Goal: Transaction & Acquisition: Purchase product/service

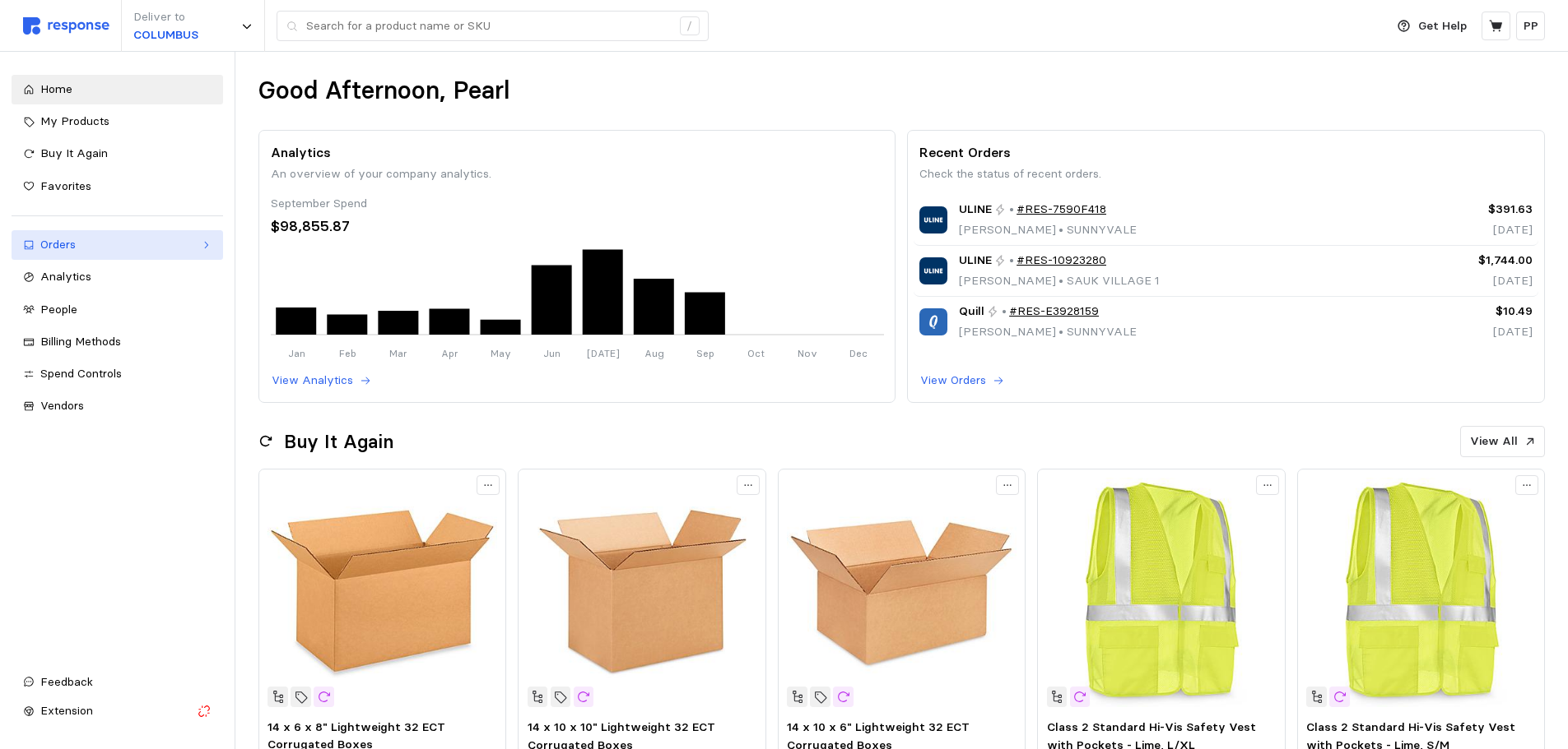
click at [135, 238] on div "Orders" at bounding box center [118, 244] width 154 height 18
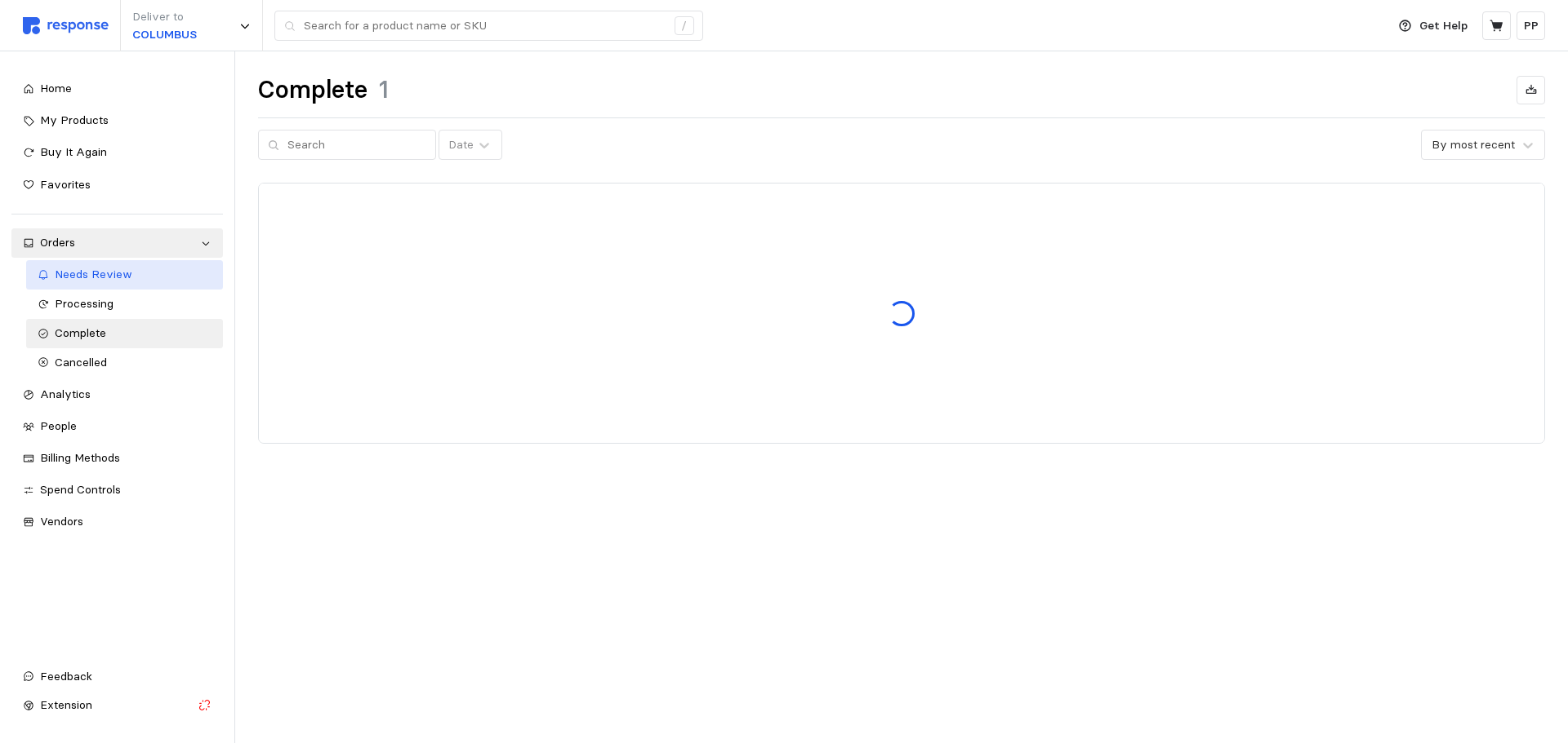
click at [137, 281] on div "Needs Review" at bounding box center [133, 274] width 158 height 18
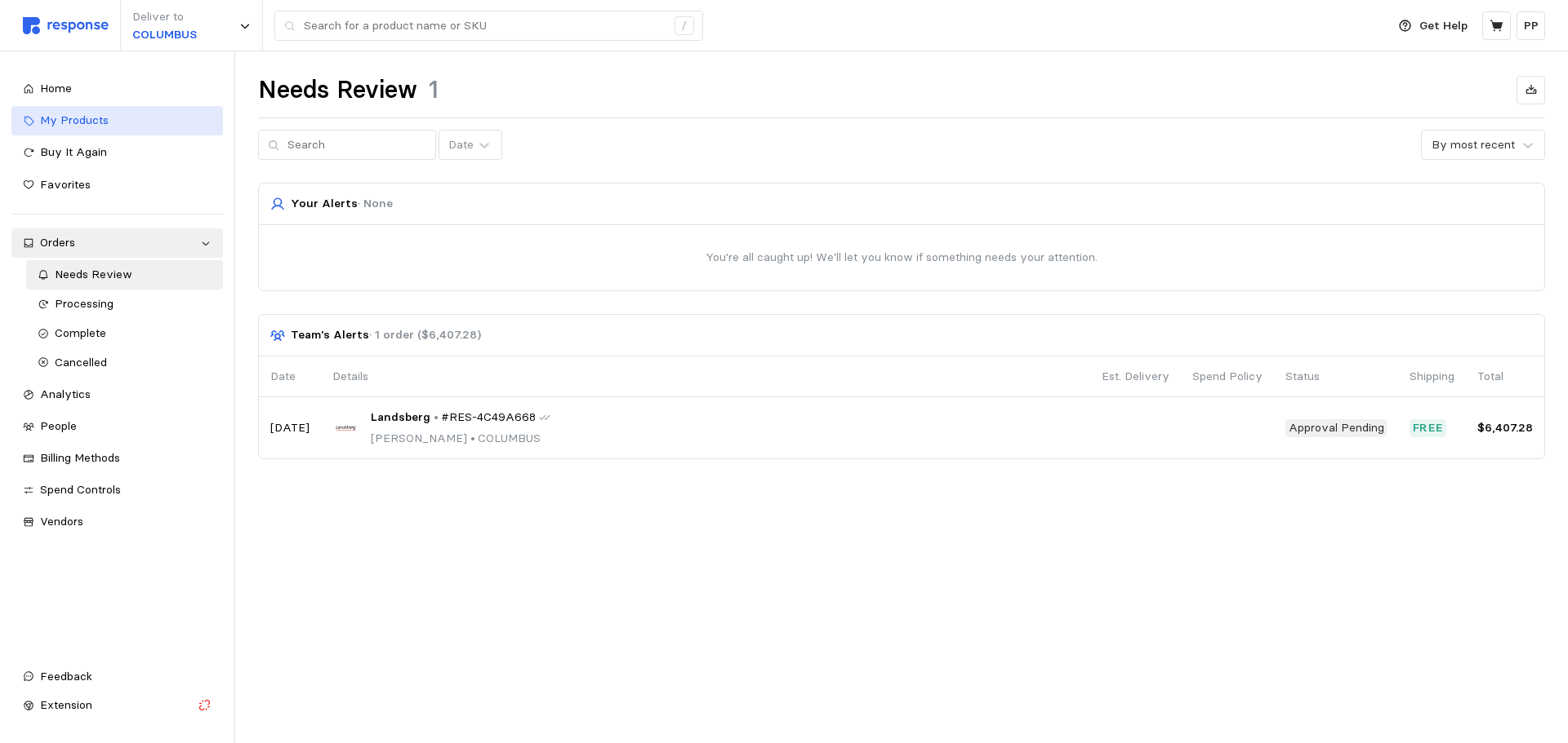
click at [90, 114] on span "My Products" at bounding box center [75, 120] width 69 height 15
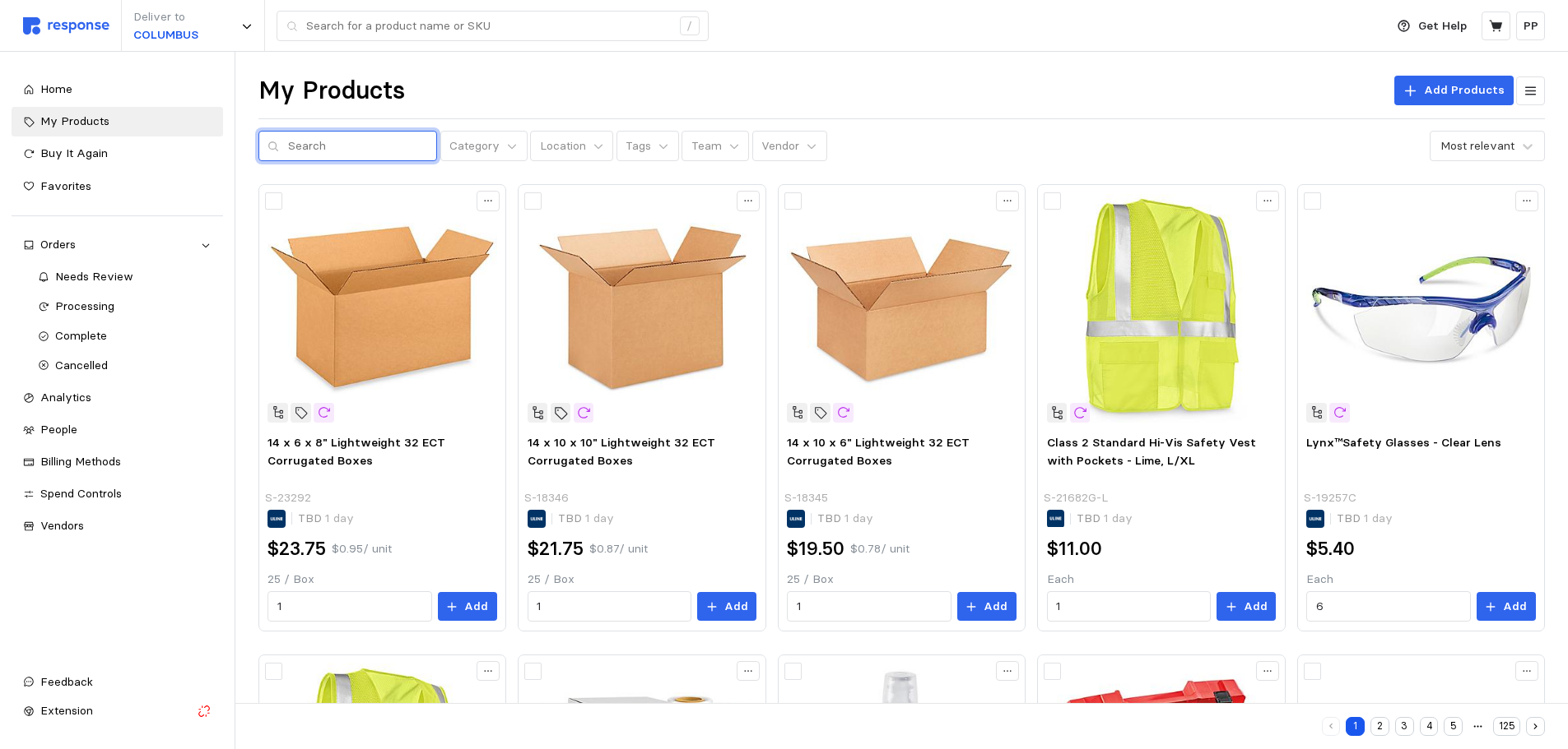
click at [309, 148] on input "text" at bounding box center [357, 147] width 140 height 30
type input "1"
click at [786, 157] on button "Vendor" at bounding box center [790, 146] width 75 height 31
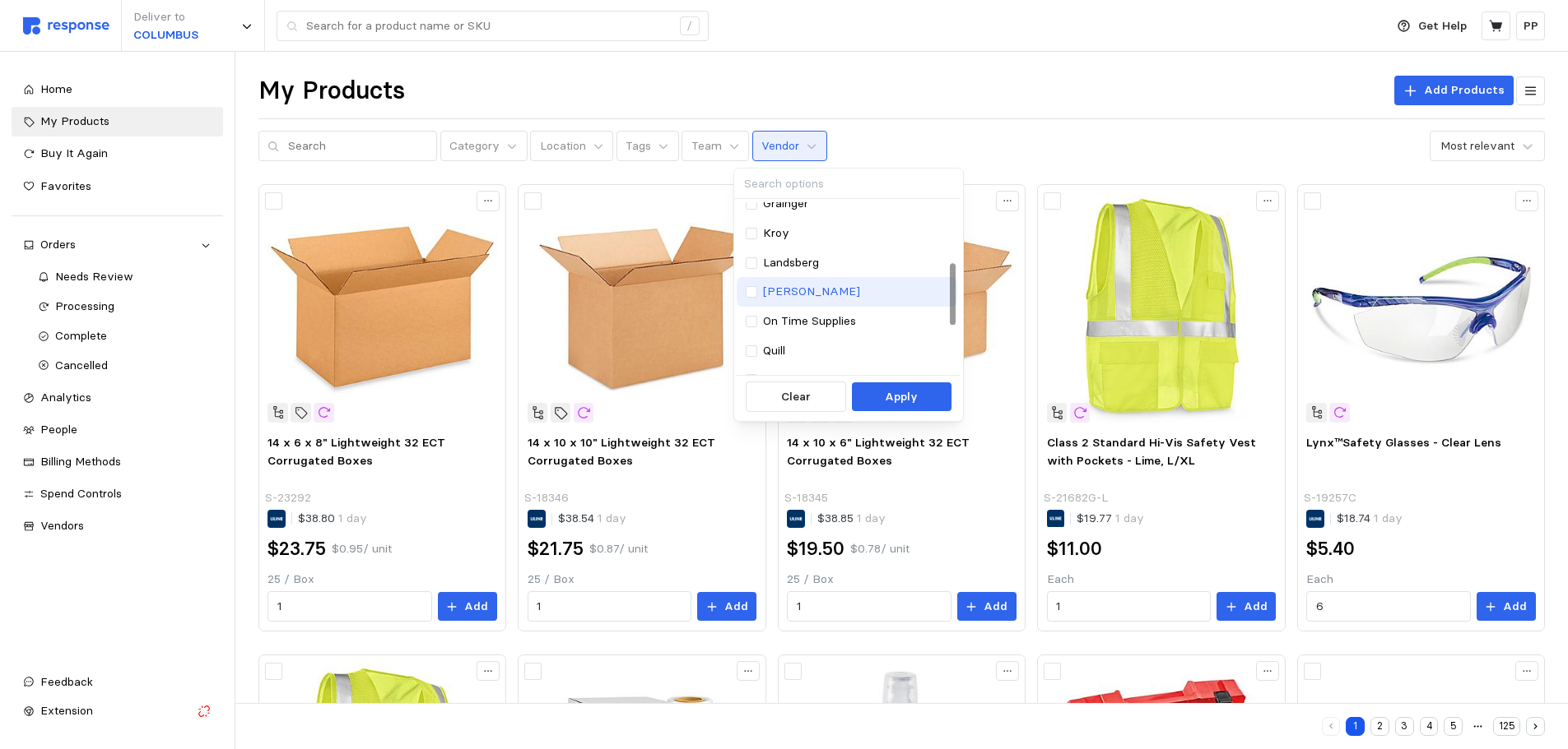
scroll to position [164, 0]
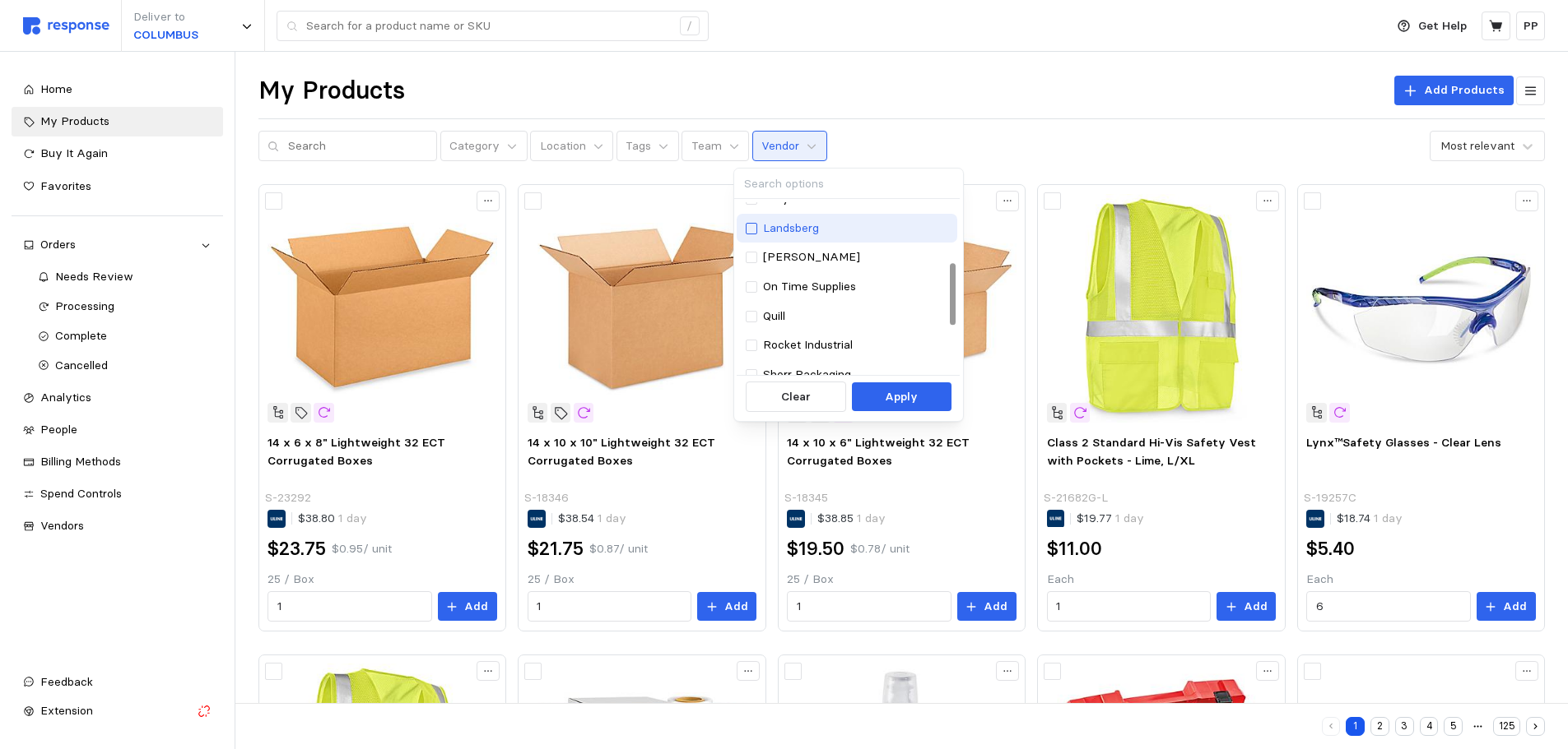
click at [746, 232] on div at bounding box center [751, 228] width 11 height 11
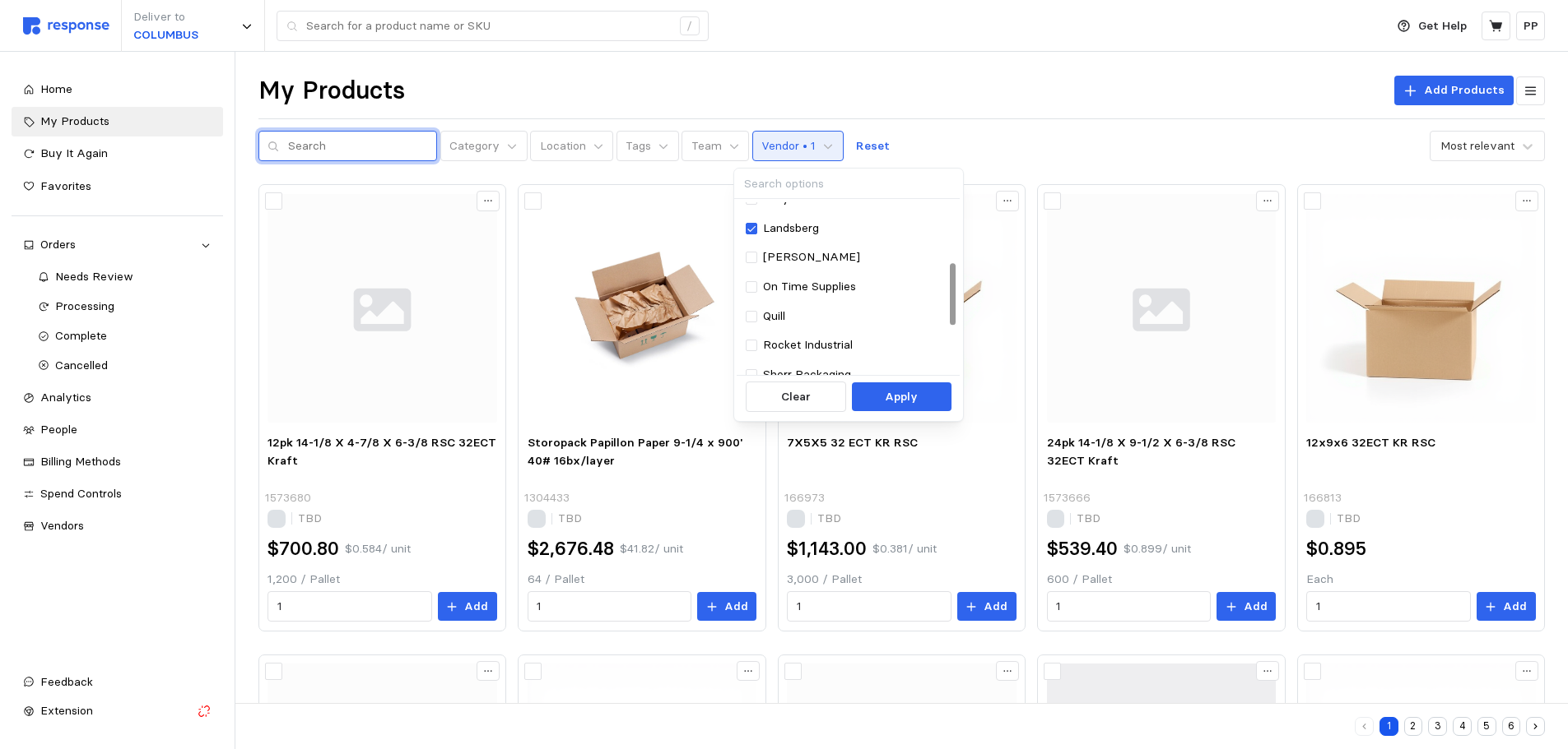
click at [334, 148] on input "text" at bounding box center [357, 147] width 140 height 30
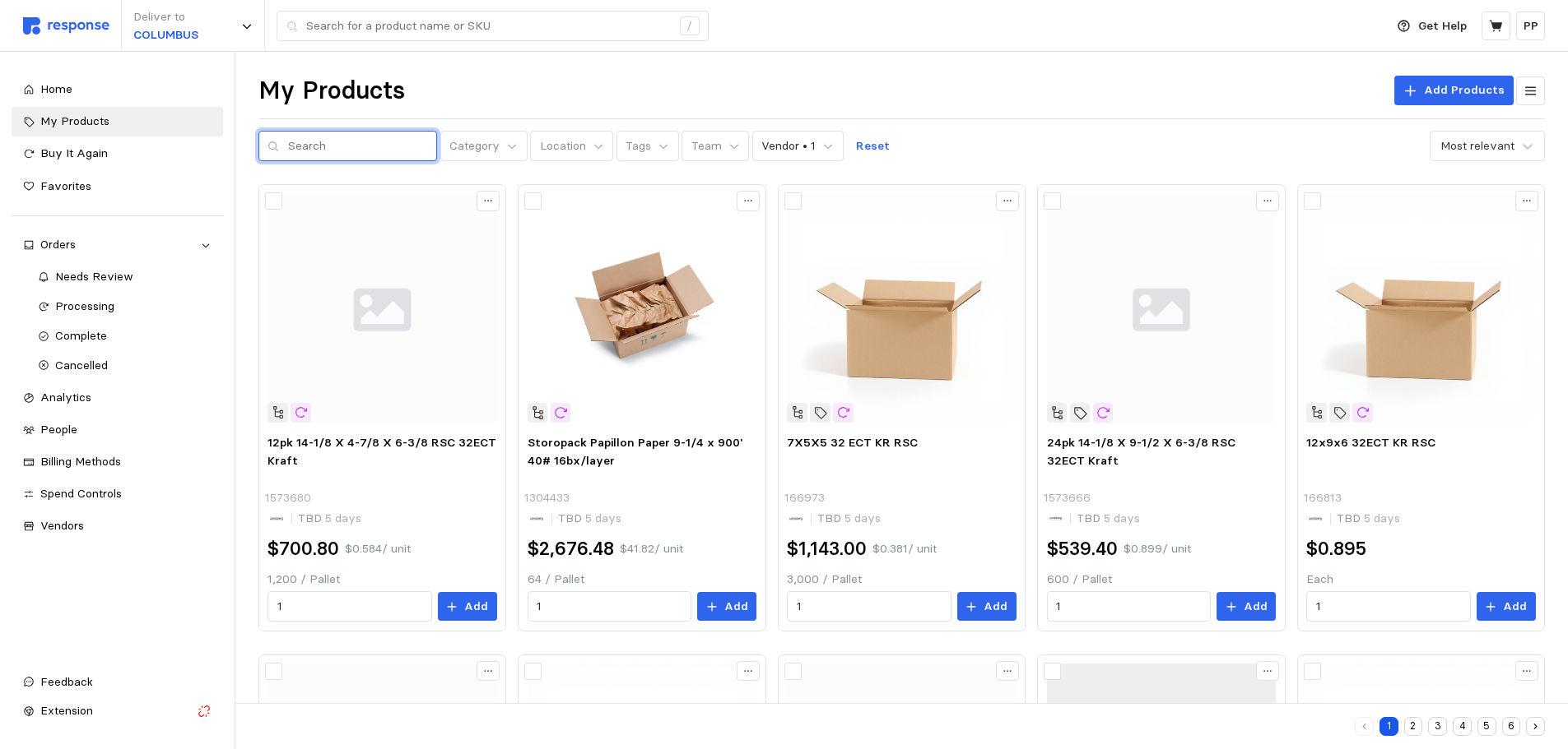
click at [377, 141] on input "text" at bounding box center [357, 147] width 140 height 30
type input "4x6 labels"
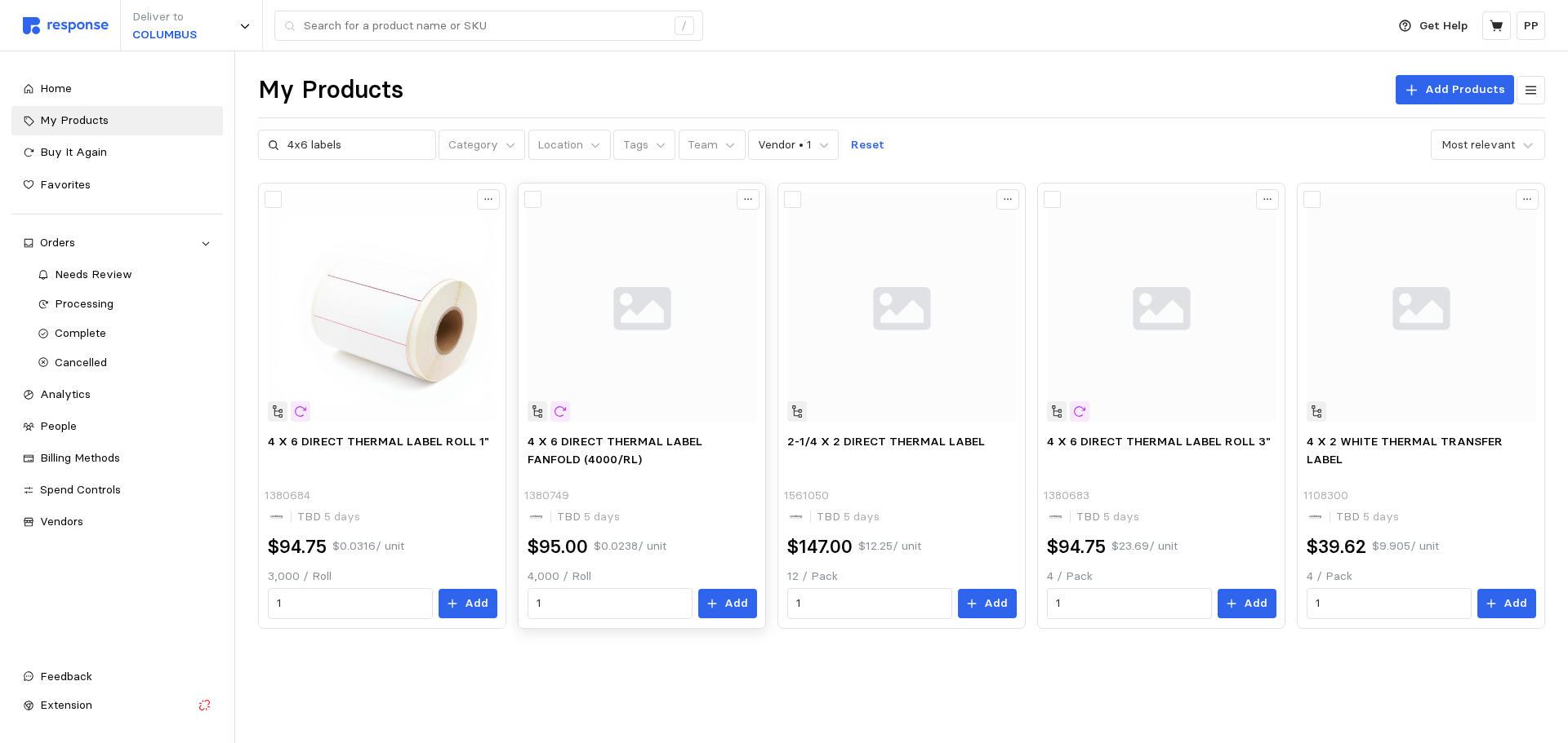
click at [612, 585] on p "4,000 / Roll" at bounding box center [643, 576] width 229 height 18
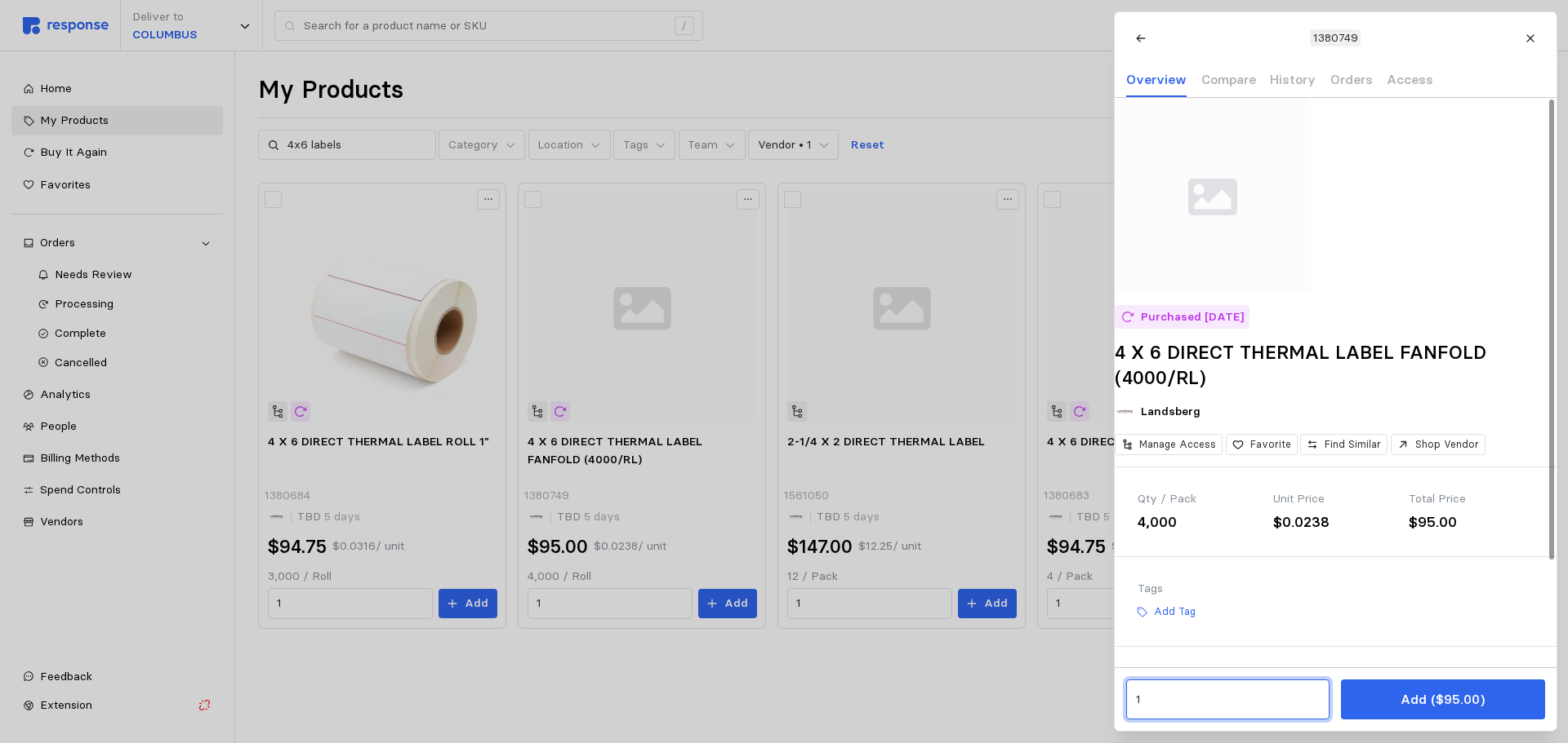
click at [1176, 695] on input "1" at bounding box center [1228, 700] width 185 height 30
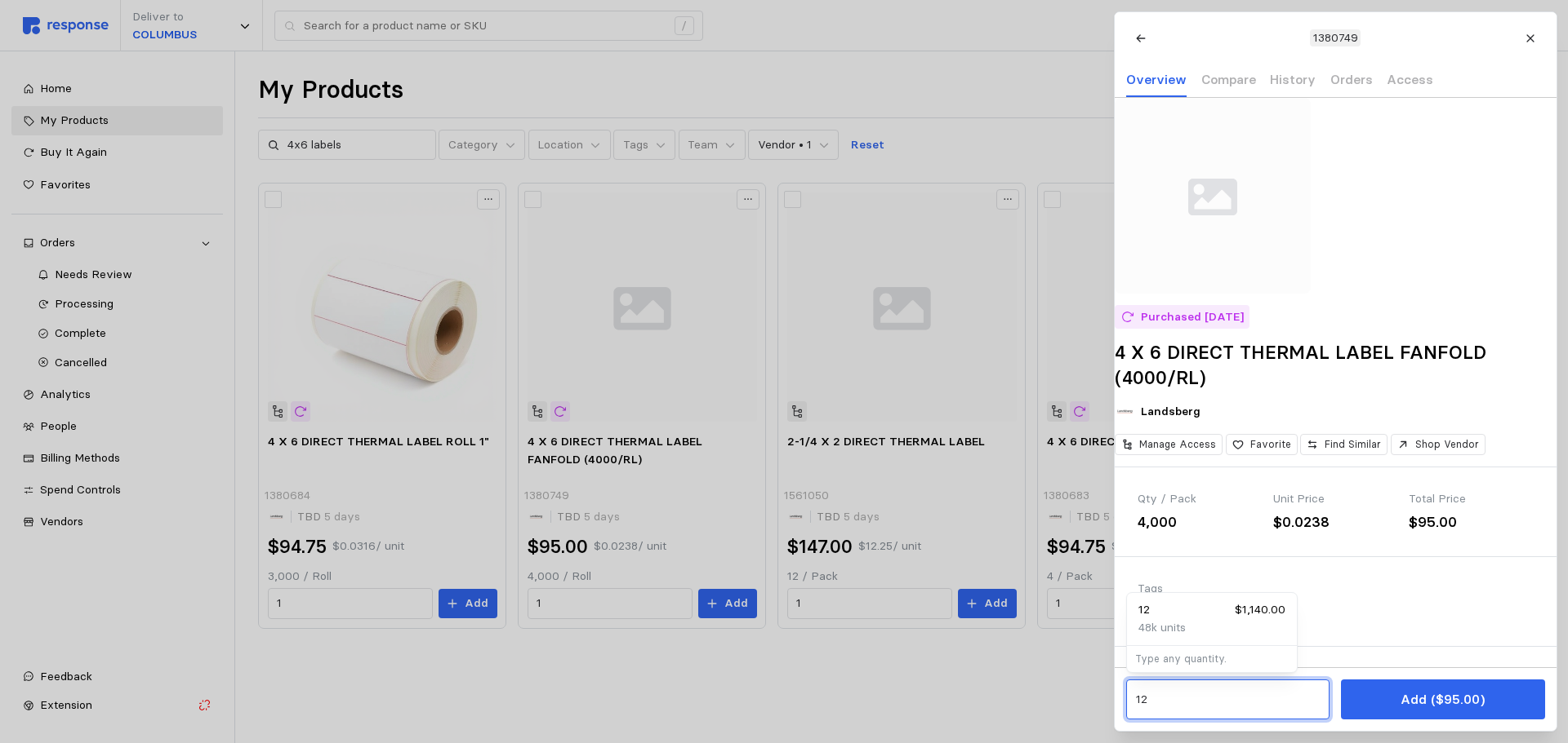
click at [1183, 606] on div "12 $1,140.00" at bounding box center [1212, 610] width 147 height 18
type input "12"
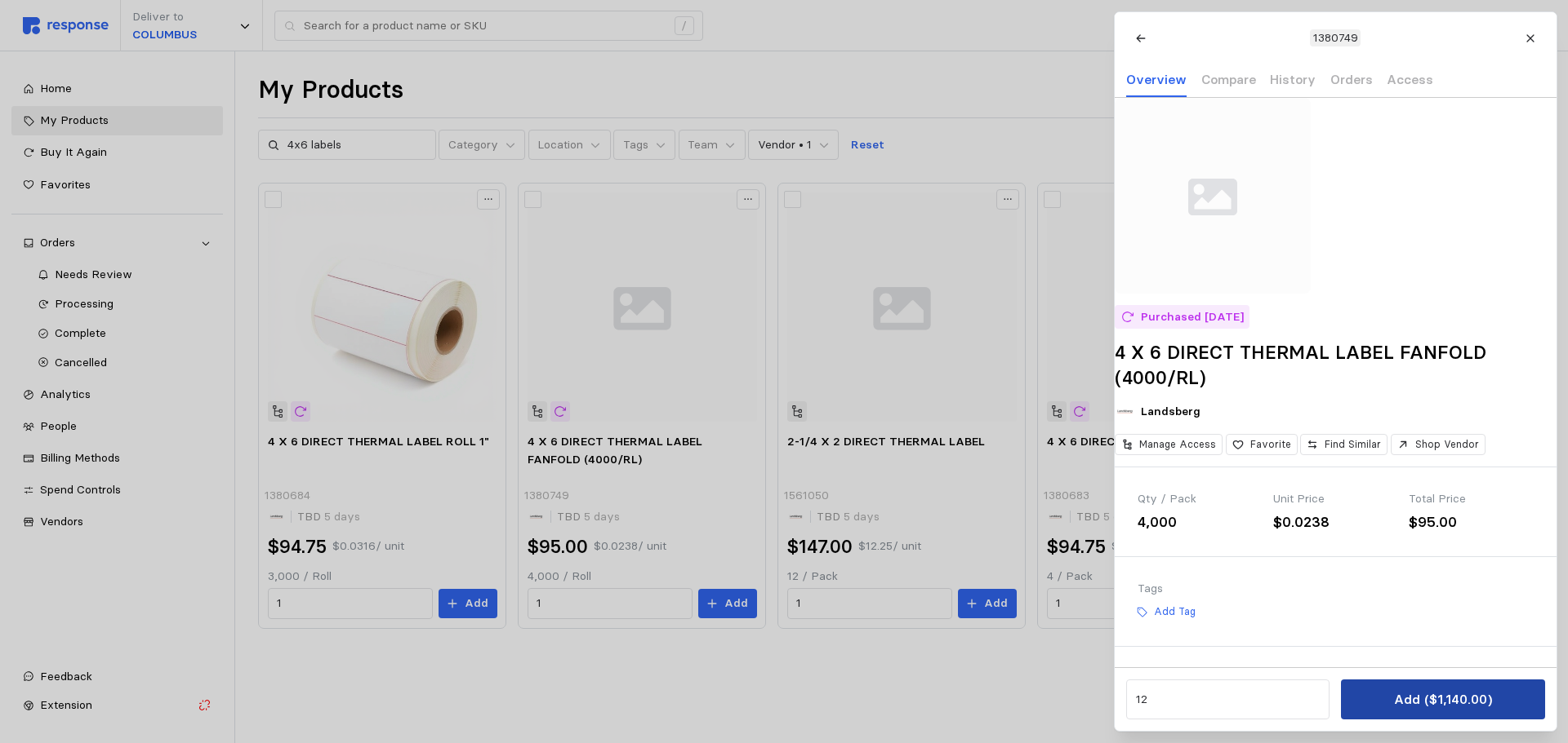
click at [1446, 707] on p "Add ($1,140.00)" at bounding box center [1441, 700] width 98 height 21
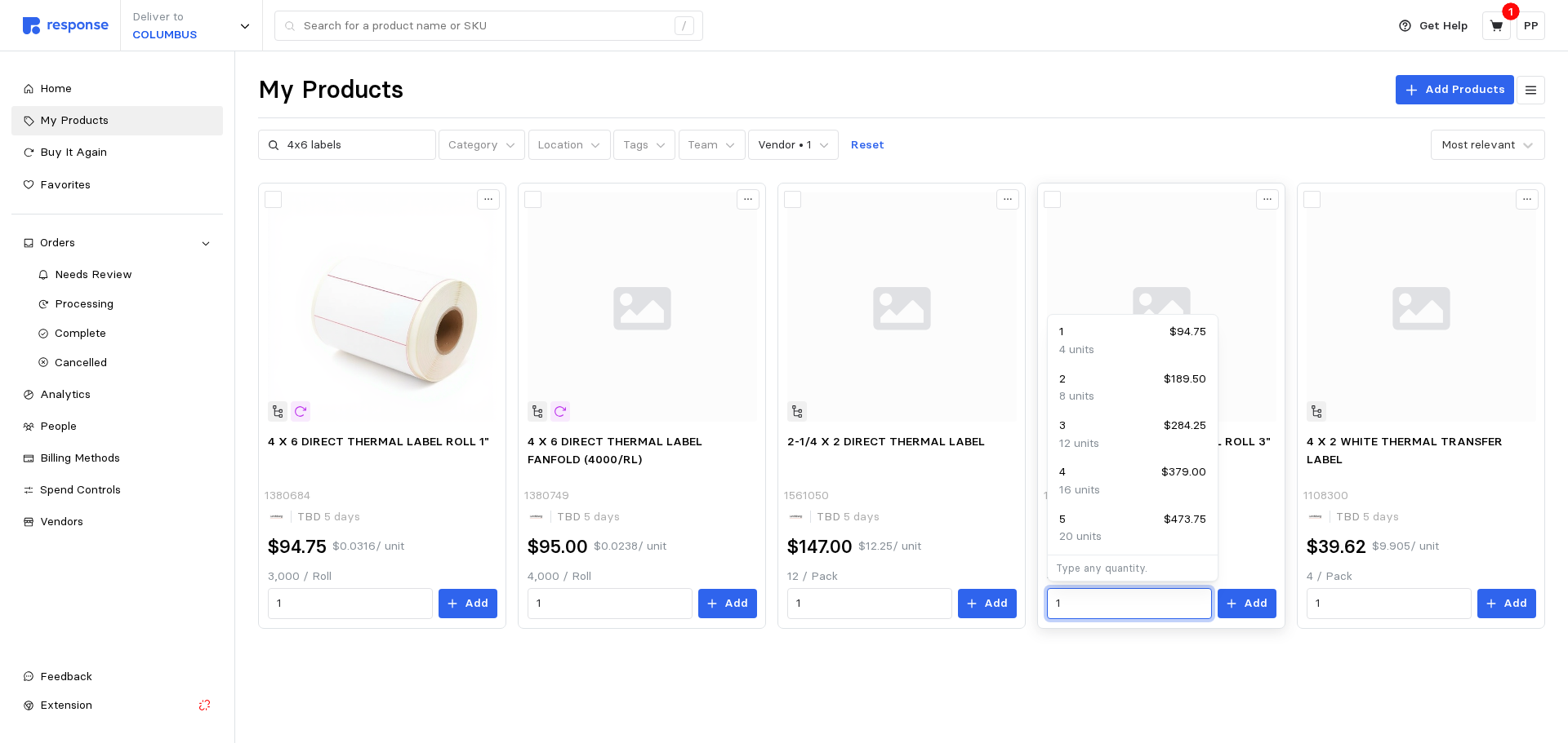
click at [1117, 599] on input "1" at bounding box center [1129, 604] width 146 height 30
click at [1142, 525] on div "12 $1,137.00" at bounding box center [1132, 519] width 147 height 18
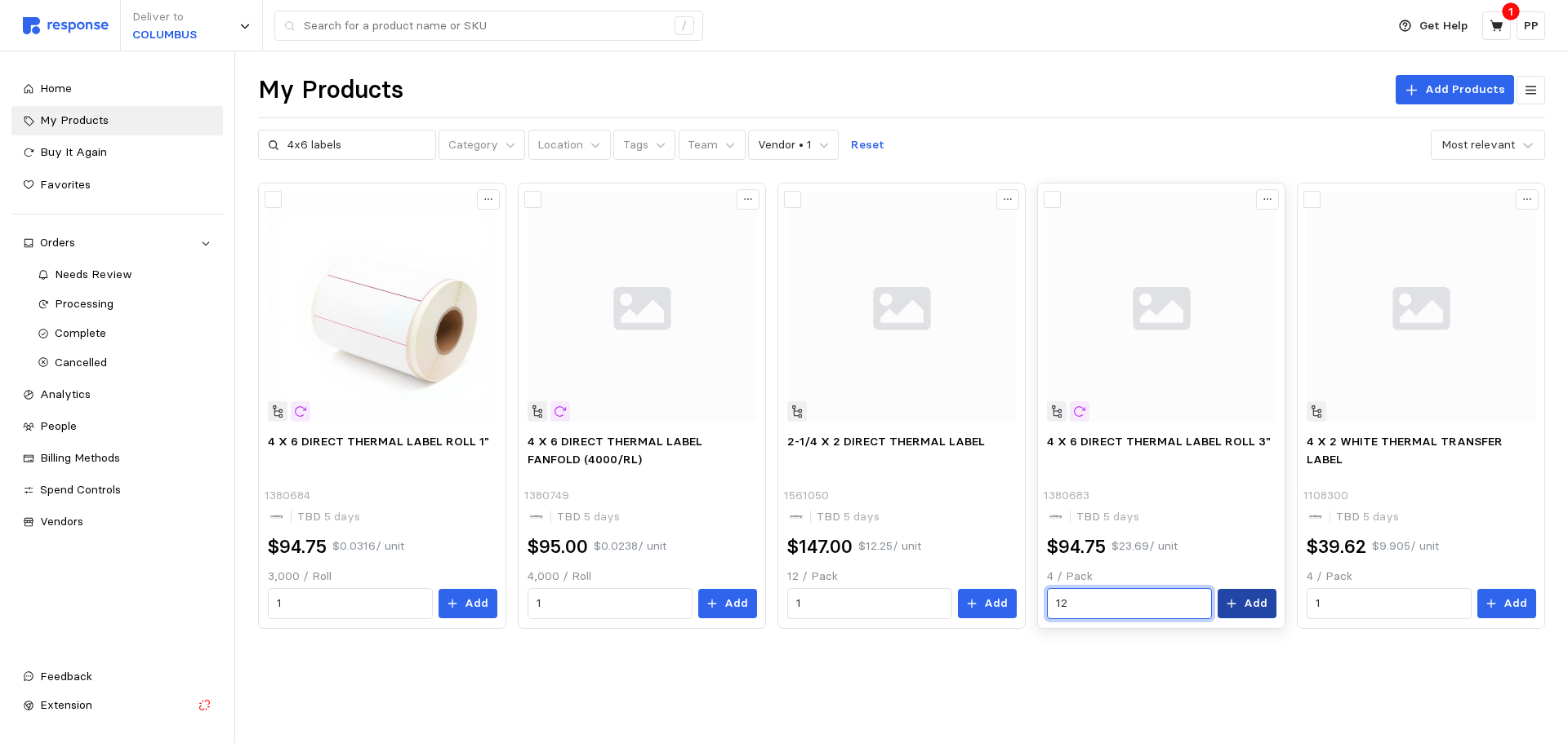
type input "12"
click at [1248, 617] on button "Add" at bounding box center [1246, 604] width 59 height 30
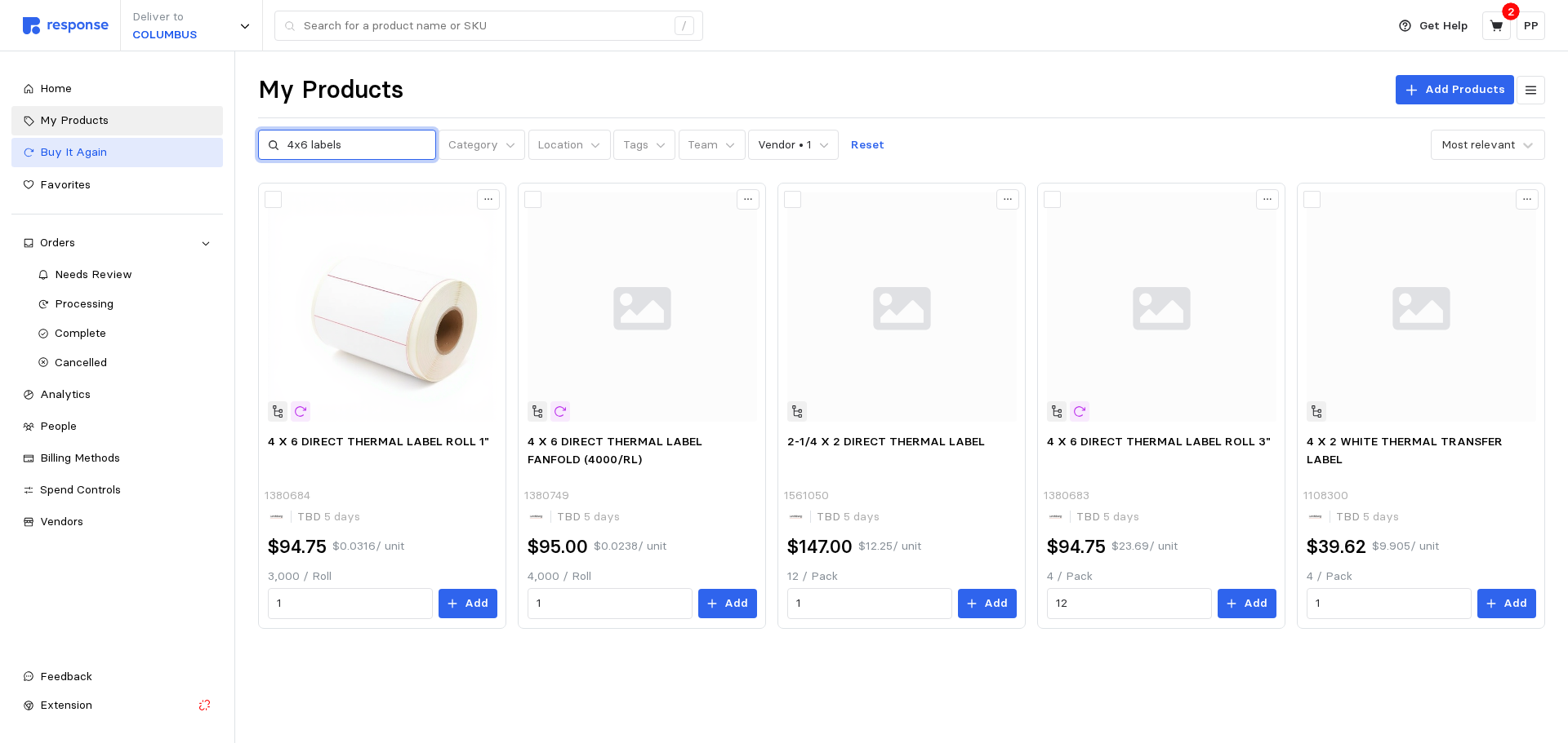
drag, startPoint x: 364, startPoint y: 137, endPoint x: 209, endPoint y: 158, distance: 156.4
click at [208, 160] on div "Deliver to COLUMBUS / Get Help 2 PP / Home My Products Buy It Again Favorites O…" at bounding box center [784, 371] width 1568 height 743
type input "paper"
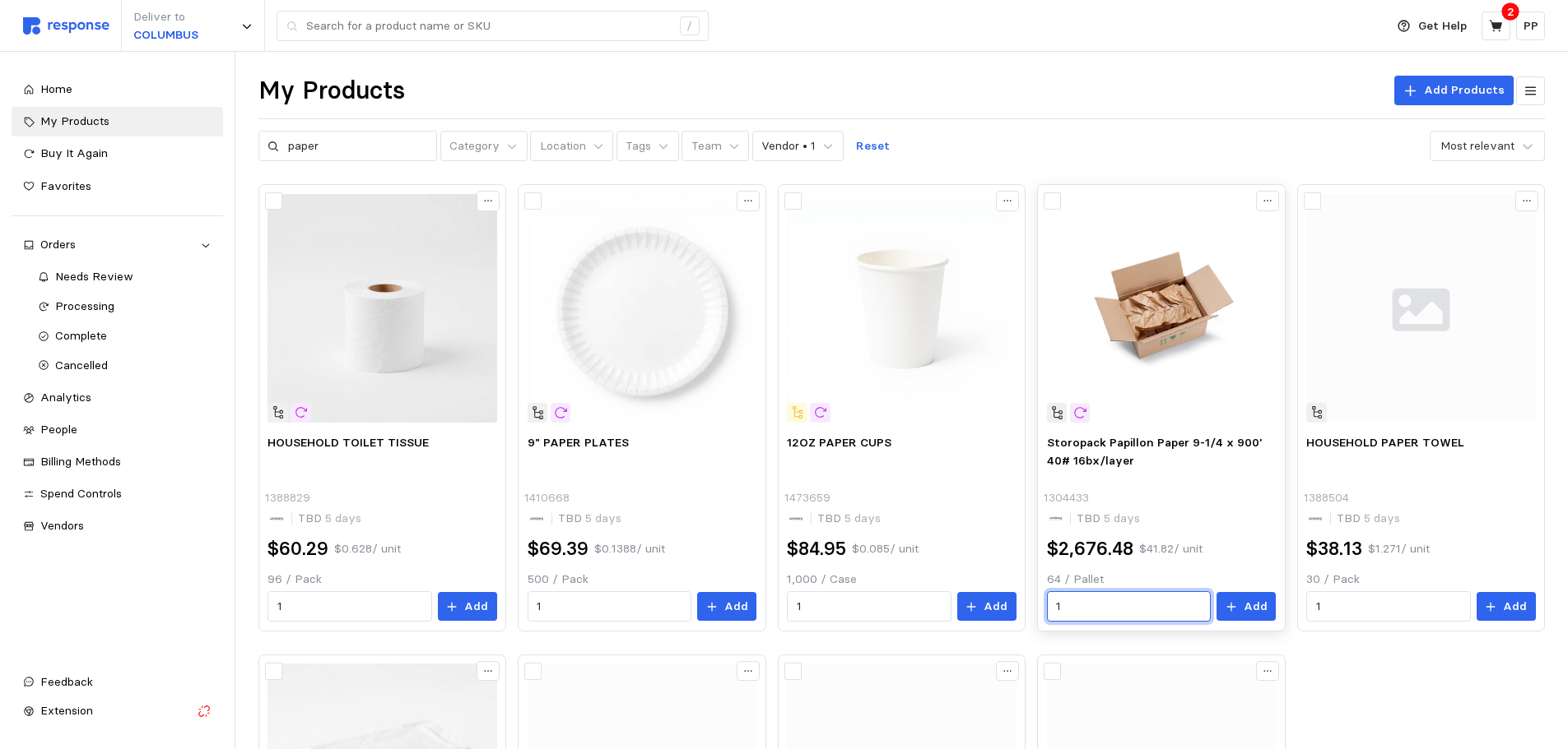
click at [1127, 616] on input "1" at bounding box center [1128, 607] width 145 height 30
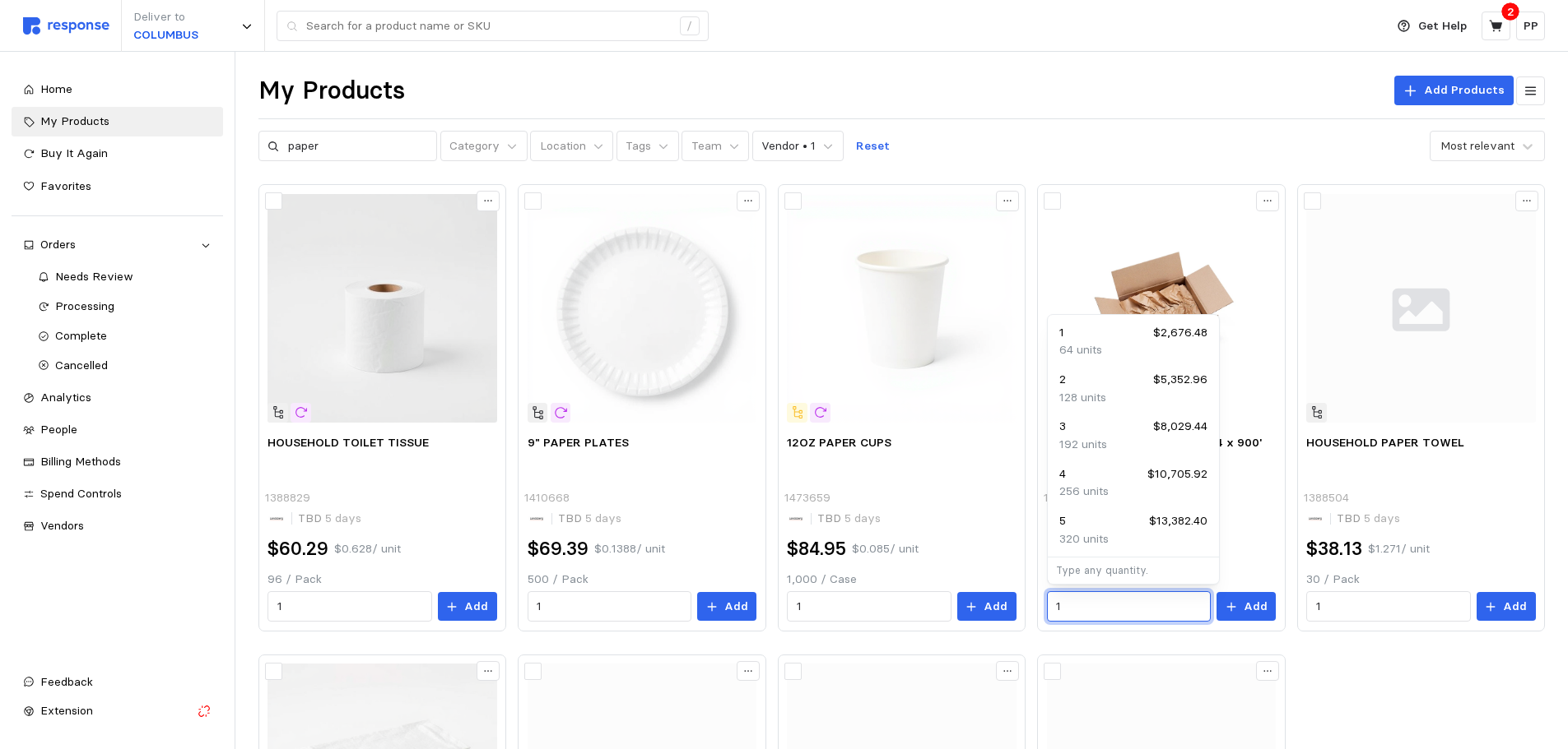
click at [1090, 383] on div "2 $5,352.96" at bounding box center [1134, 380] width 149 height 18
type input "2"
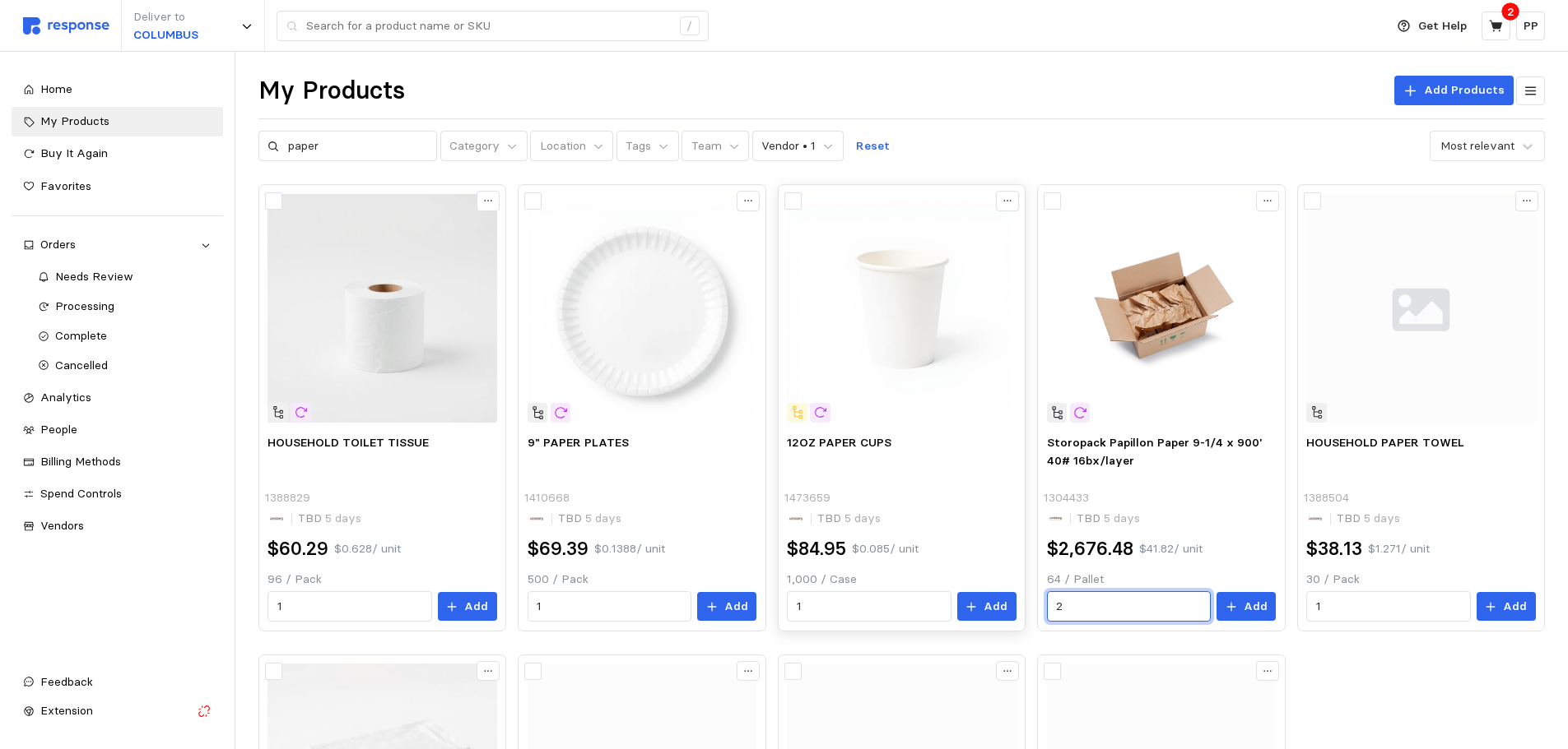
drag, startPoint x: 1067, startPoint y: 611, endPoint x: 1025, endPoint y: 613, distance: 42.0
click at [1025, 613] on div "HOUSEHOLD TOILET TISSUE 1388829 TBD 5 days $60.29 $0.628 / unit 96 / Pack 1 Add…" at bounding box center [902, 644] width 1286 height 919
click at [1155, 661] on div "128 units" at bounding box center [1134, 665] width 149 height 18
click at [1058, 610] on input "text" at bounding box center [1128, 607] width 145 height 30
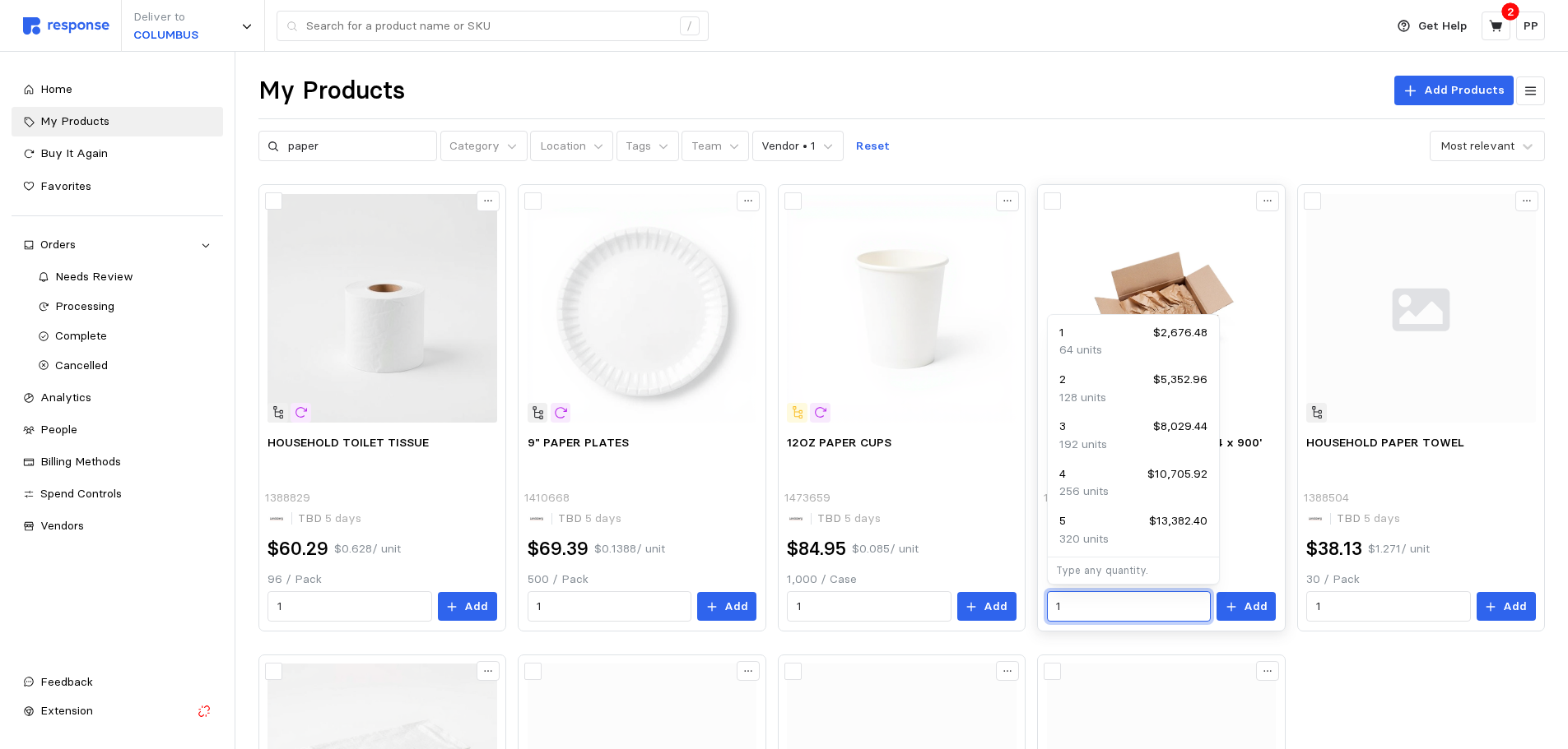
type input "1"
click at [1132, 336] on div "1 $2,676.48" at bounding box center [1134, 333] width 149 height 18
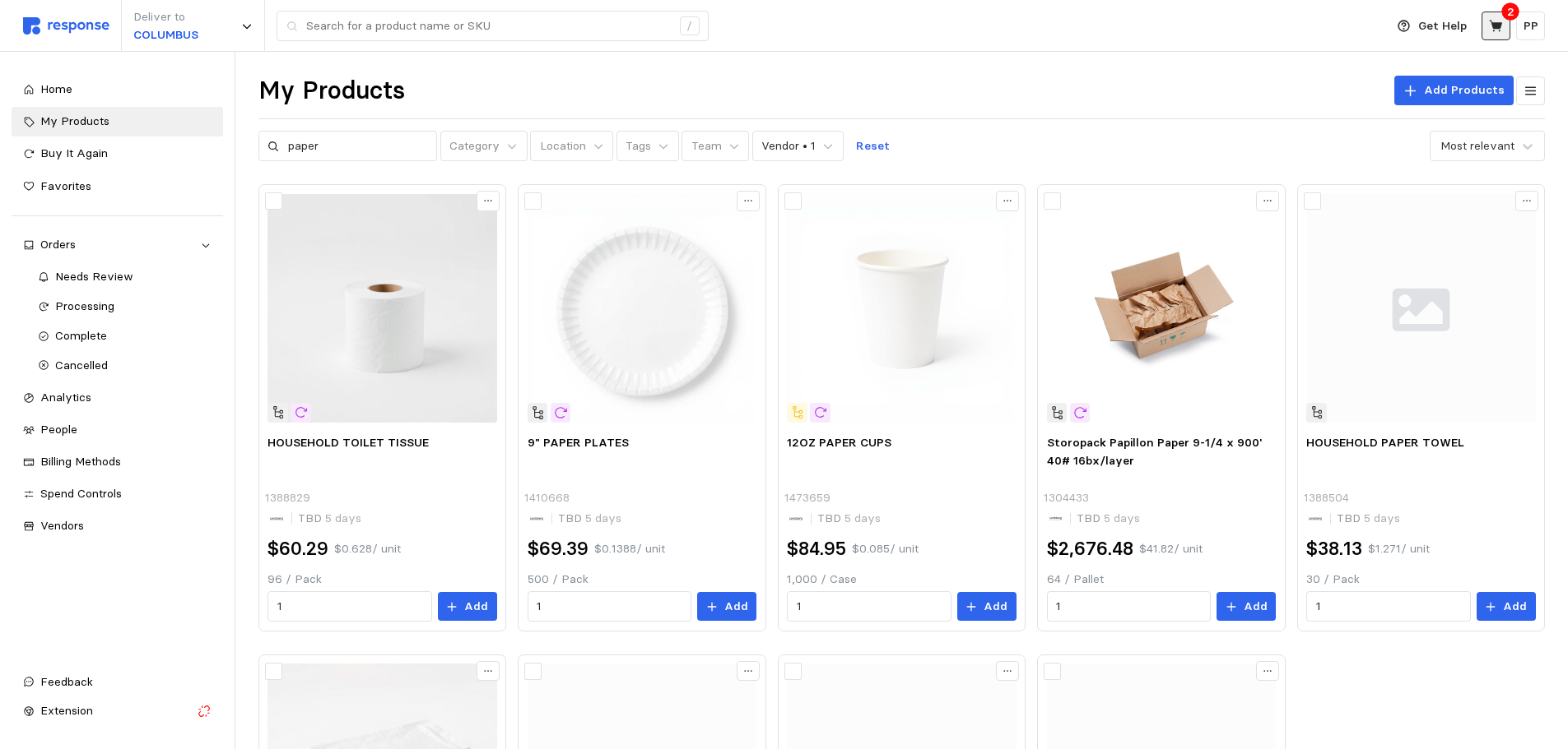
click at [1496, 33] on icon at bounding box center [1497, 26] width 15 height 15
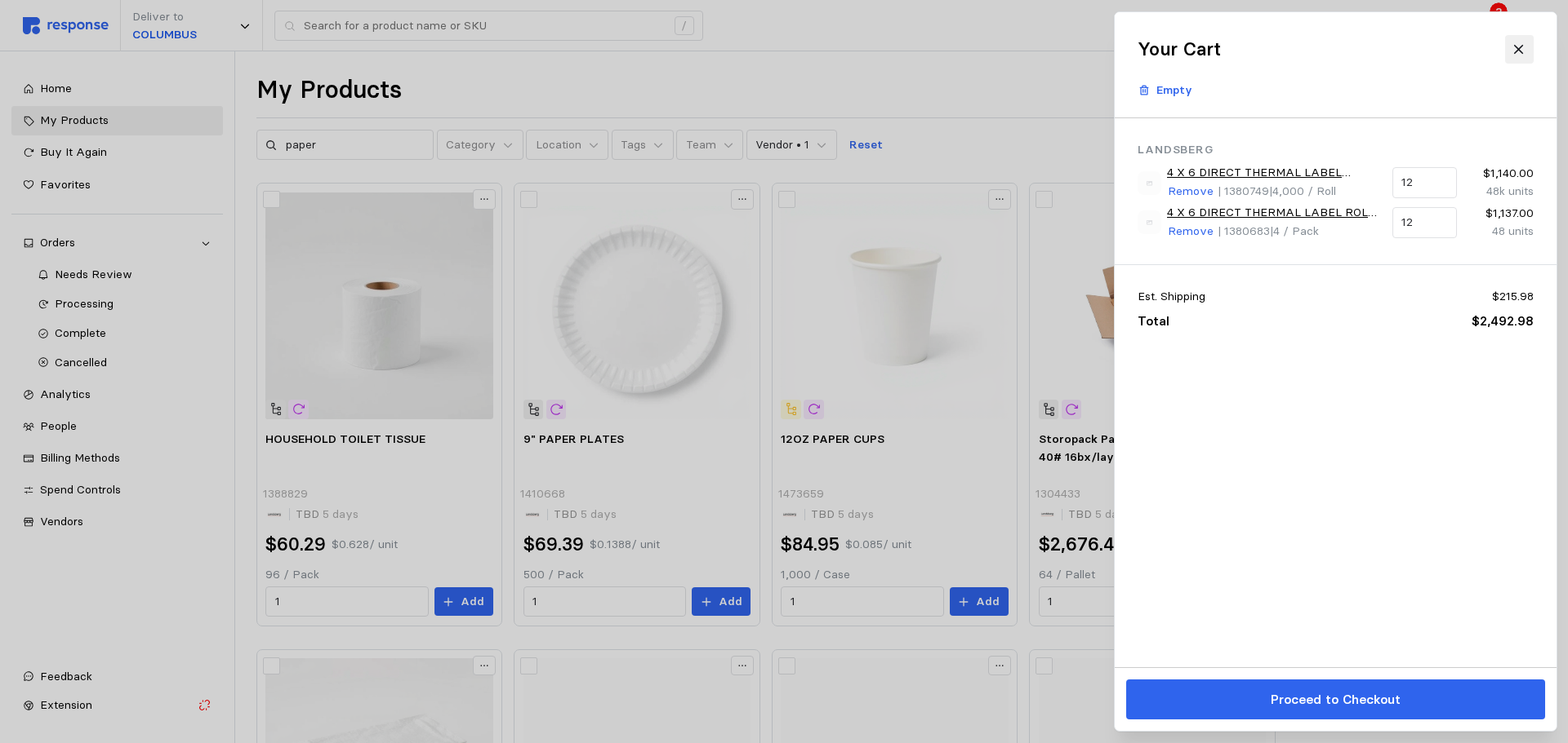
click at [1518, 38] on button at bounding box center [1518, 49] width 29 height 29
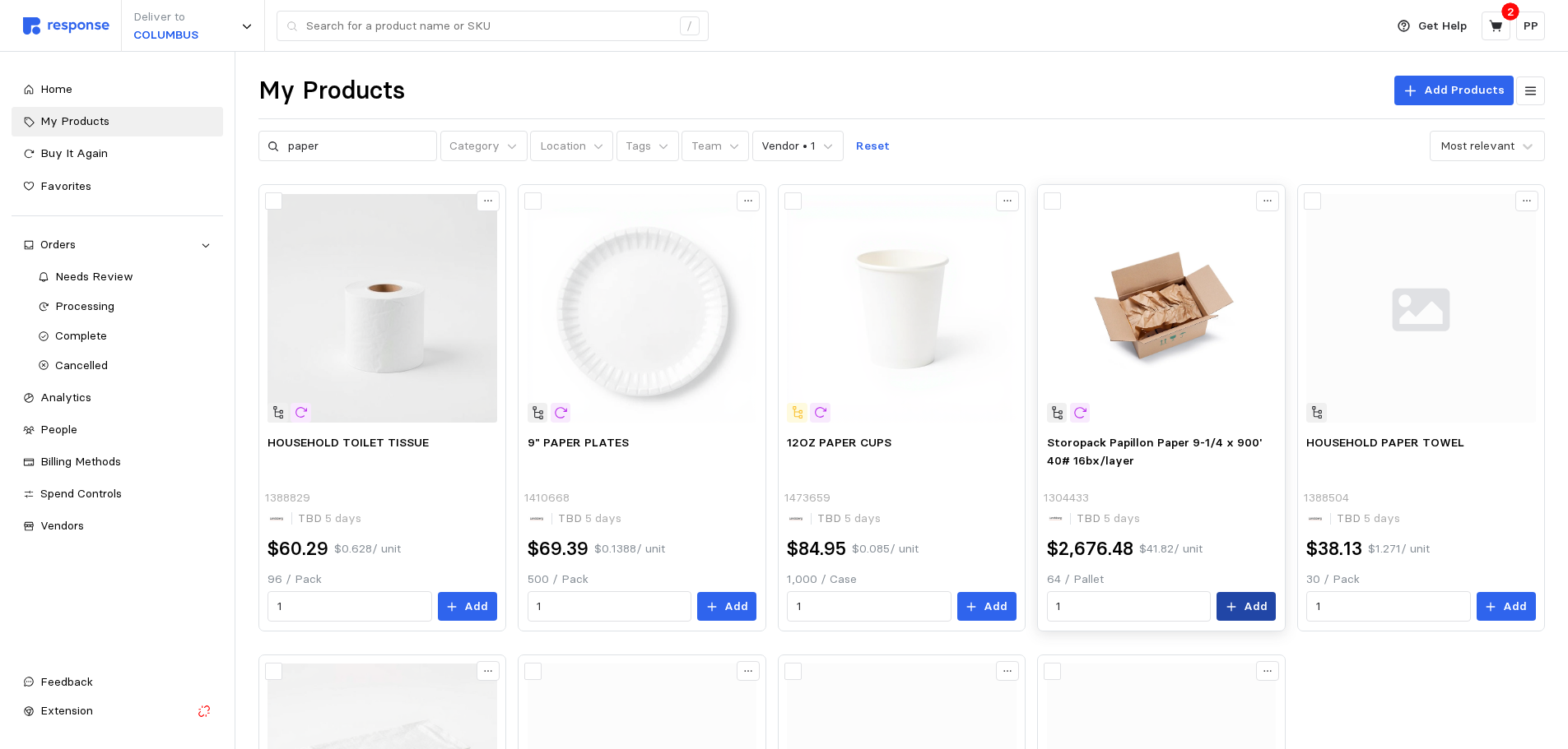
click at [1245, 600] on p "Add" at bounding box center [1255, 606] width 24 height 18
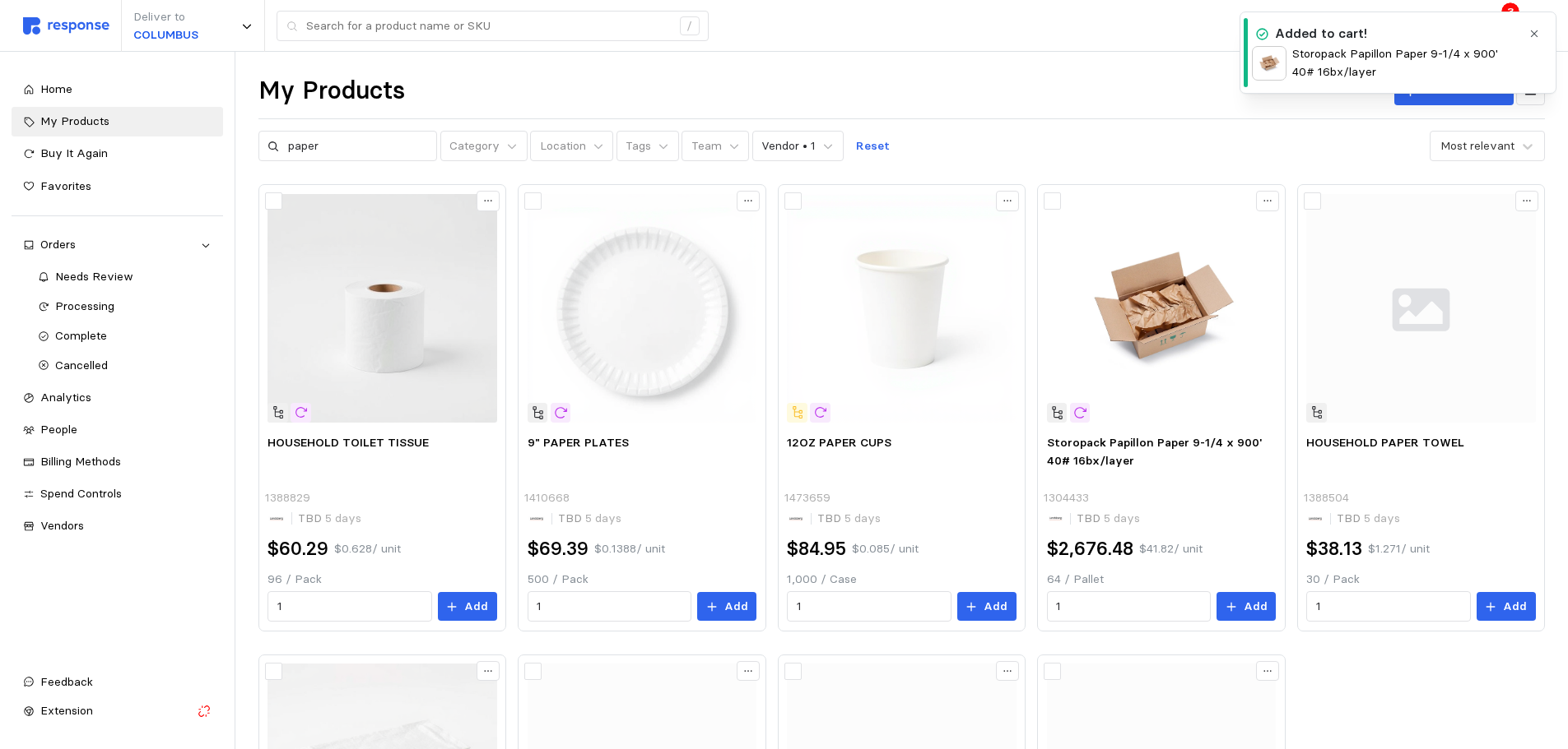
click at [1087, 65] on div "My Products Add Products paper Category Location Tags Team Vendor • 1 Reset Mos…" at bounding box center [901, 612] width 1332 height 1121
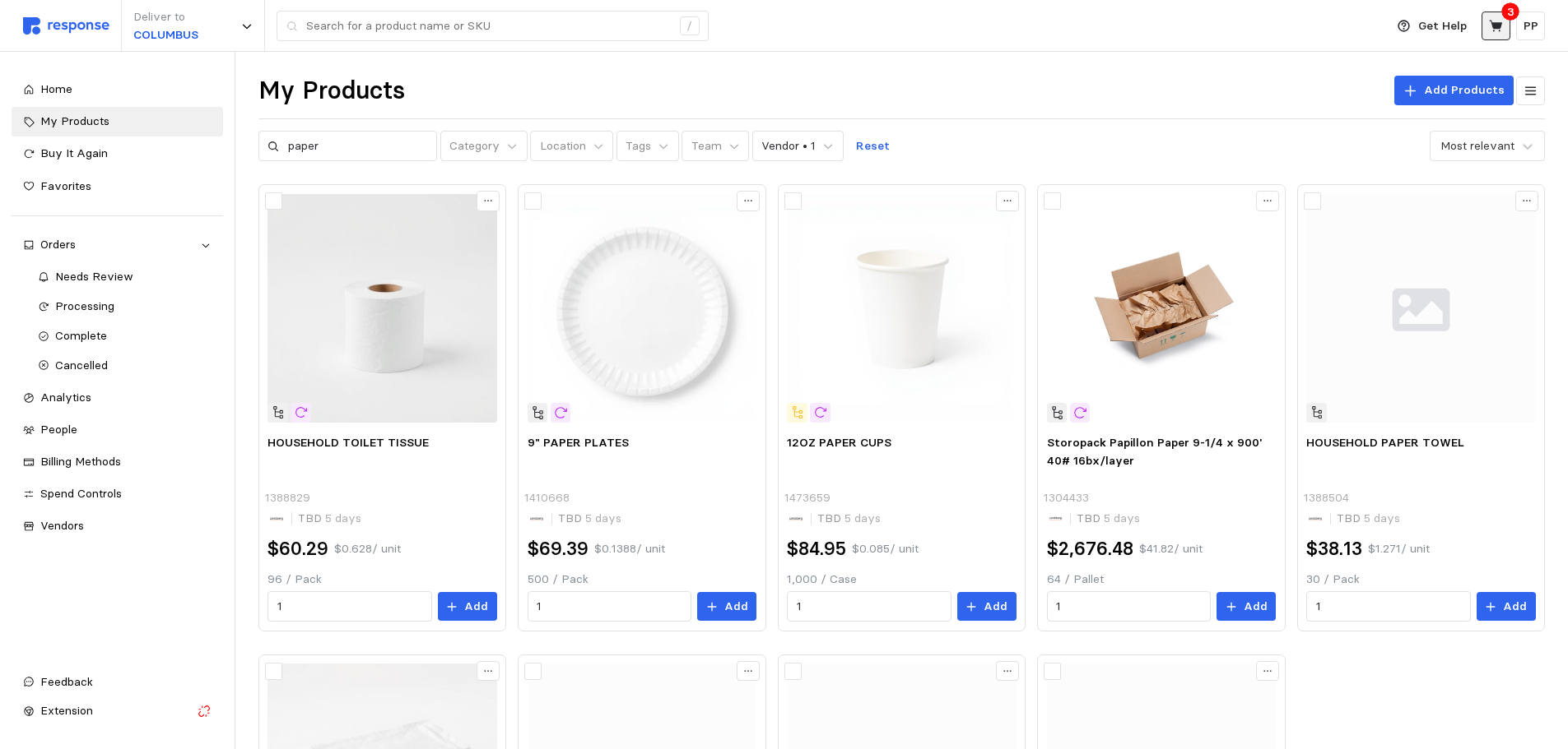
click at [1497, 36] on button at bounding box center [1496, 25] width 29 height 29
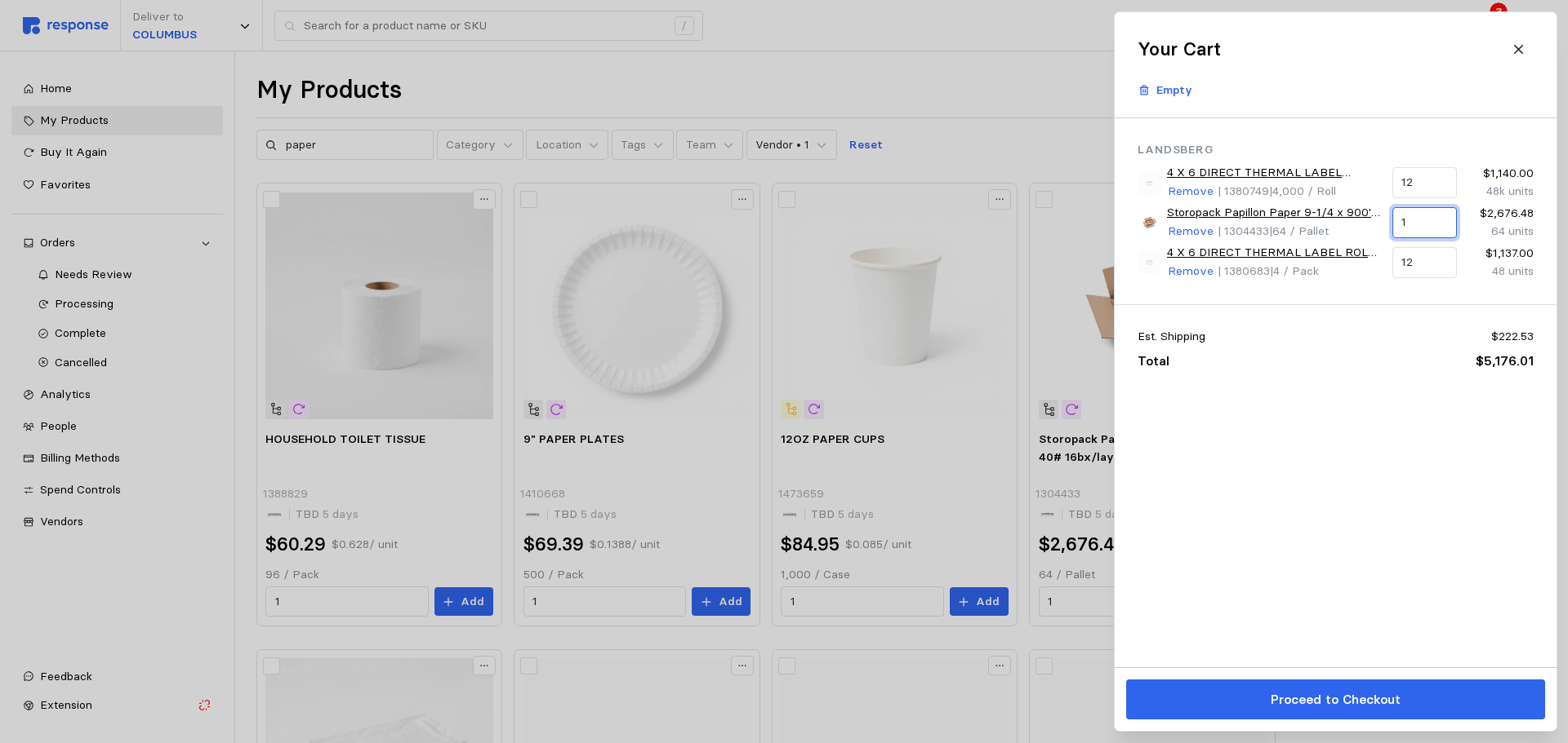
click at [1419, 221] on input "1" at bounding box center [1423, 223] width 46 height 30
click at [1436, 270] on div "2 $5,352.96" at bounding box center [1478, 262] width 147 height 18
type input "2"
click at [871, 84] on div at bounding box center [784, 371] width 1568 height 743
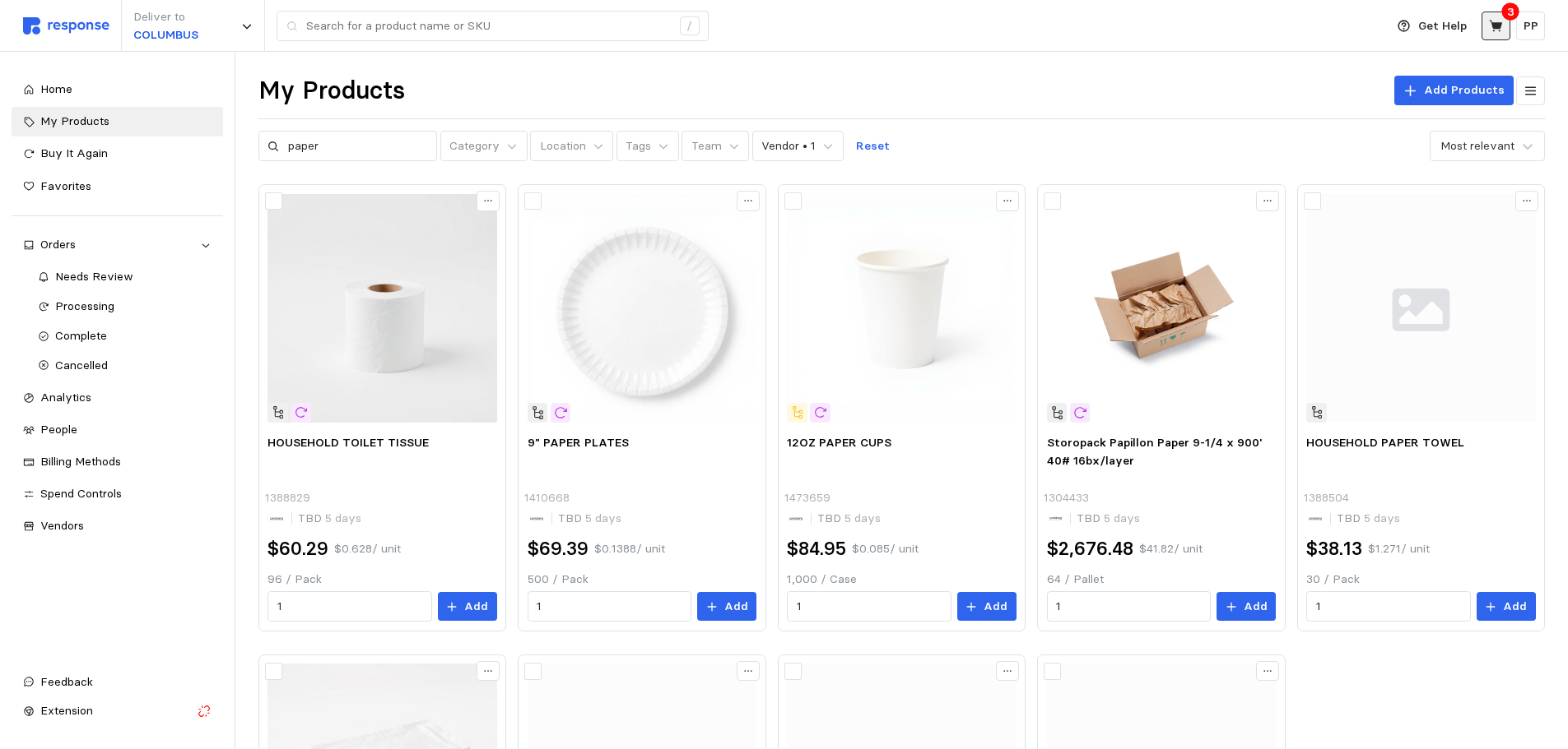
click at [1504, 24] on button at bounding box center [1496, 25] width 29 height 29
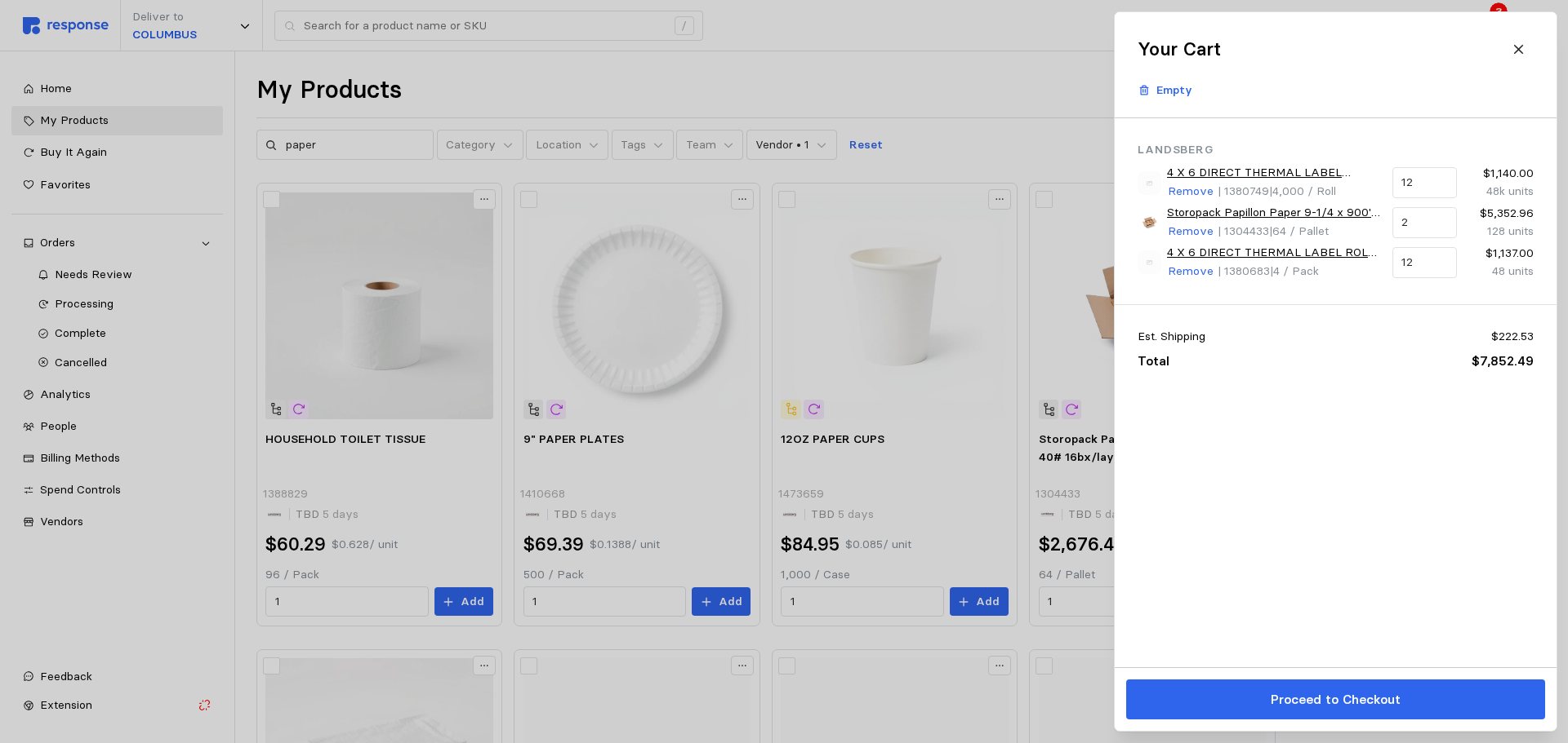
click at [941, 81] on div at bounding box center [784, 371] width 1568 height 743
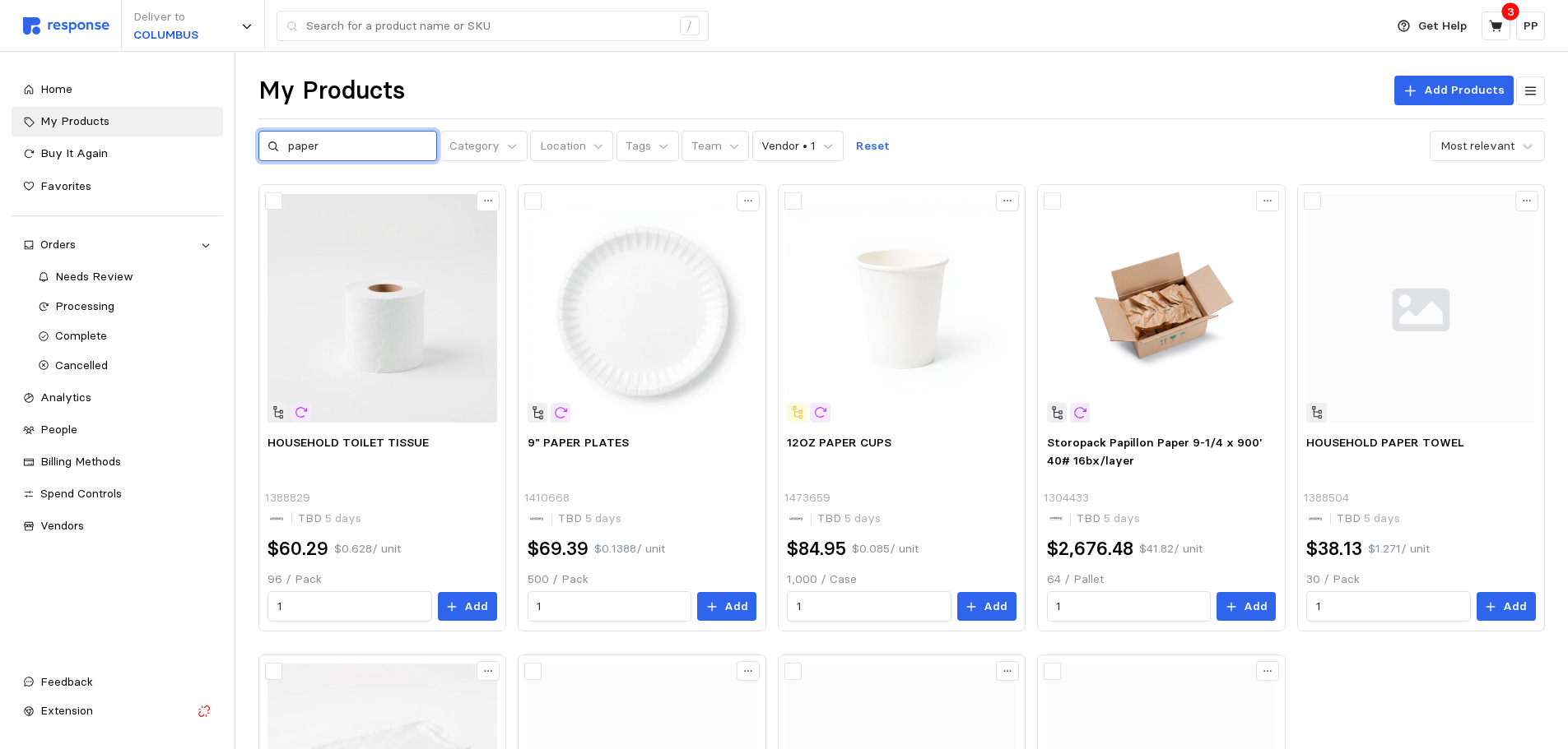
drag, startPoint x: 322, startPoint y: 142, endPoint x: 281, endPoint y: 152, distance: 42.2
click at [281, 152] on div "paper" at bounding box center [348, 146] width 180 height 31
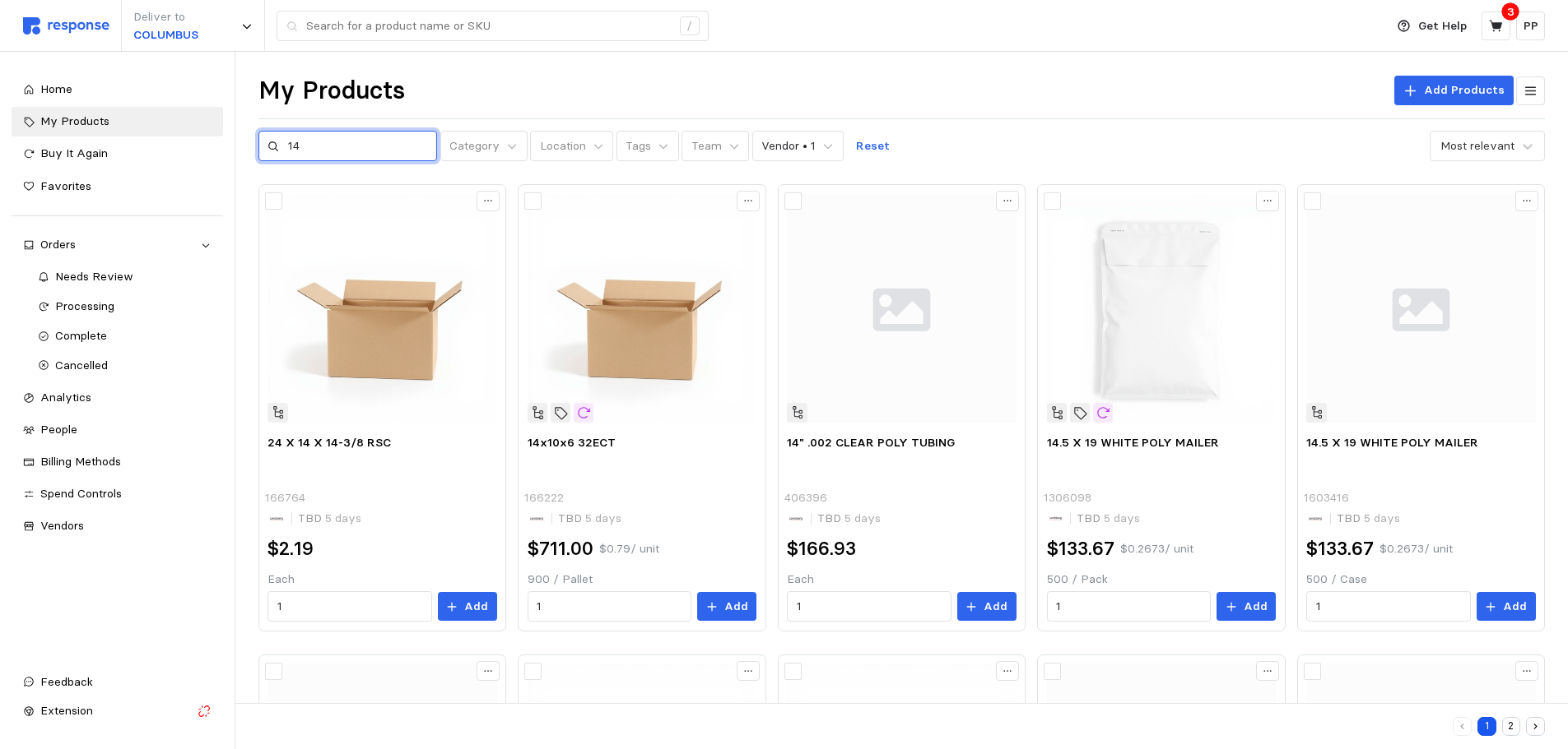
type input "1"
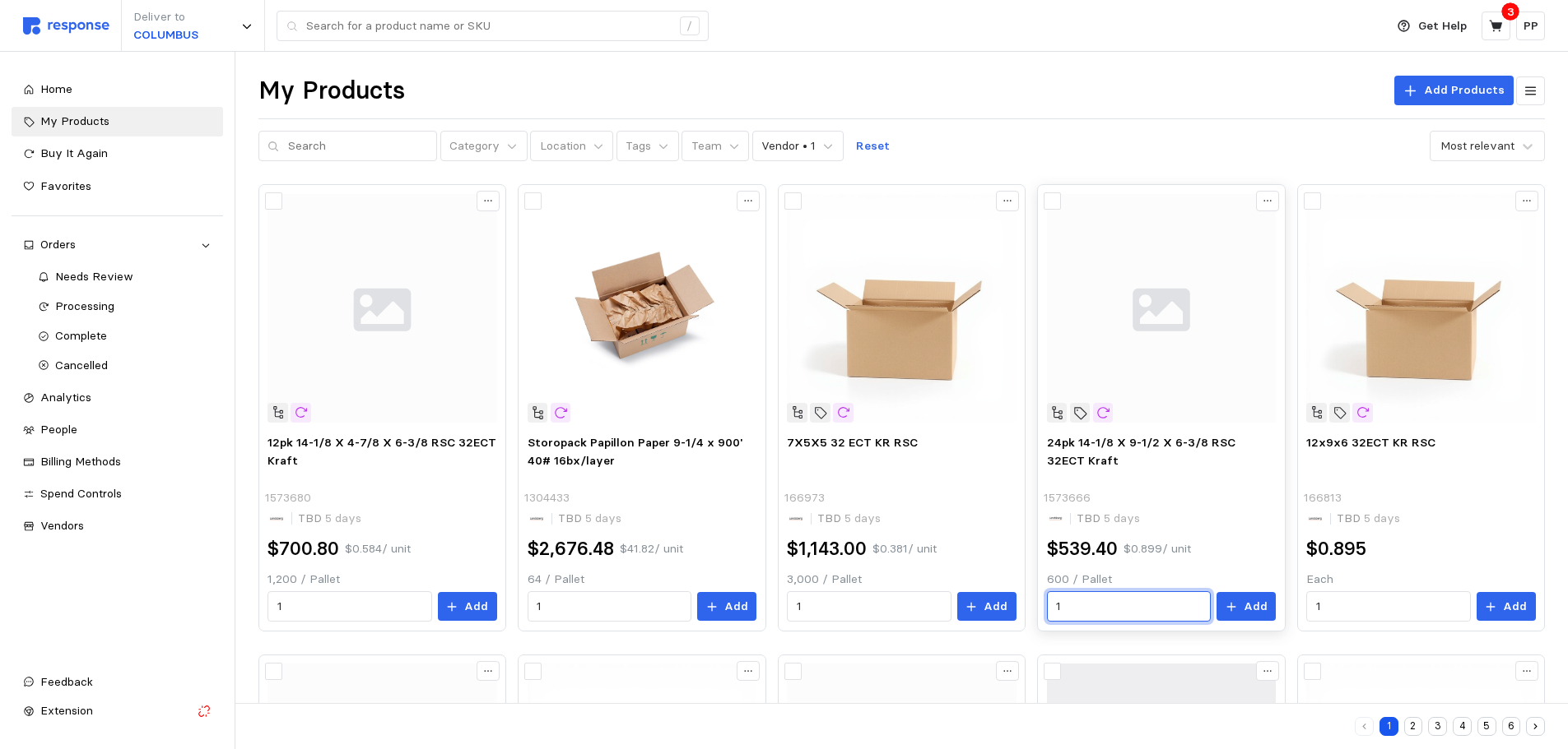
click at [1101, 595] on input "1" at bounding box center [1128, 607] width 145 height 30
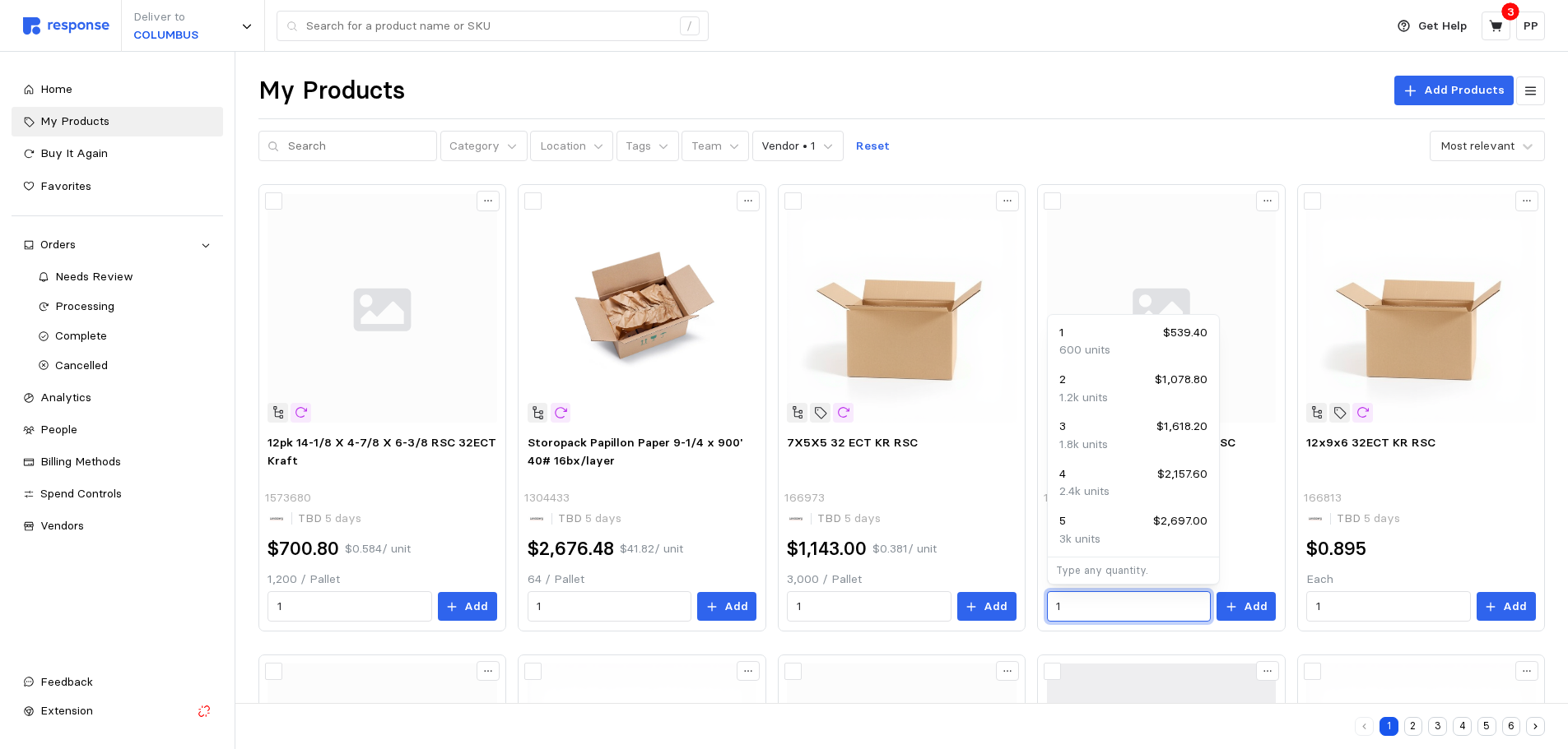
click at [1147, 398] on div "1.2k units" at bounding box center [1134, 398] width 149 height 18
type input "2"
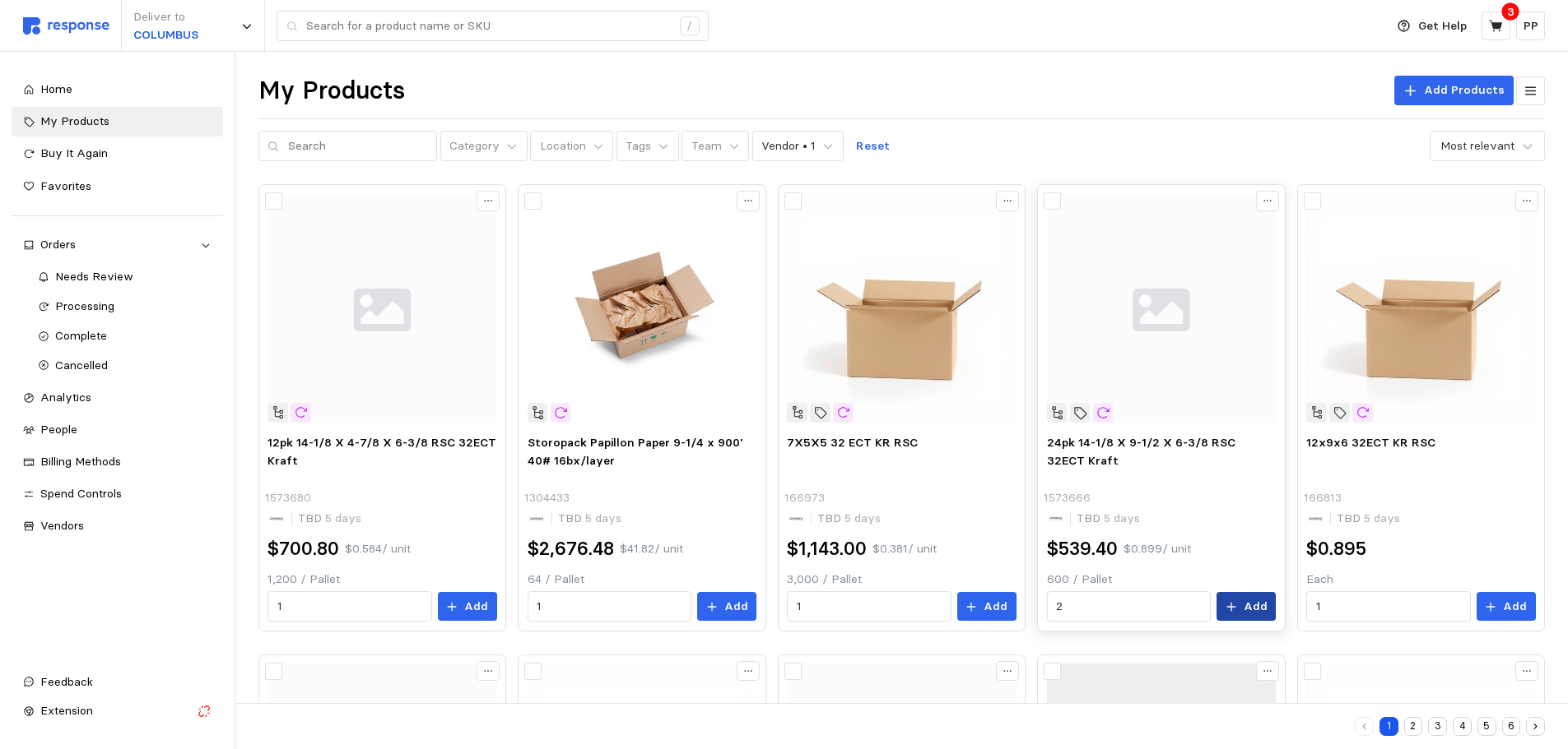
click at [1259, 611] on p "Add" at bounding box center [1255, 606] width 24 height 18
click at [478, 604] on p "Add" at bounding box center [476, 606] width 24 height 18
click at [1498, 17] on button at bounding box center [1496, 25] width 29 height 29
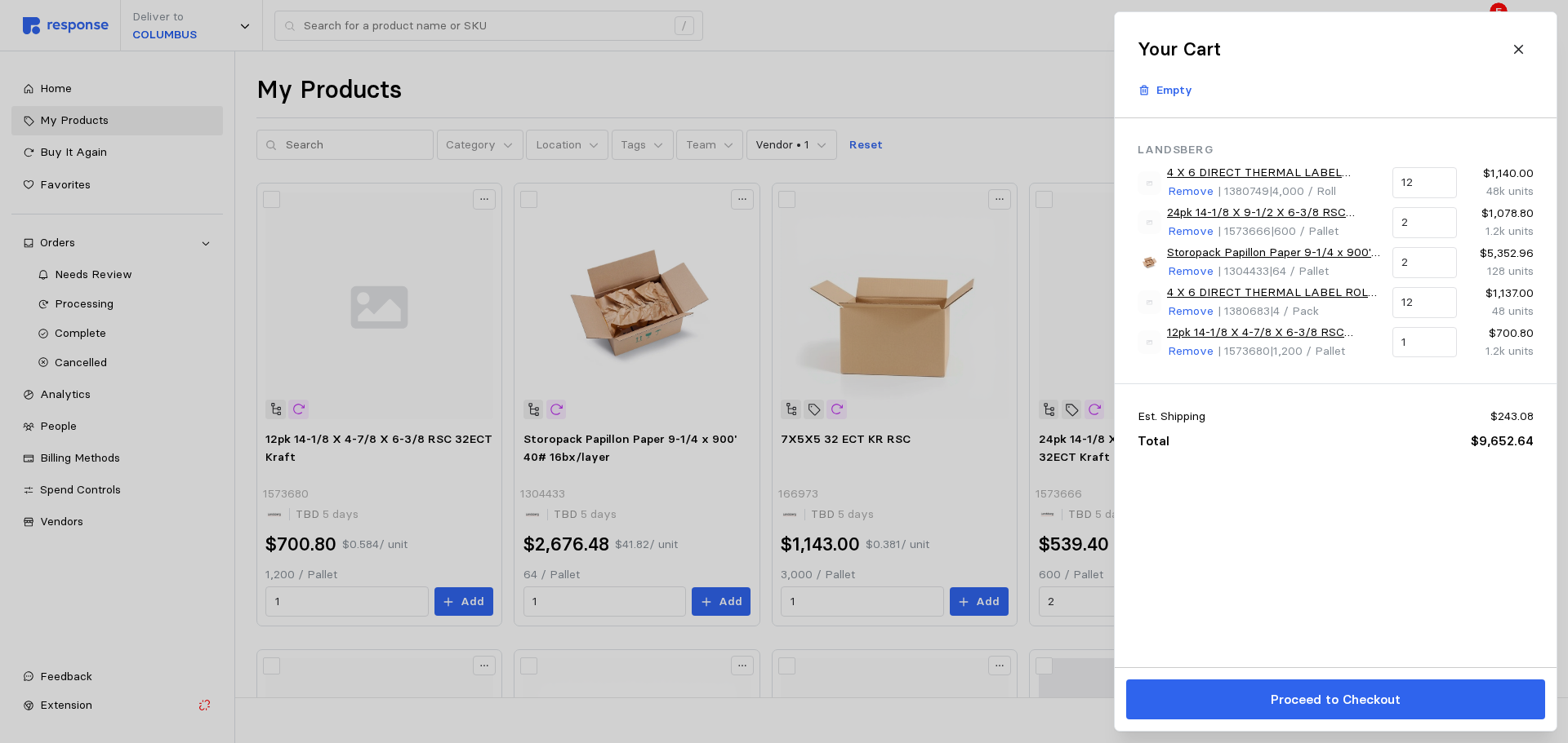
drag, startPoint x: 1516, startPoint y: 55, endPoint x: 1477, endPoint y: 43, distance: 40.8
click at [1516, 54] on icon at bounding box center [1519, 50] width 15 height 15
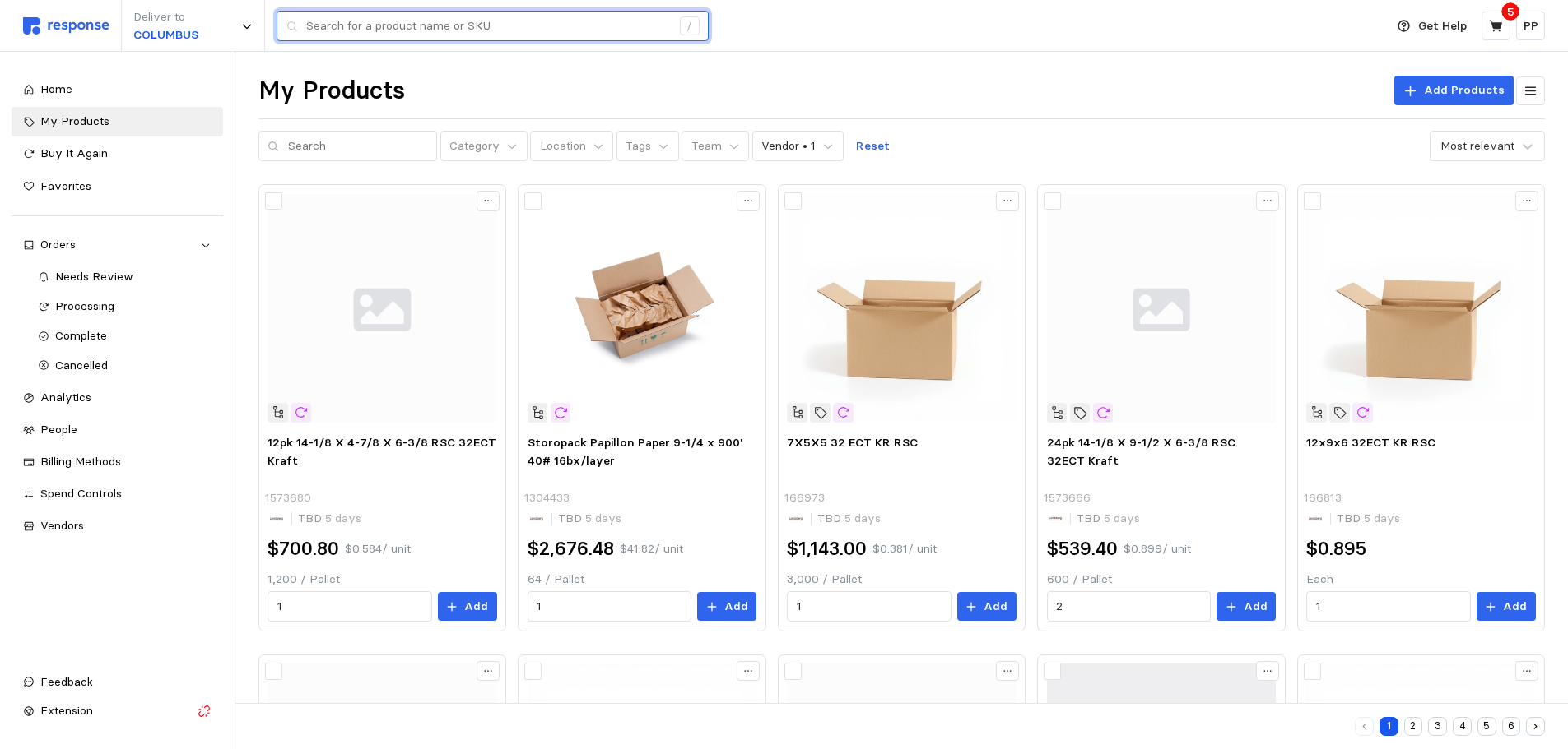
click at [354, 32] on input "text" at bounding box center [489, 26] width 365 height 30
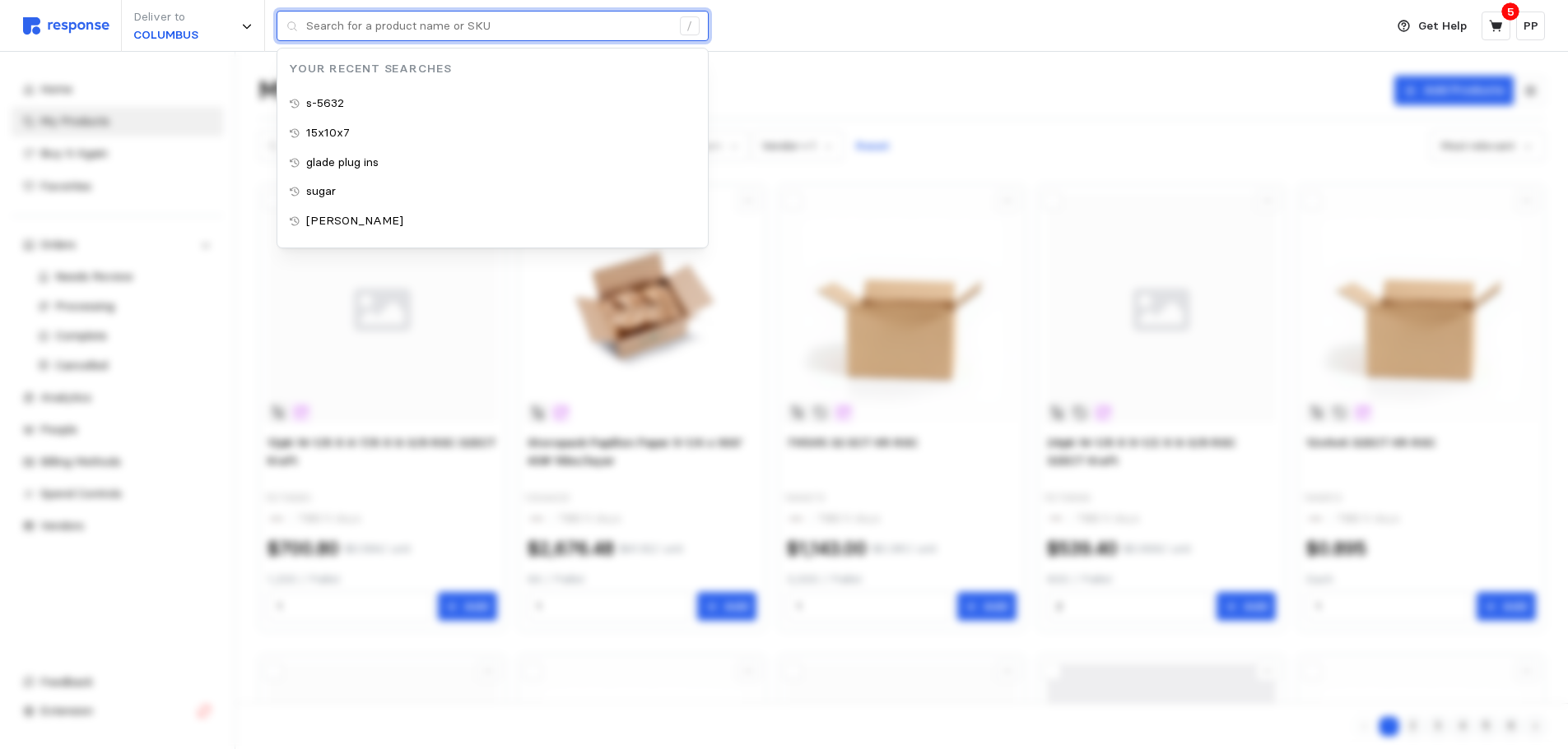
type input "g"
type input "b"
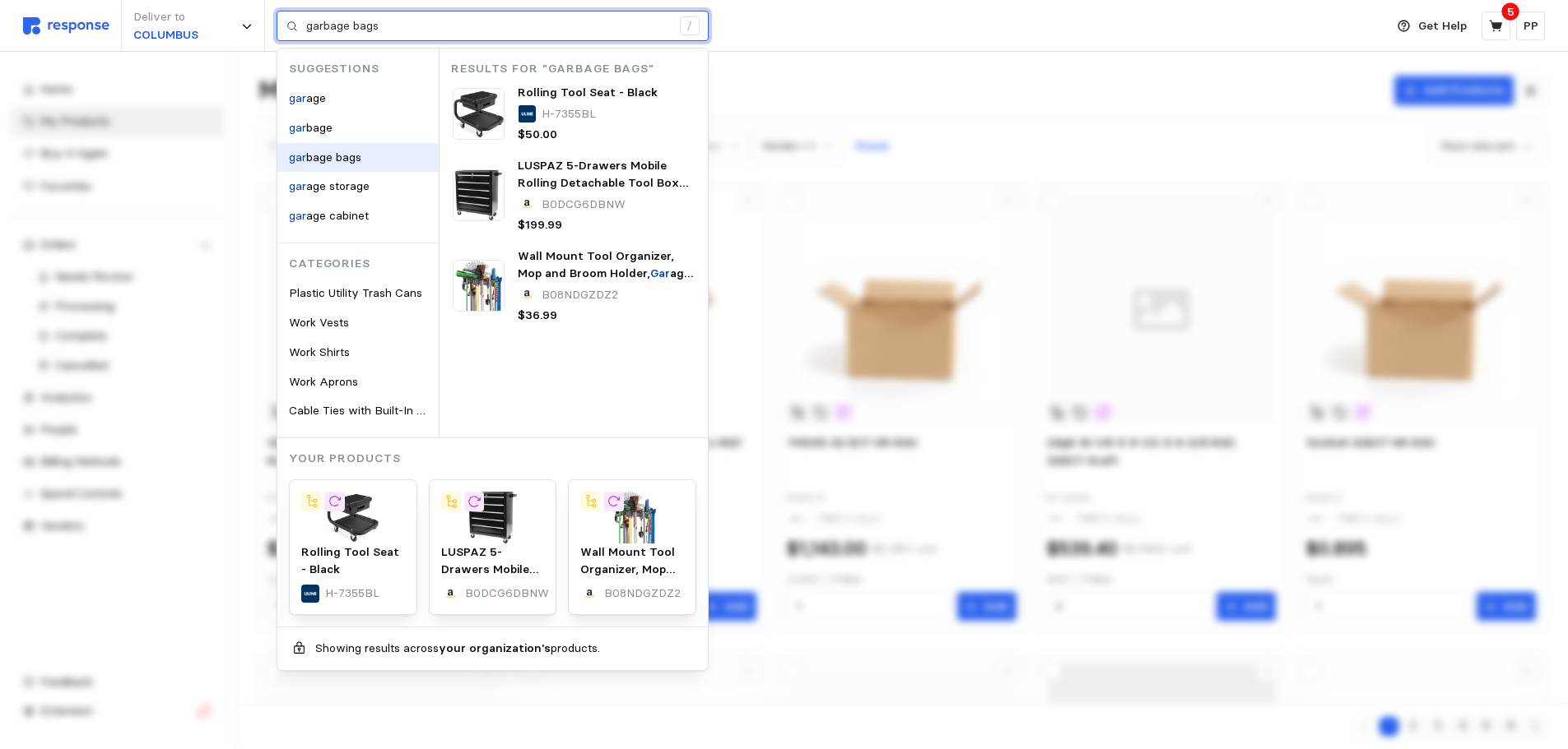
click at [343, 162] on span "bage bags" at bounding box center [334, 157] width 55 height 15
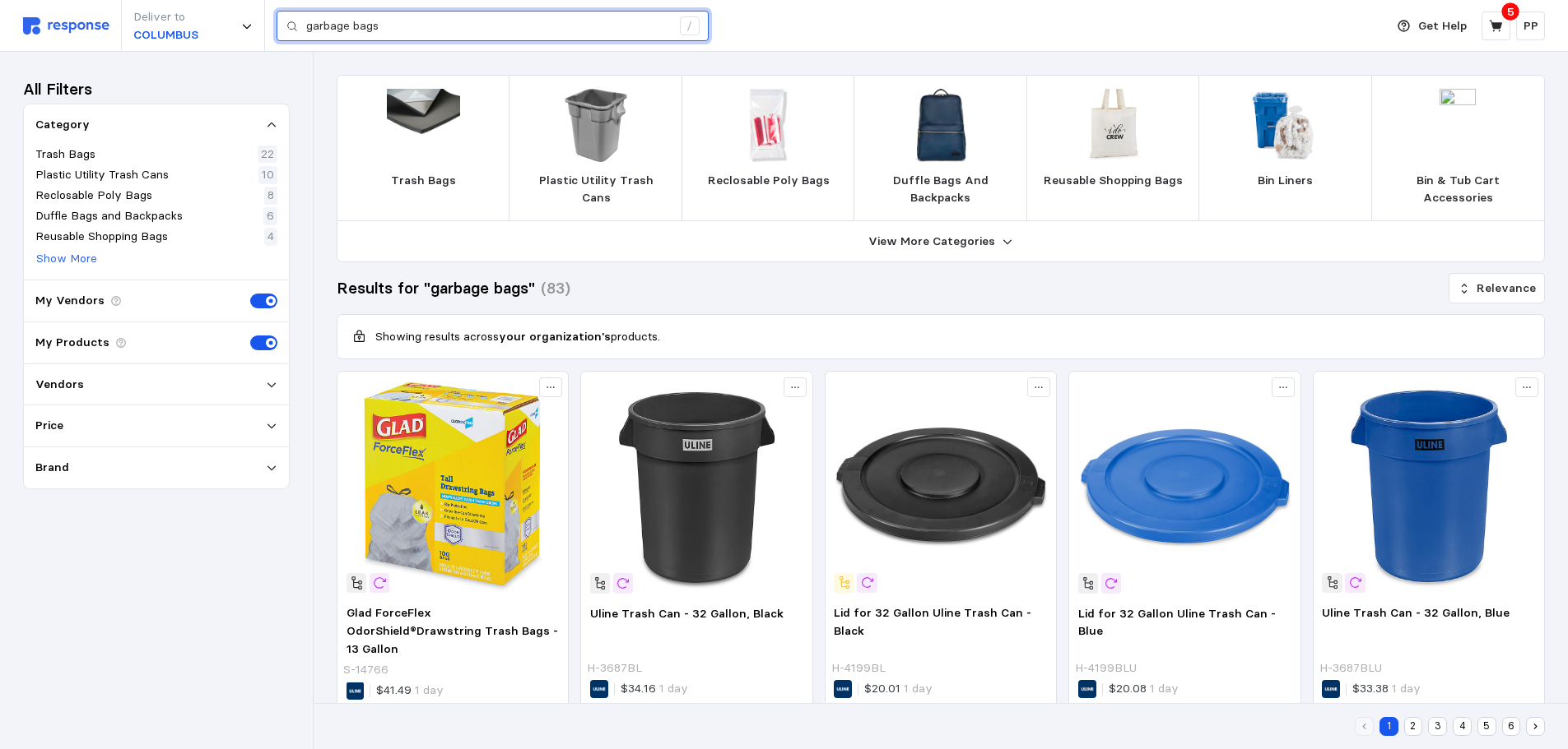
click at [388, 23] on input "garbage bags" at bounding box center [489, 26] width 365 height 30
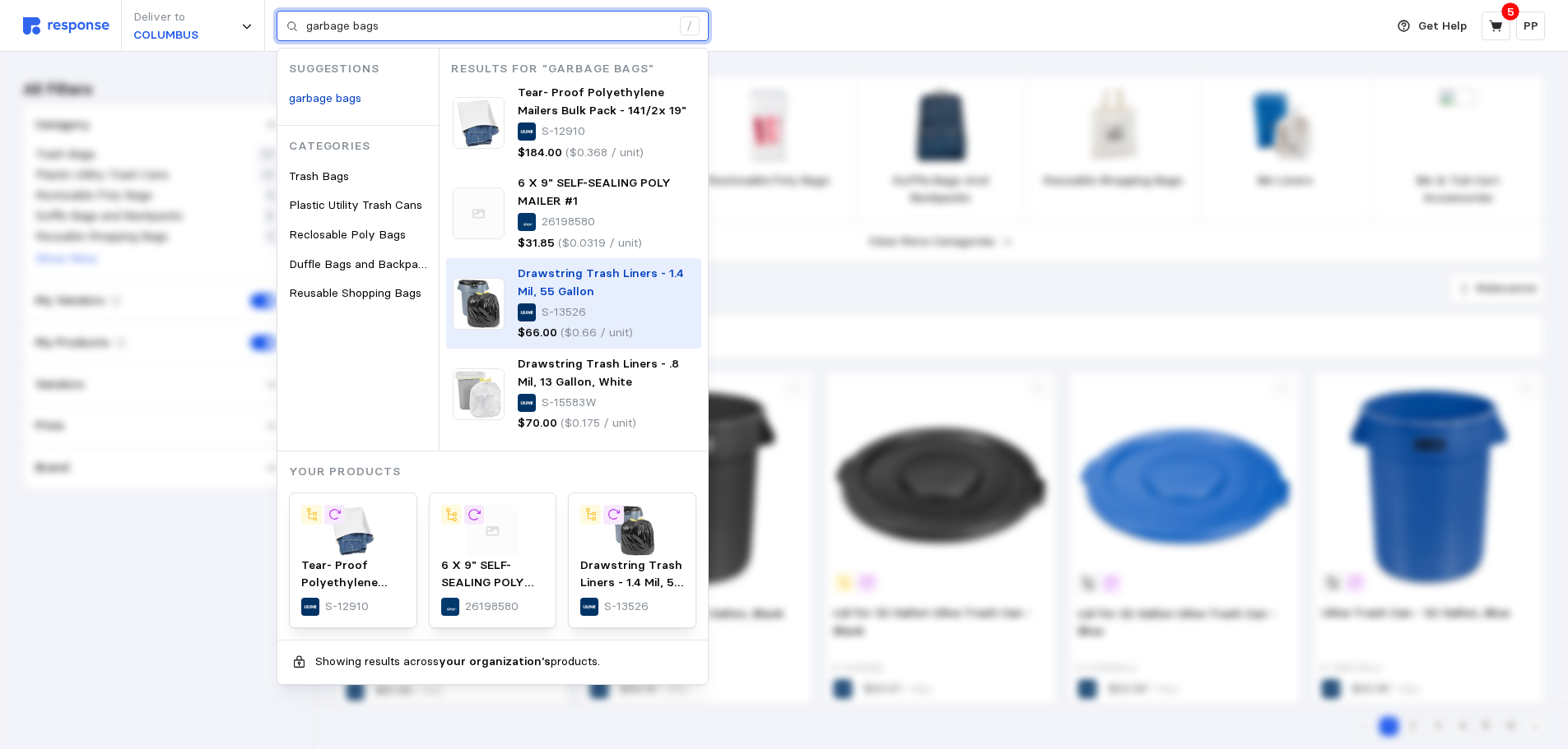
click at [548, 267] on span "Drawstring Trash Liners - 1.4 Mil, 55 Gallon" at bounding box center [601, 282] width 166 height 33
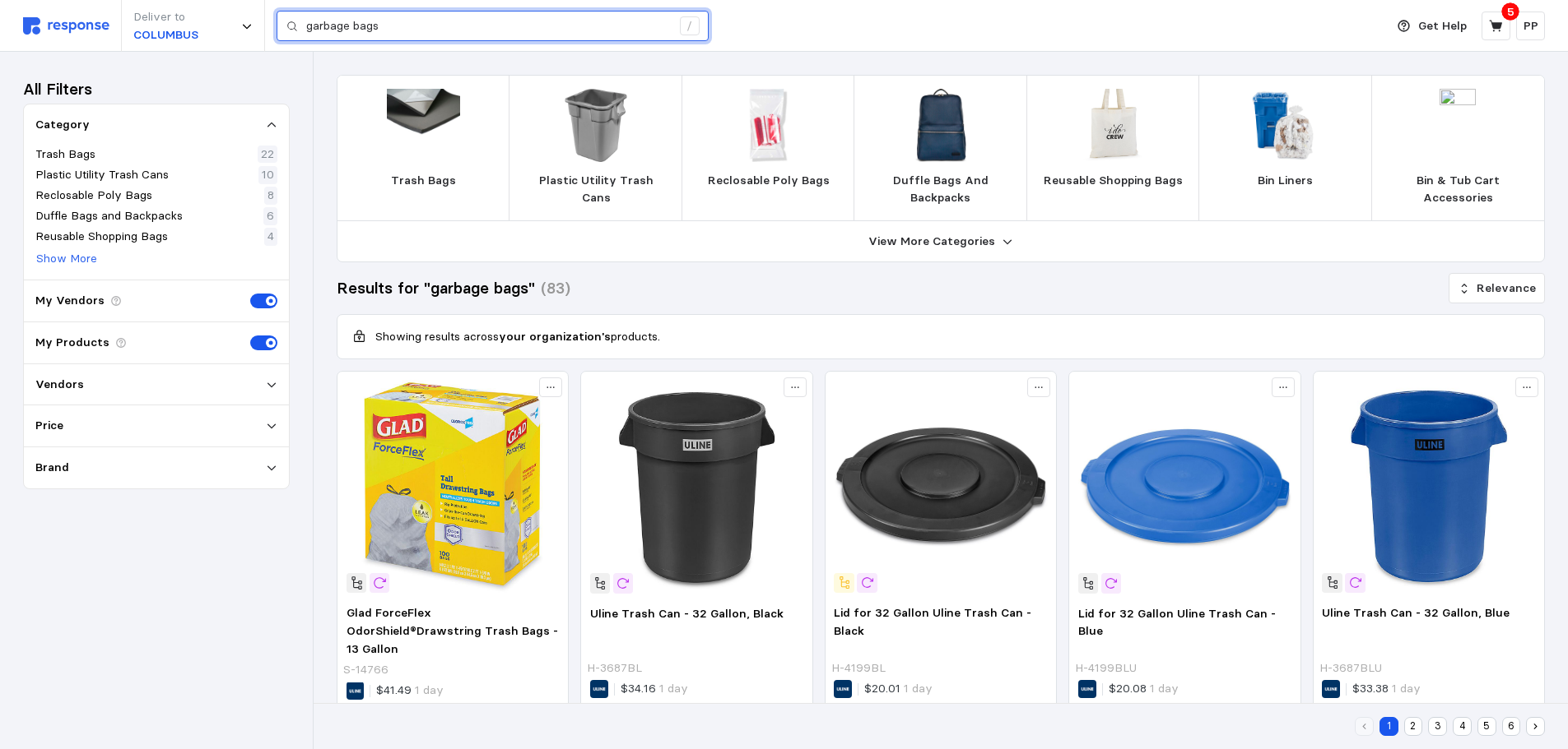
type input "garbage bags"
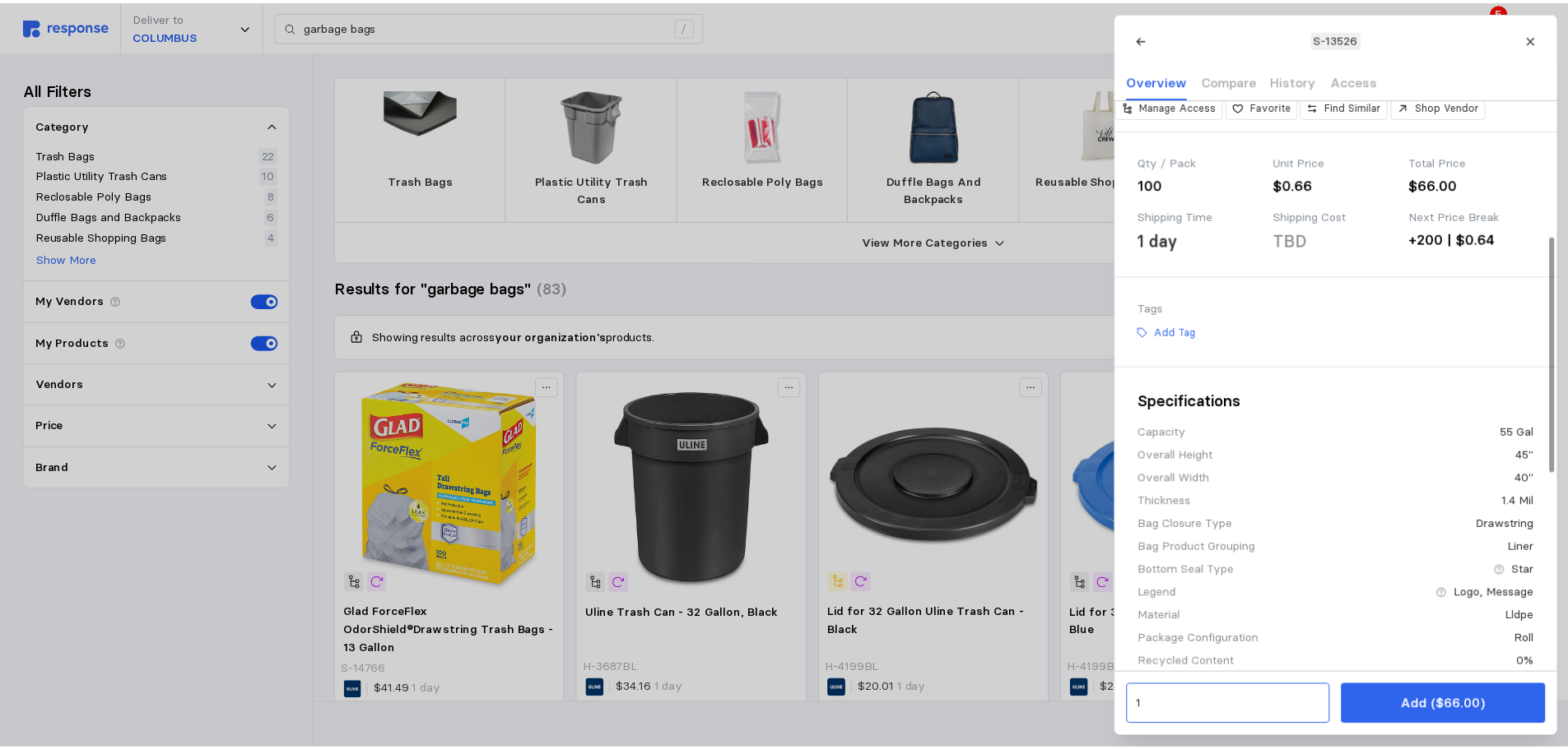
scroll to position [329, 0]
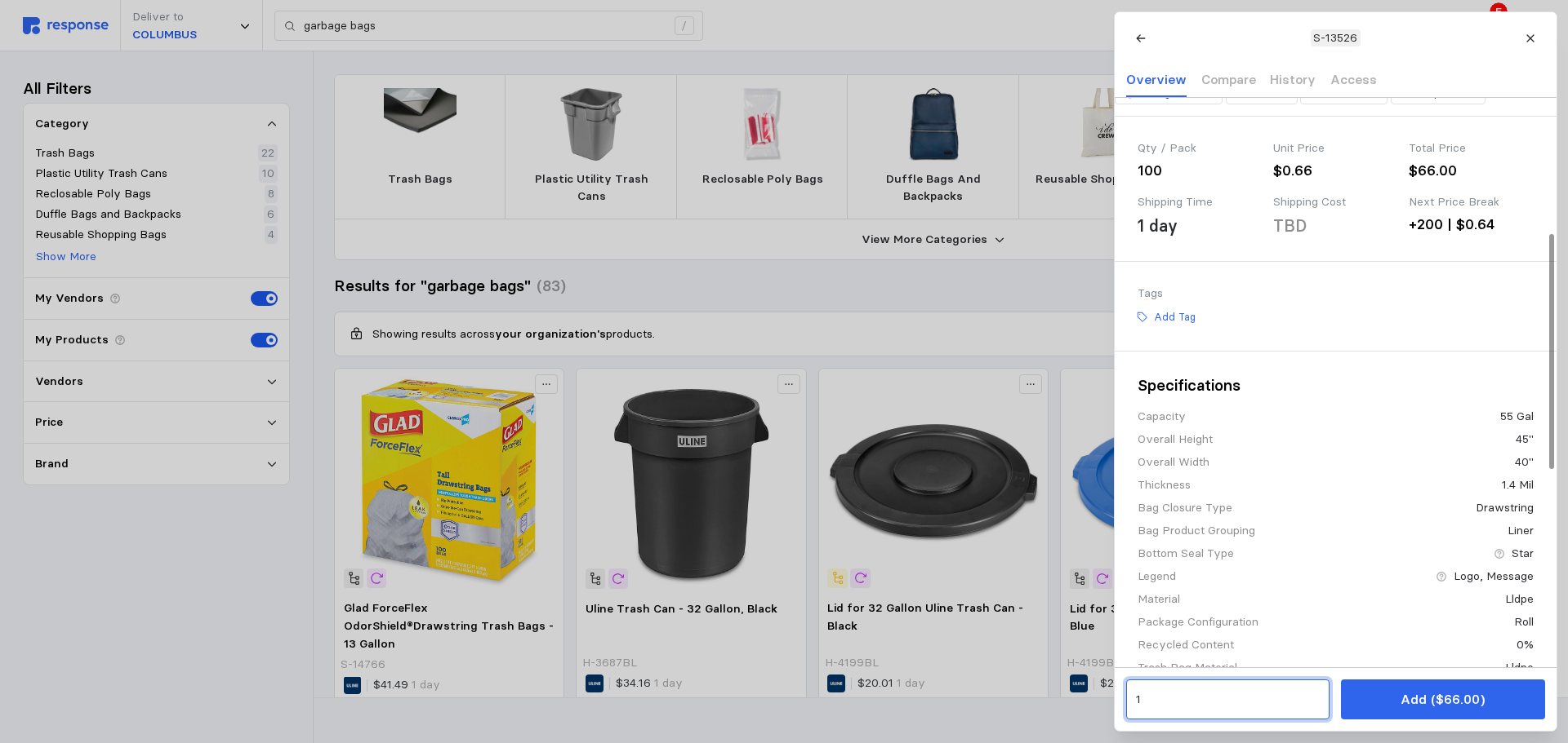
click at [1175, 712] on input "1" at bounding box center [1228, 700] width 185 height 30
click at [1201, 606] on div "6 + $372.00" at bounding box center [1212, 610] width 147 height 18
type input "6"
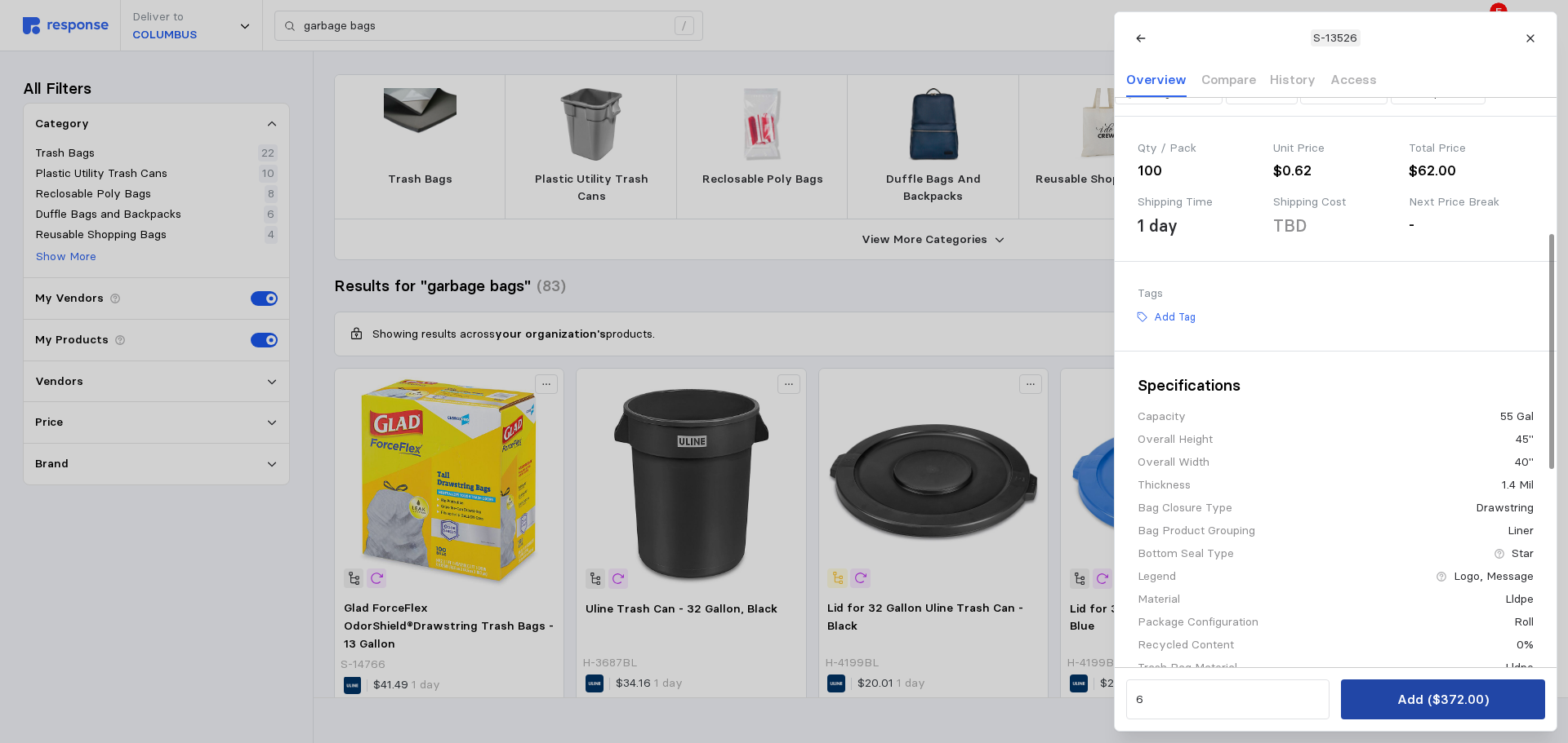
click at [1386, 690] on button "Add ($372.00)" at bounding box center [1442, 699] width 203 height 40
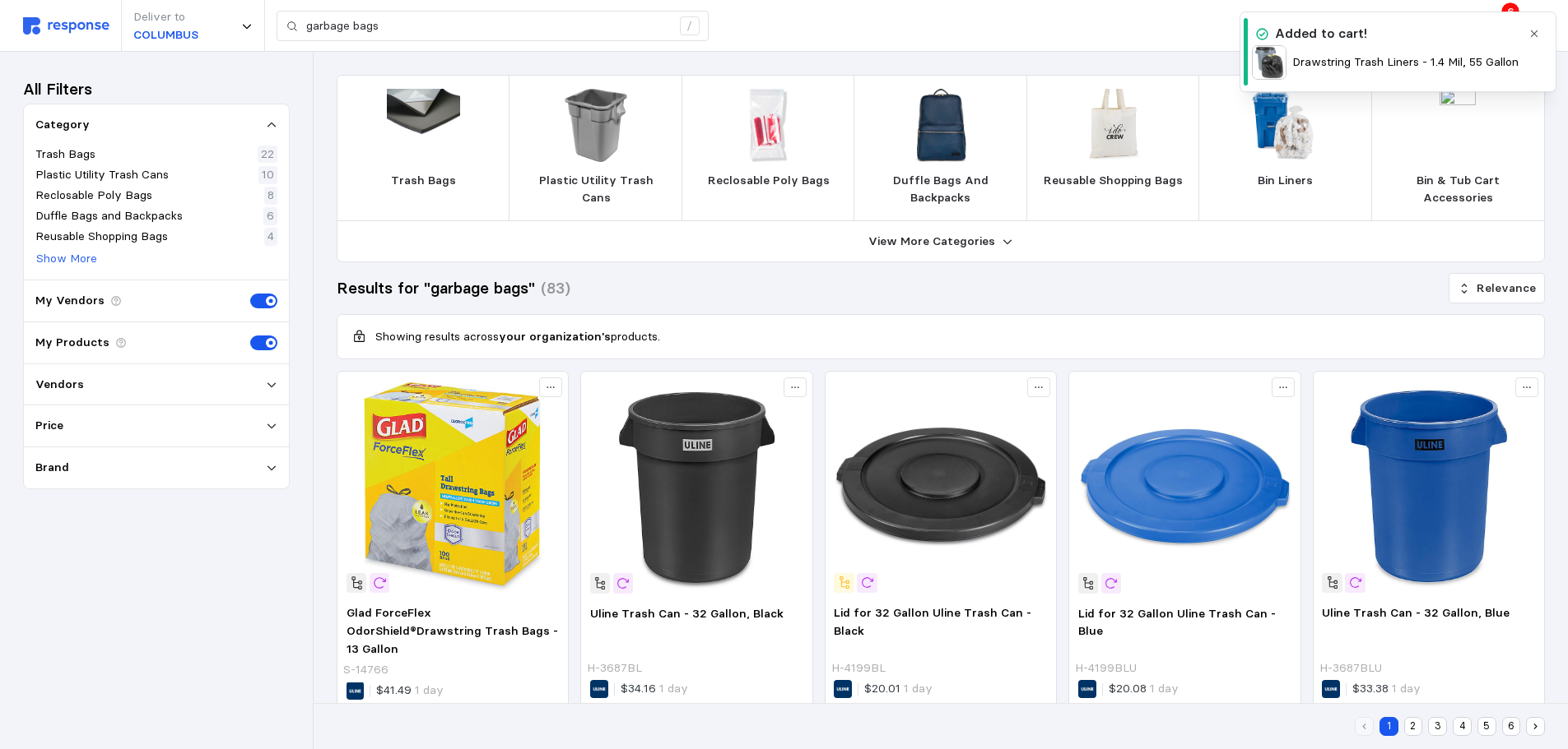
click at [1095, 19] on div "Deliver to COLUMBUS garbage bags /" at bounding box center [699, 25] width 1353 height 52
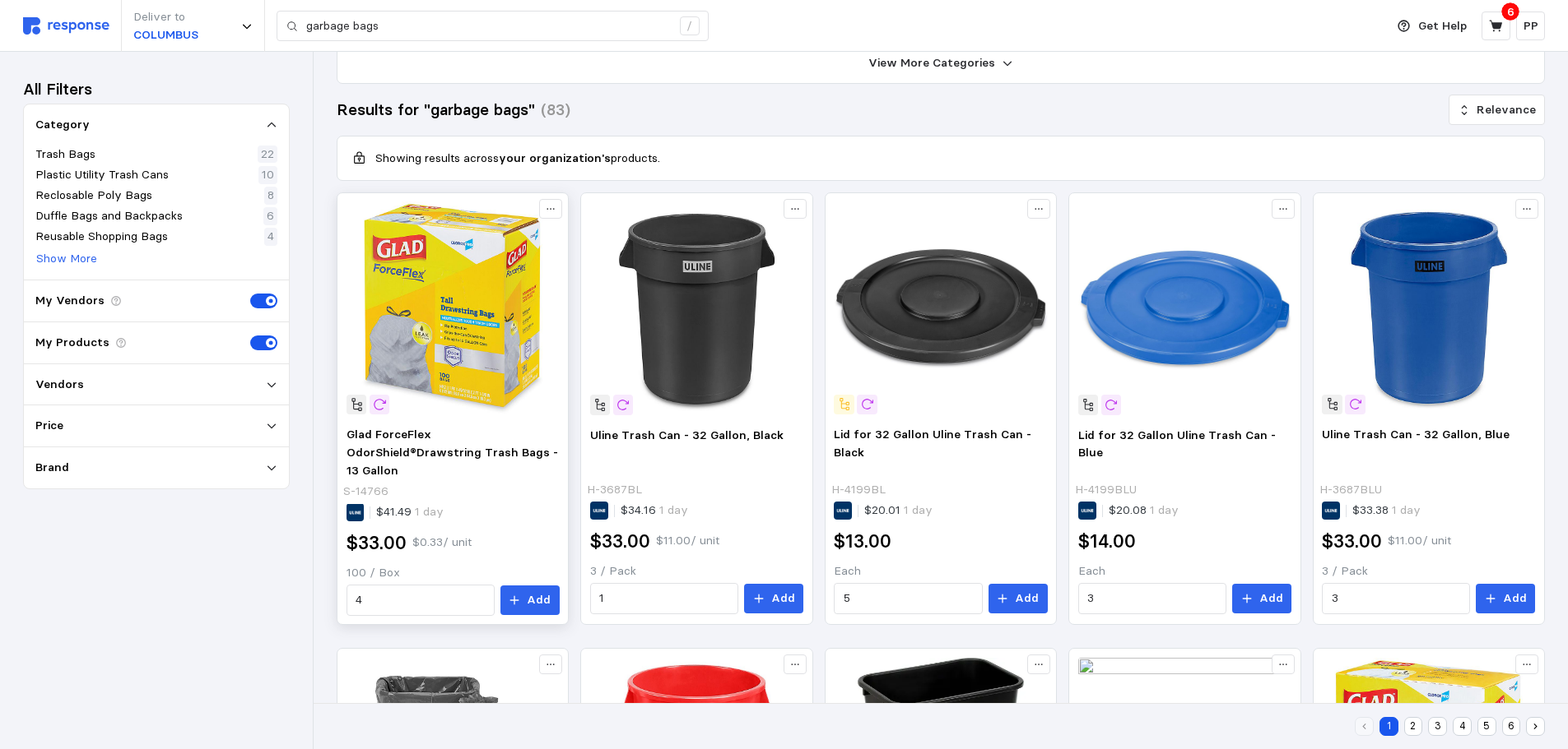
scroll to position [0, 0]
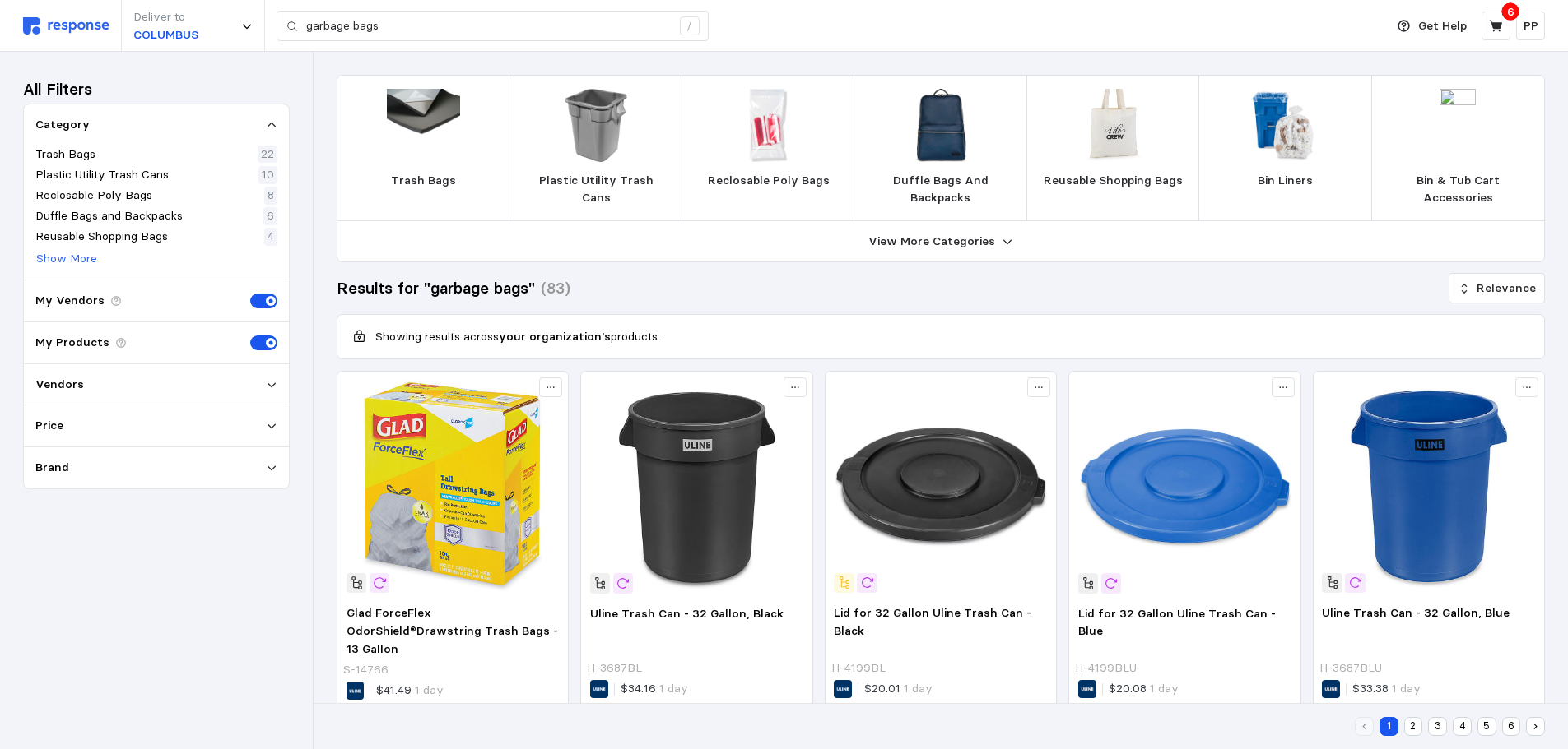
click at [1505, 16] on div "6" at bounding box center [1511, 12] width 17 height 17
click at [1490, 30] on icon at bounding box center [1497, 26] width 15 height 15
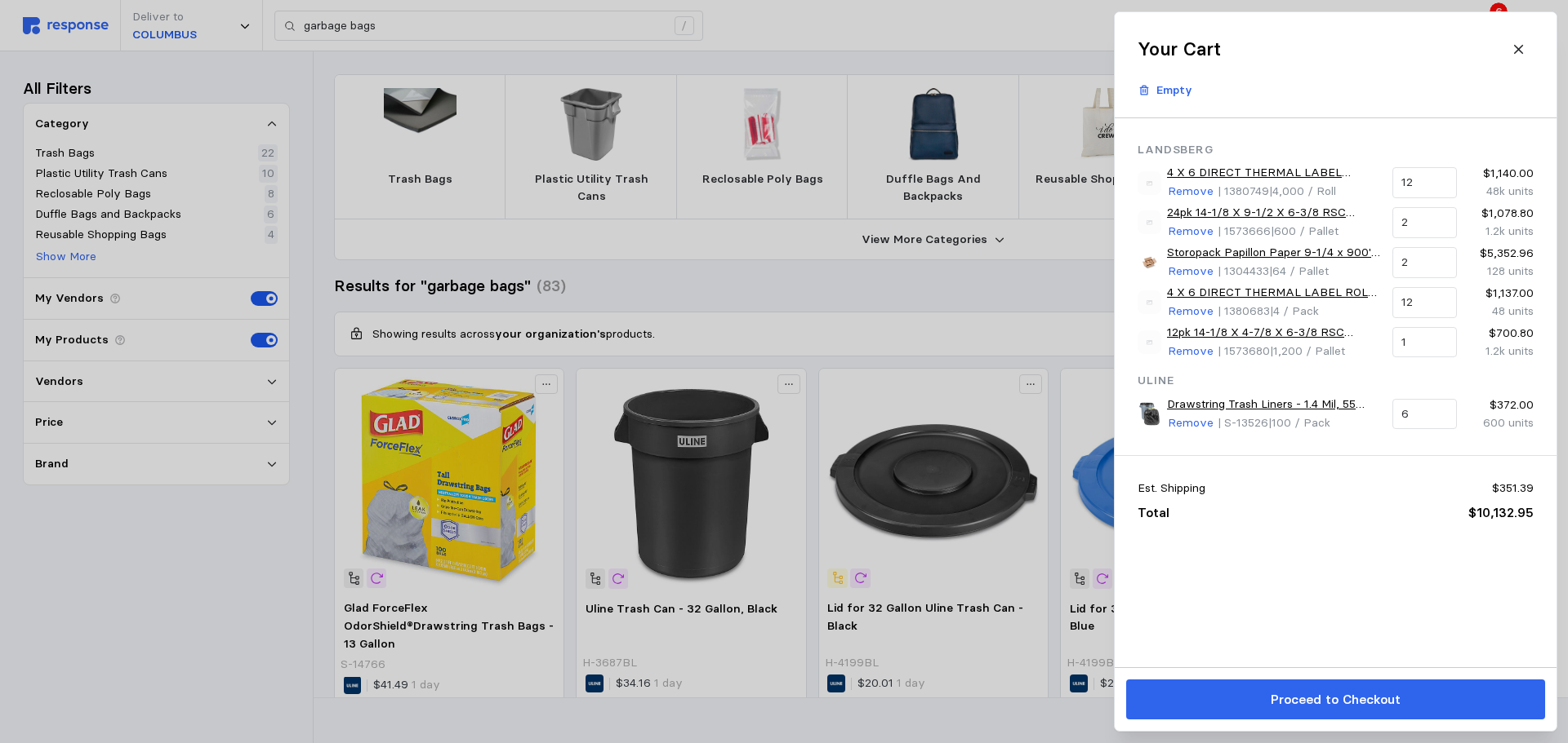
click at [244, 529] on div at bounding box center [784, 371] width 1568 height 743
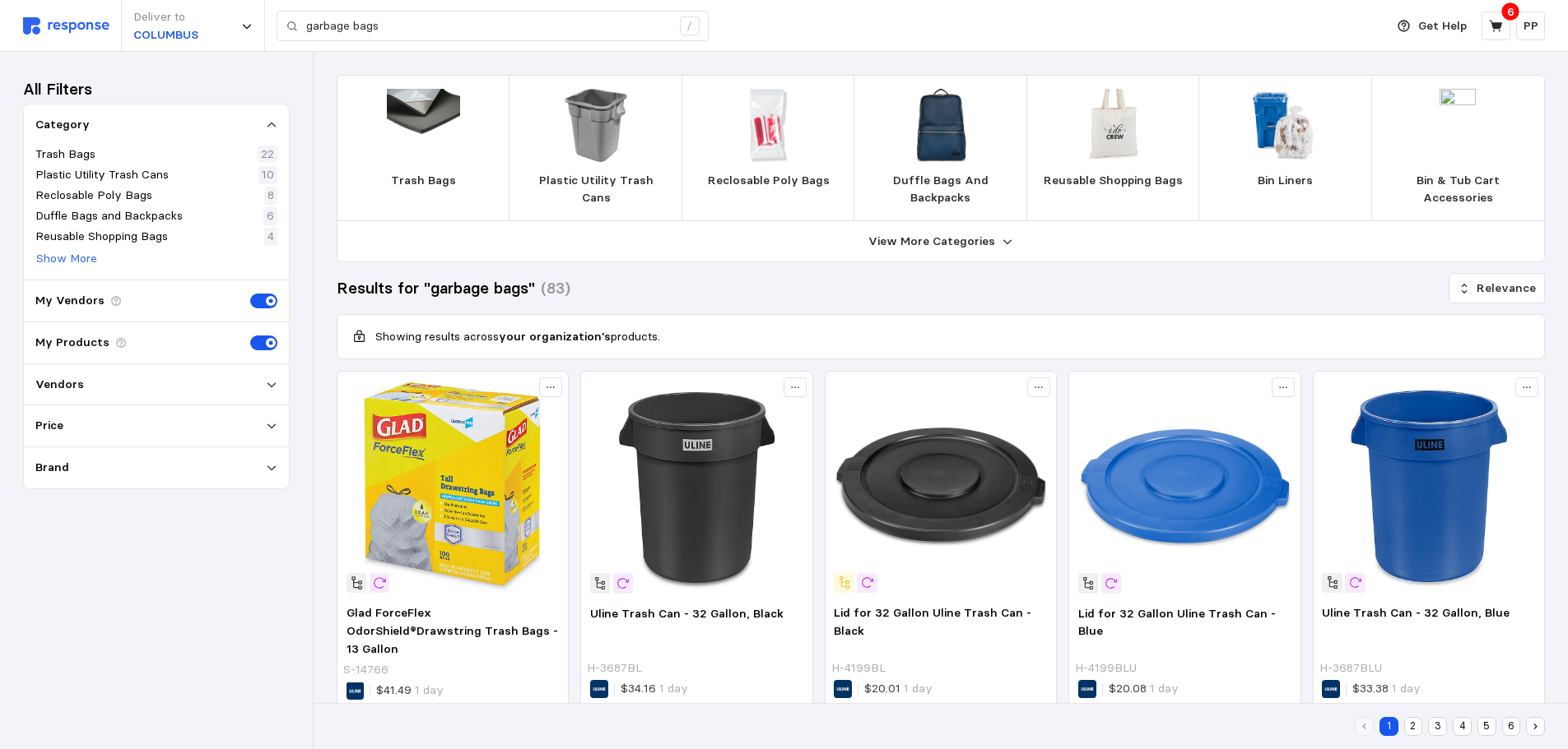
click at [60, 33] on img at bounding box center [67, 25] width 86 height 17
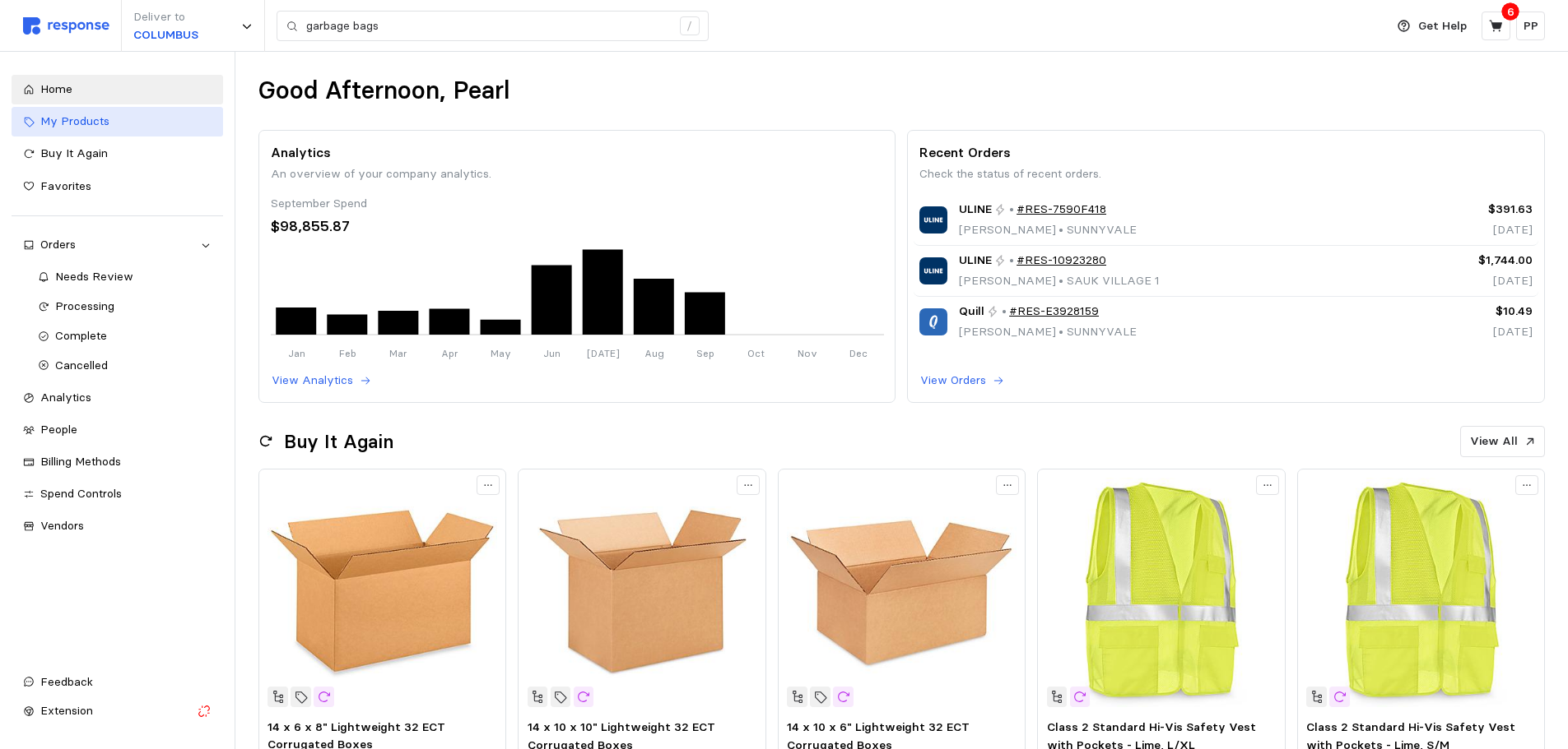
click at [118, 118] on div "My Products" at bounding box center [126, 121] width 171 height 18
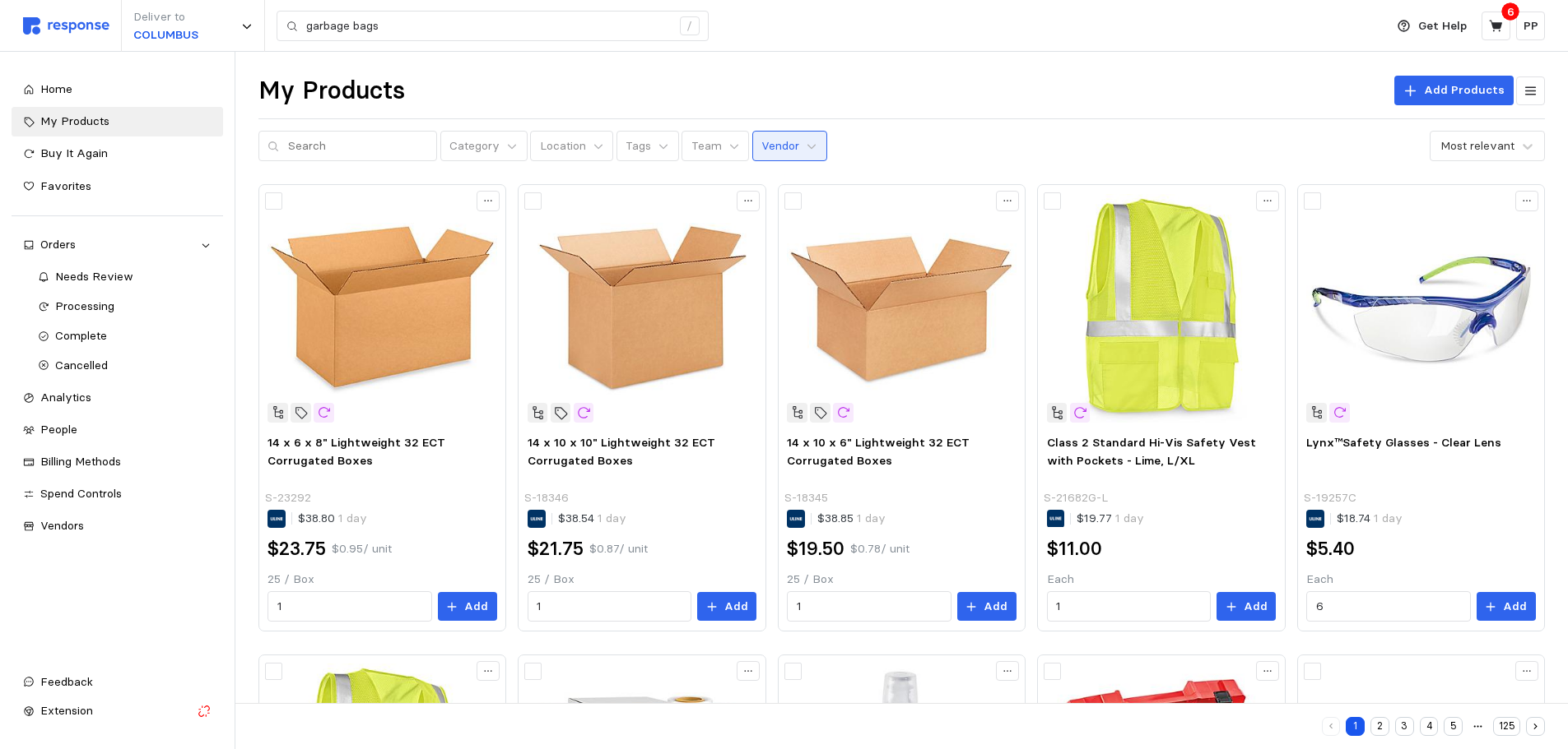
click at [760, 155] on button "Vendor" at bounding box center [790, 146] width 75 height 31
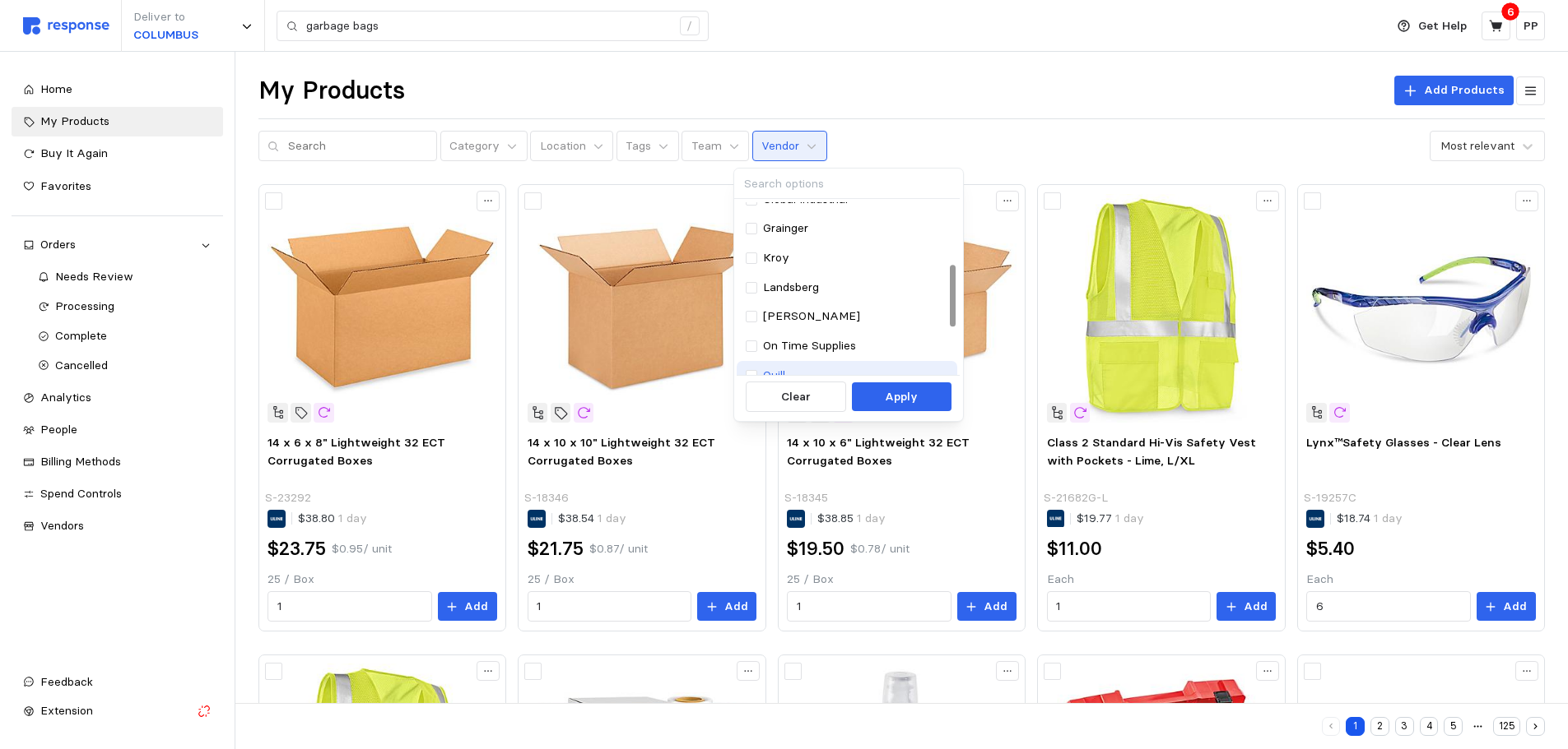
scroll to position [50, 0]
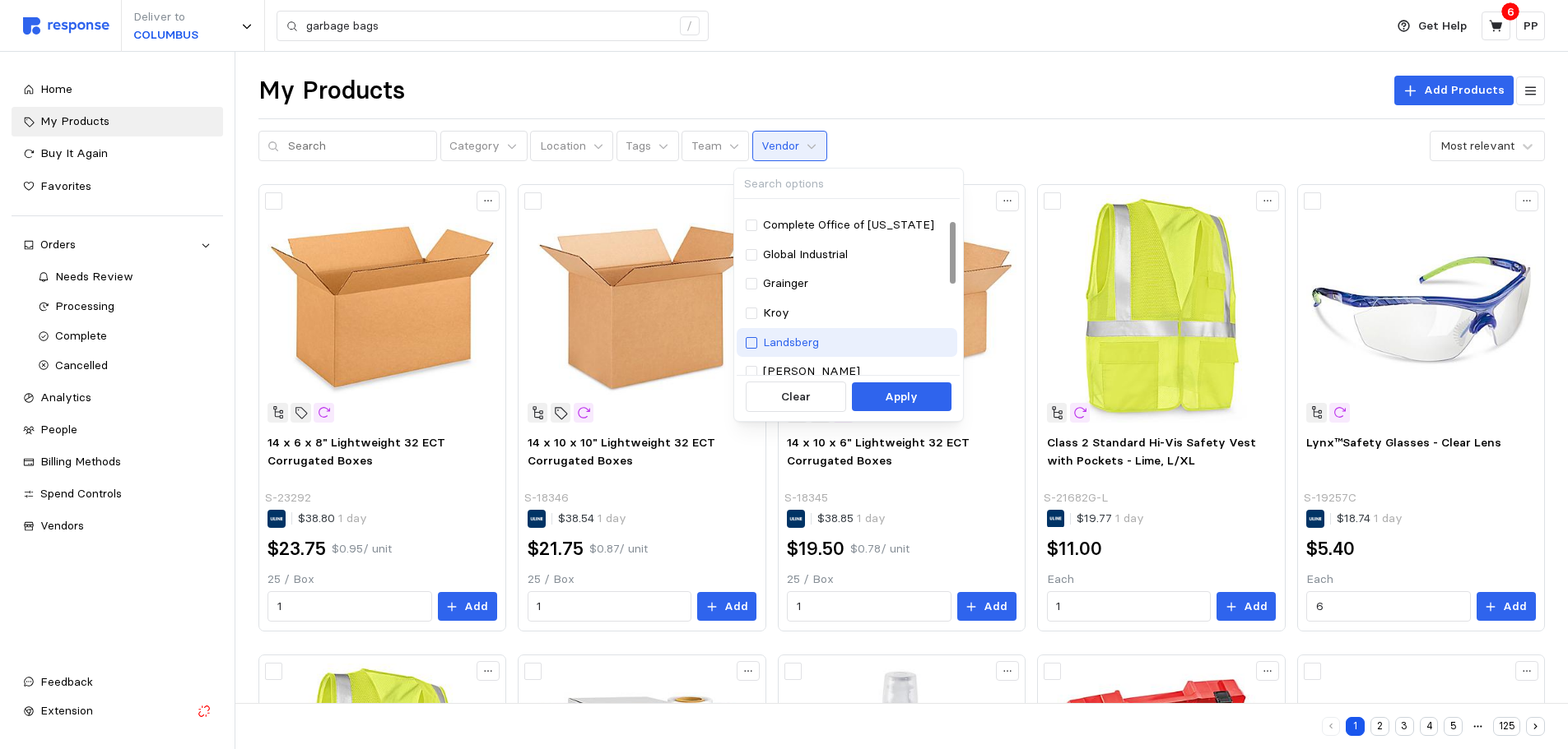
click at [750, 340] on div at bounding box center [751, 343] width 11 height 11
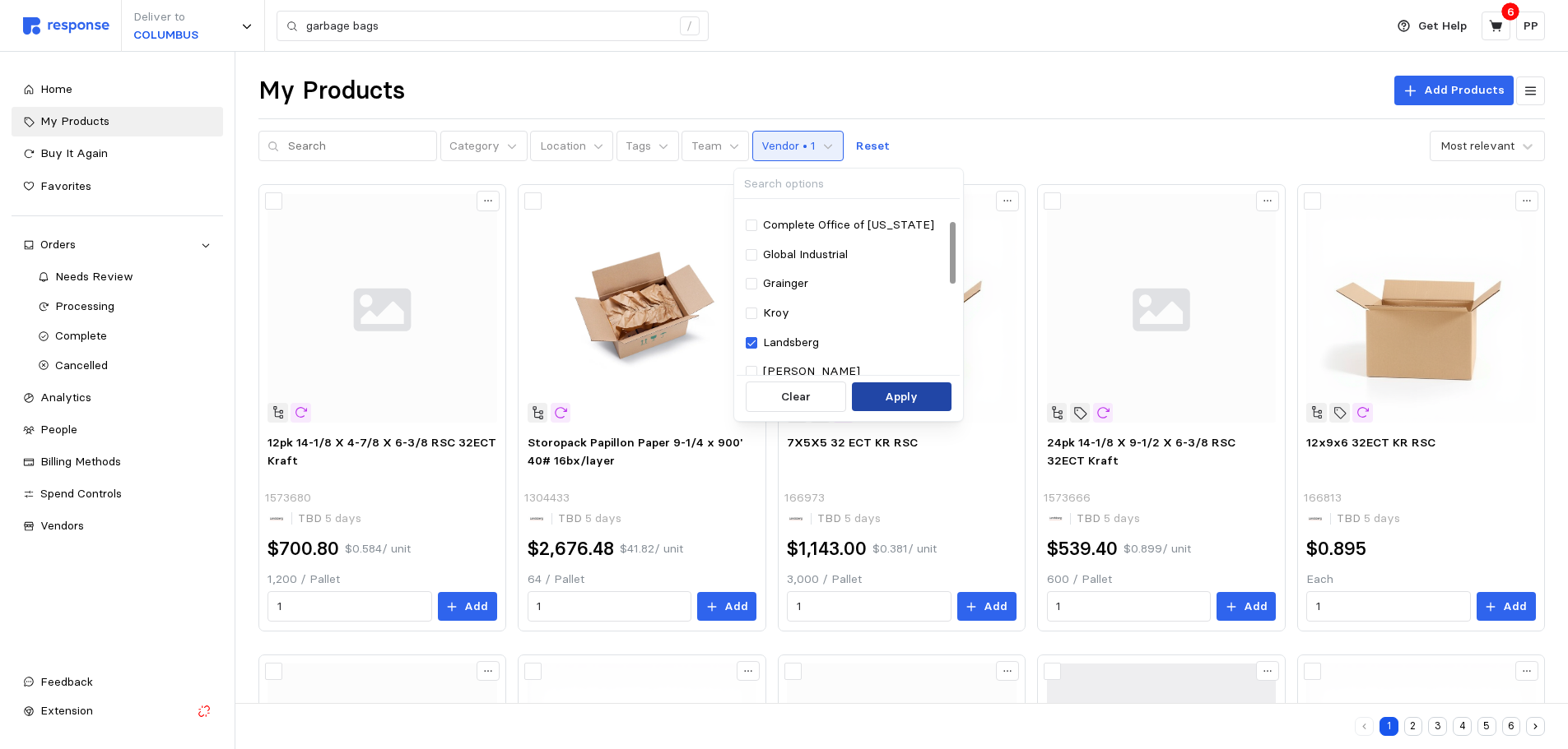
click at [898, 398] on p "Apply" at bounding box center [901, 397] width 33 height 18
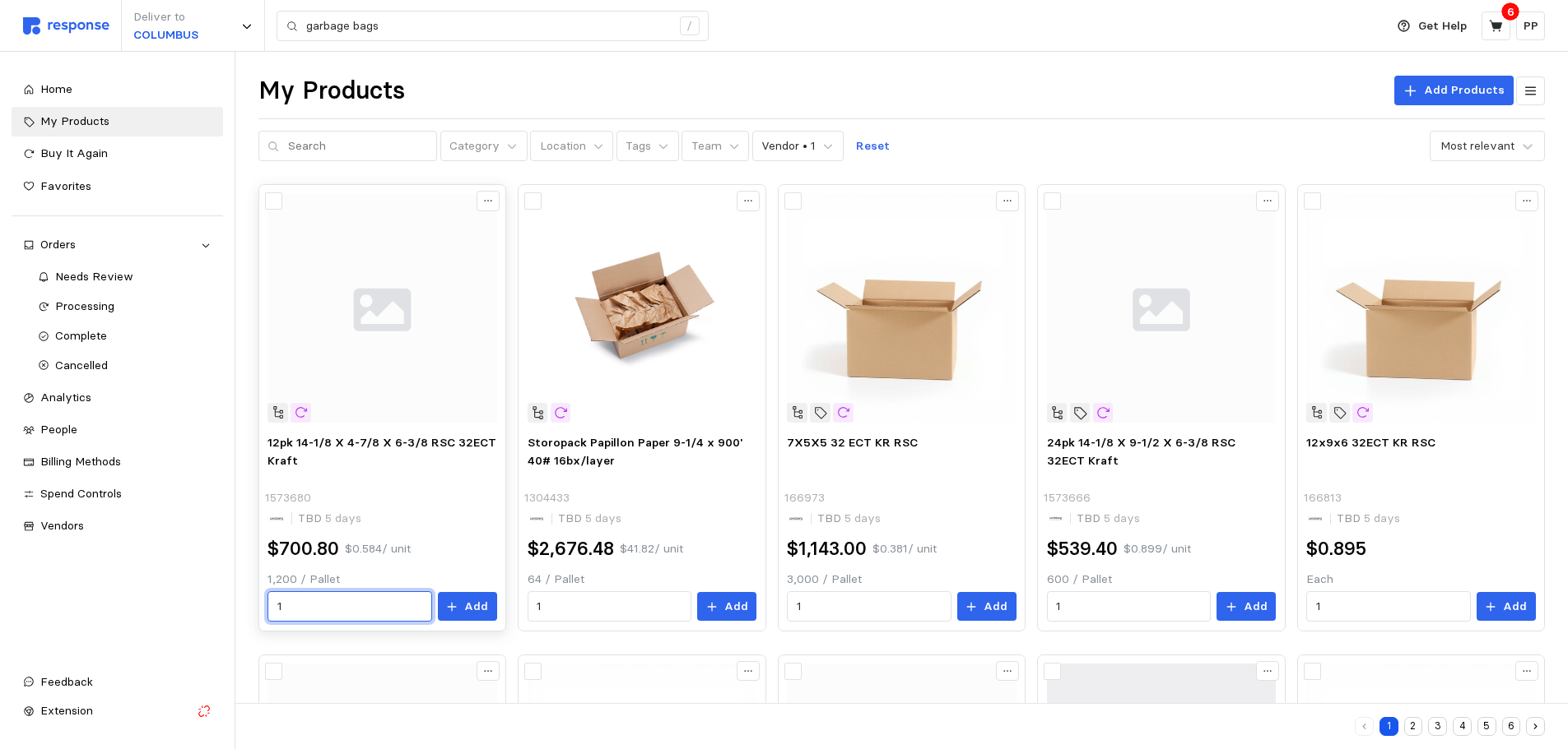
click at [331, 605] on input "1" at bounding box center [350, 607] width 145 height 30
click at [319, 353] on p "1.2k units" at bounding box center [305, 350] width 49 height 18
click at [453, 611] on icon at bounding box center [451, 607] width 11 height 11
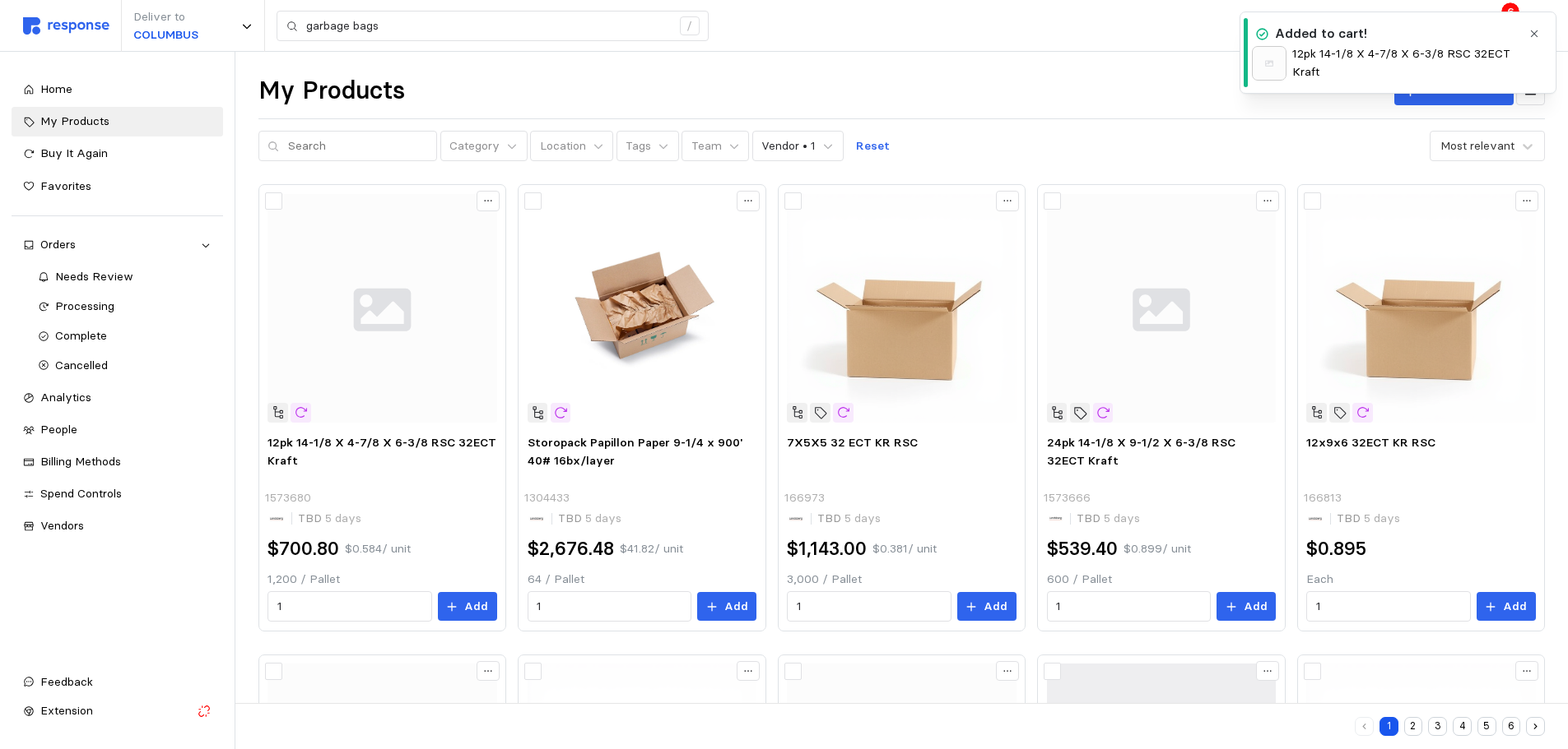
click at [1538, 30] on icon "button" at bounding box center [1534, 34] width 11 height 11
click at [1494, 40] on div "Get Help 6 PP" at bounding box center [1466, 25] width 158 height 31
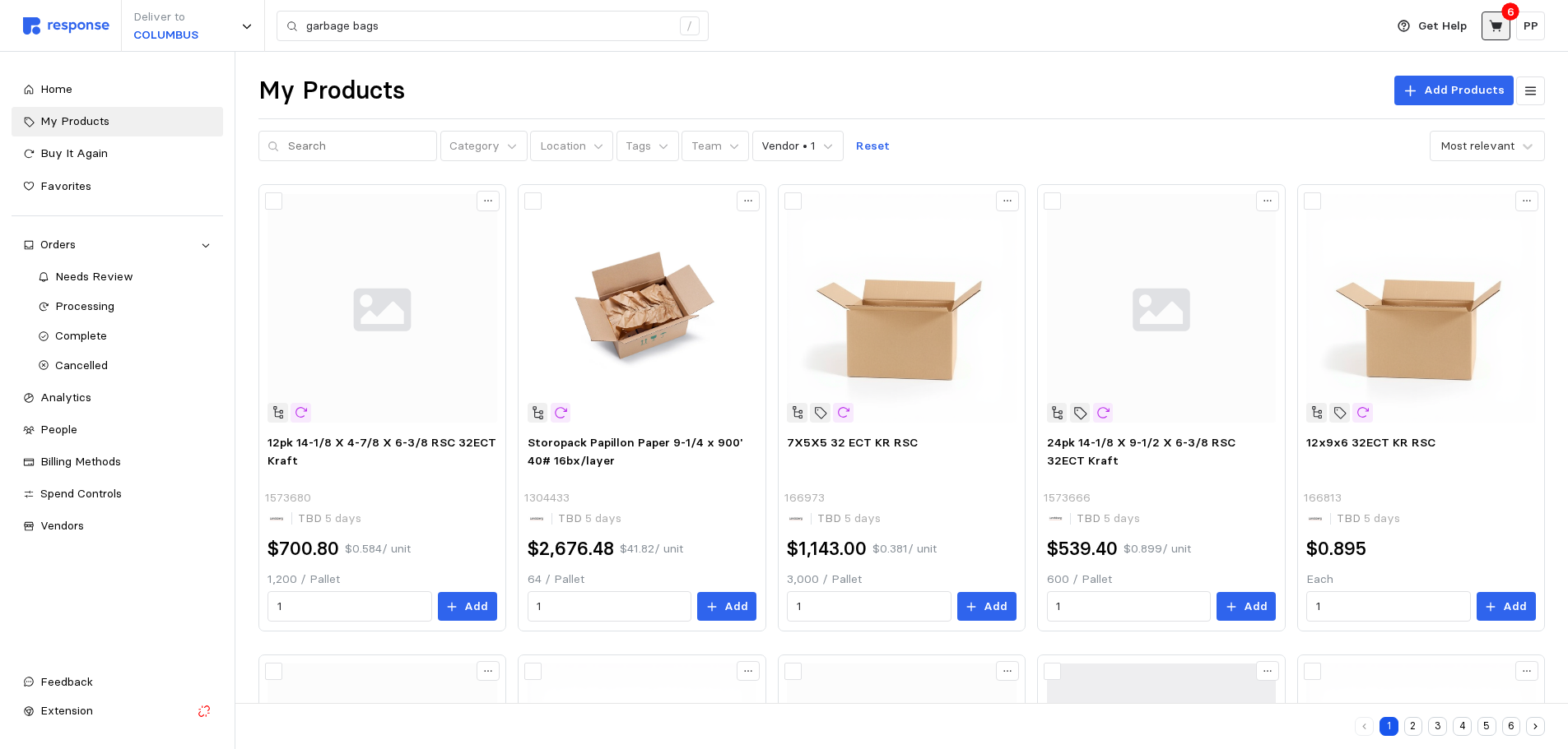
click at [1493, 23] on icon at bounding box center [1497, 26] width 15 height 15
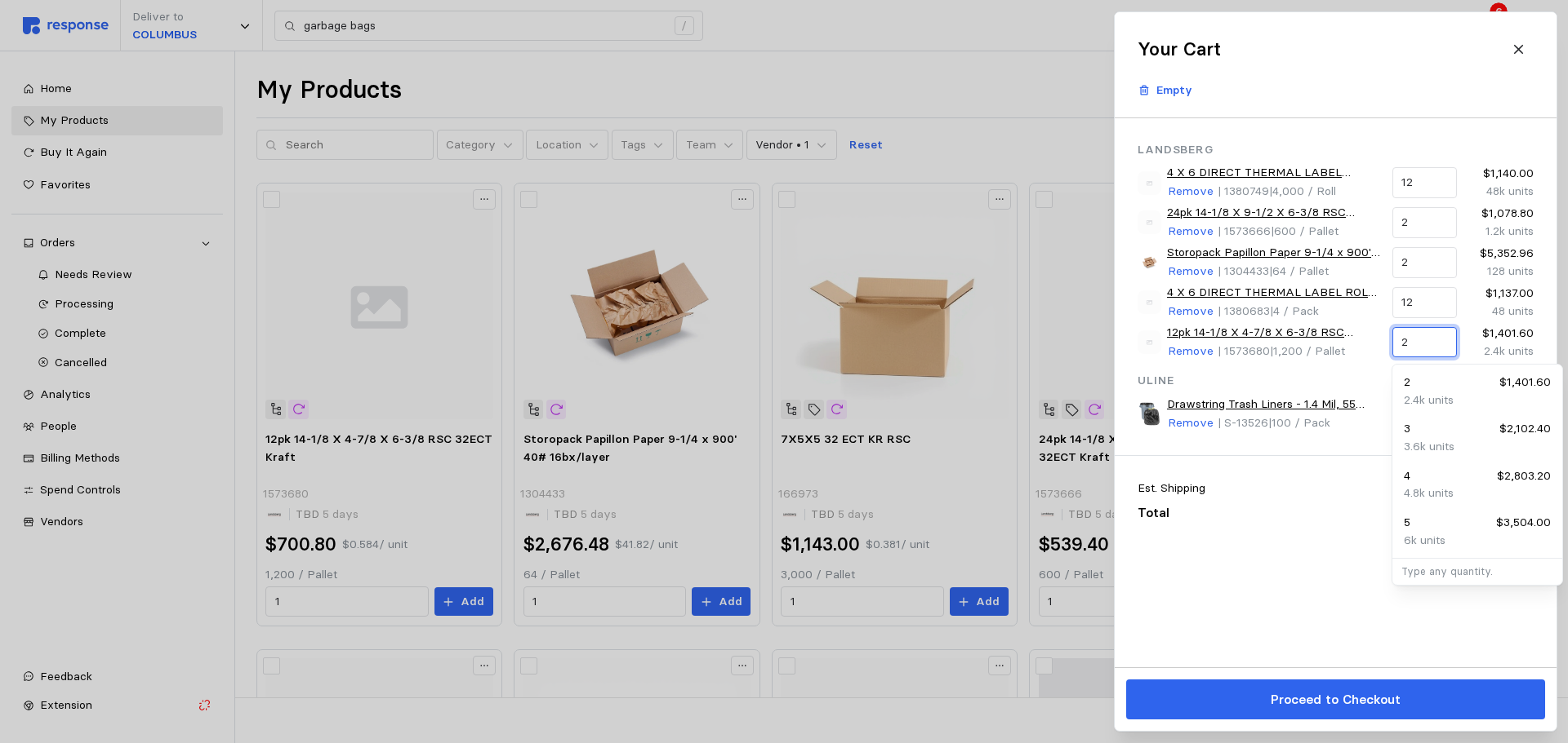
click at [1411, 340] on input "2" at bounding box center [1423, 343] width 46 height 30
click at [1422, 404] on p "1.2k units" at bounding box center [1428, 400] width 49 height 18
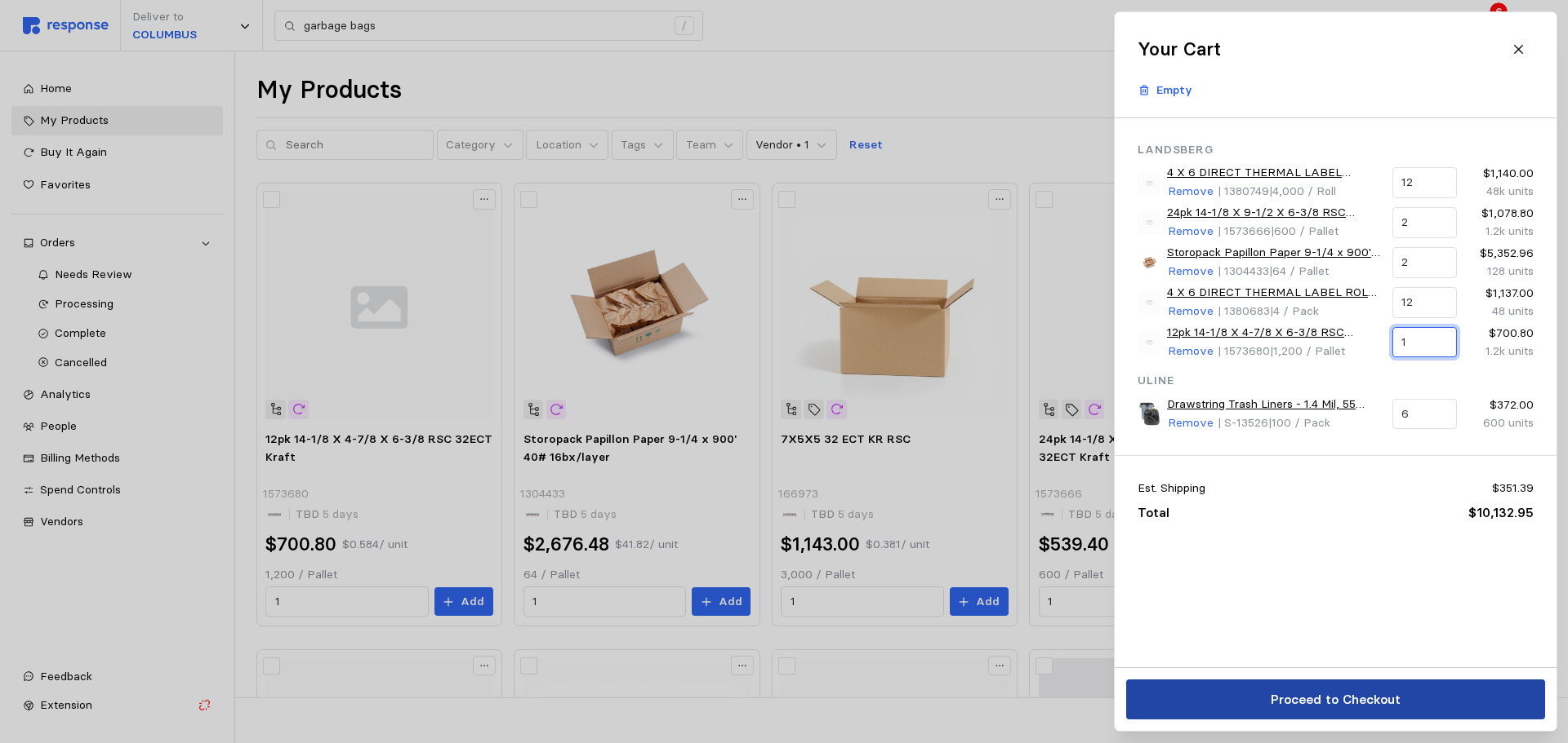
type input "1"
click at [1220, 691] on button "Proceed to Checkout" at bounding box center [1335, 699] width 419 height 40
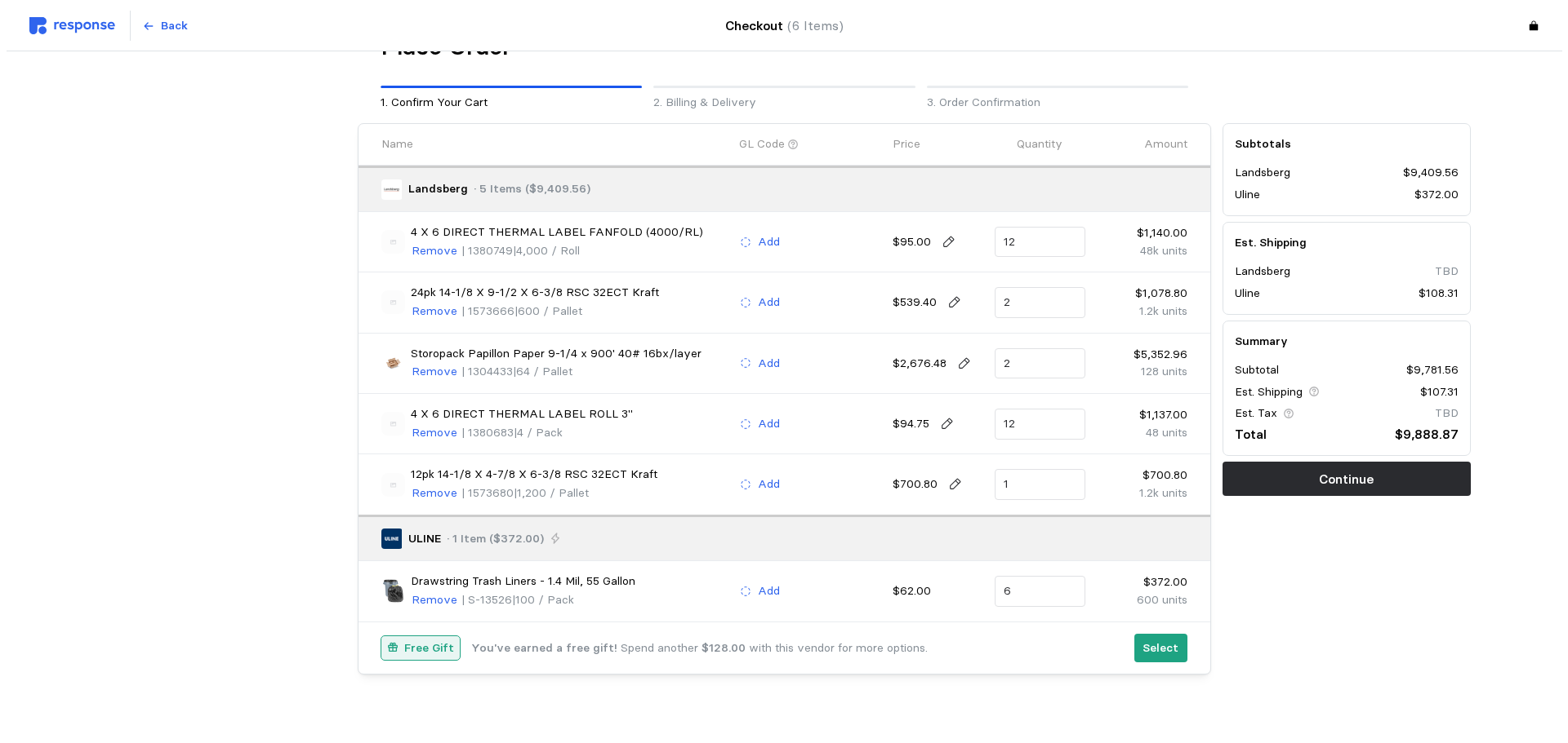
scroll to position [66, 0]
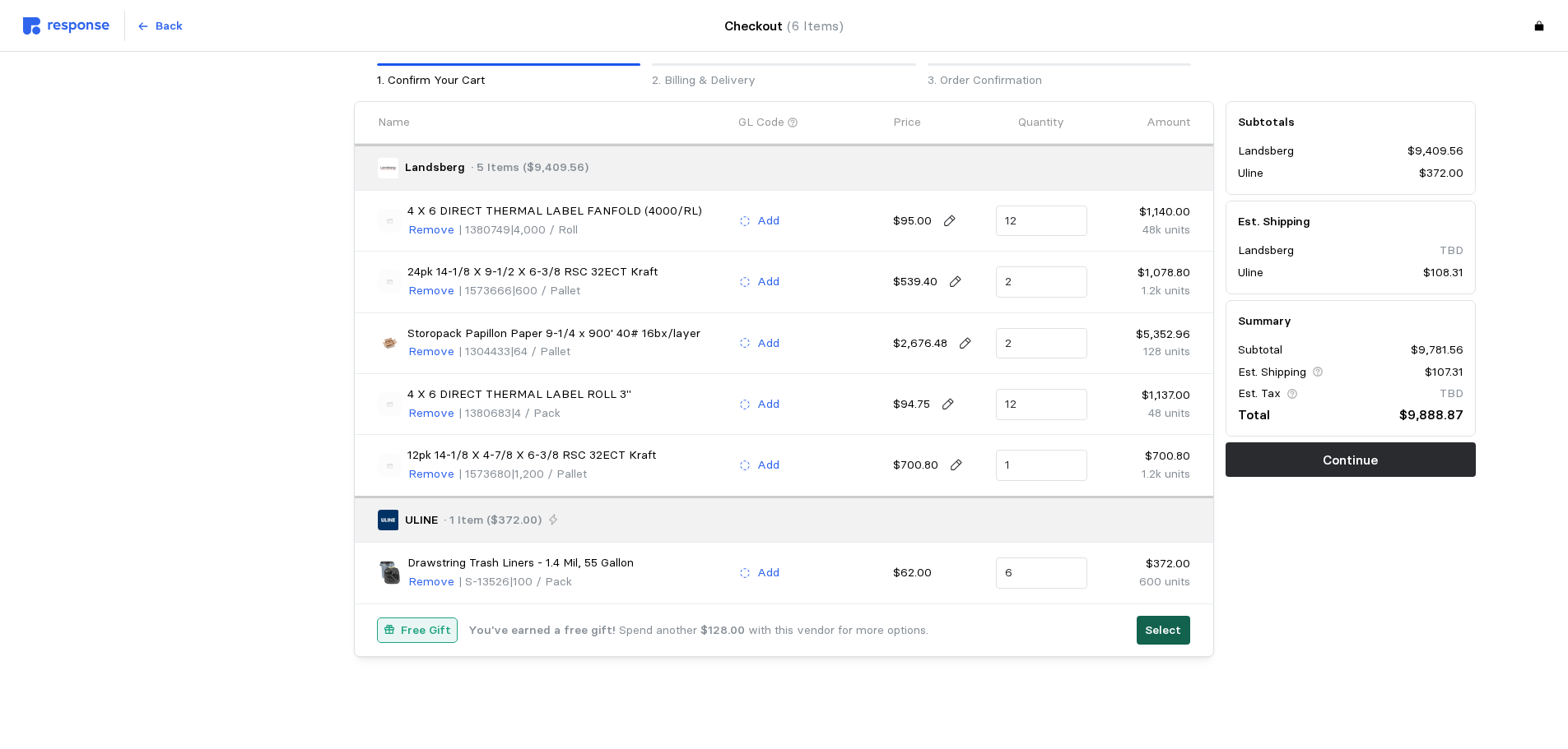
click at [1159, 642] on button "Select" at bounding box center [1163, 632] width 54 height 30
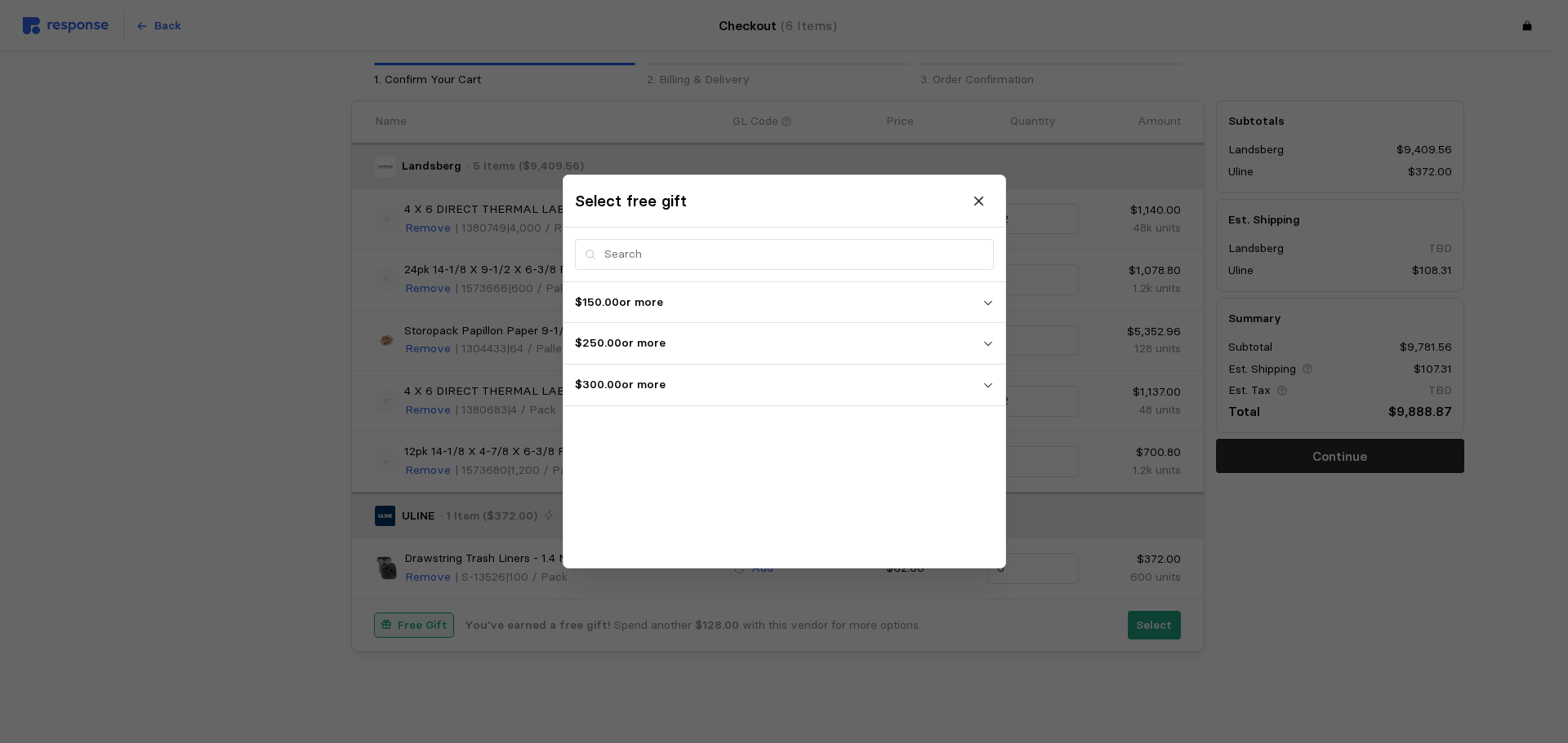
click at [715, 381] on p "$300.00 or more" at bounding box center [778, 385] width 408 height 18
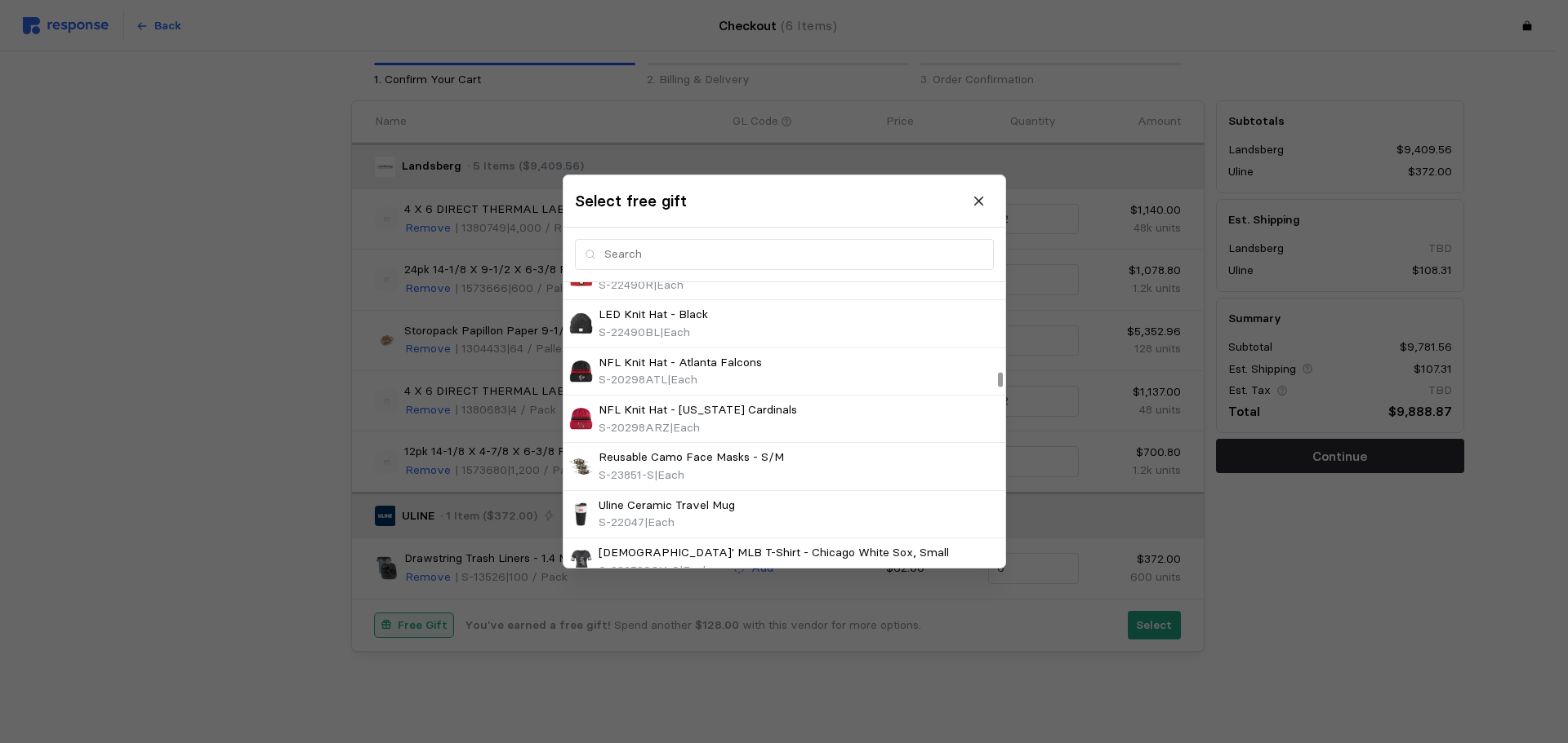
scroll to position [2611, 0]
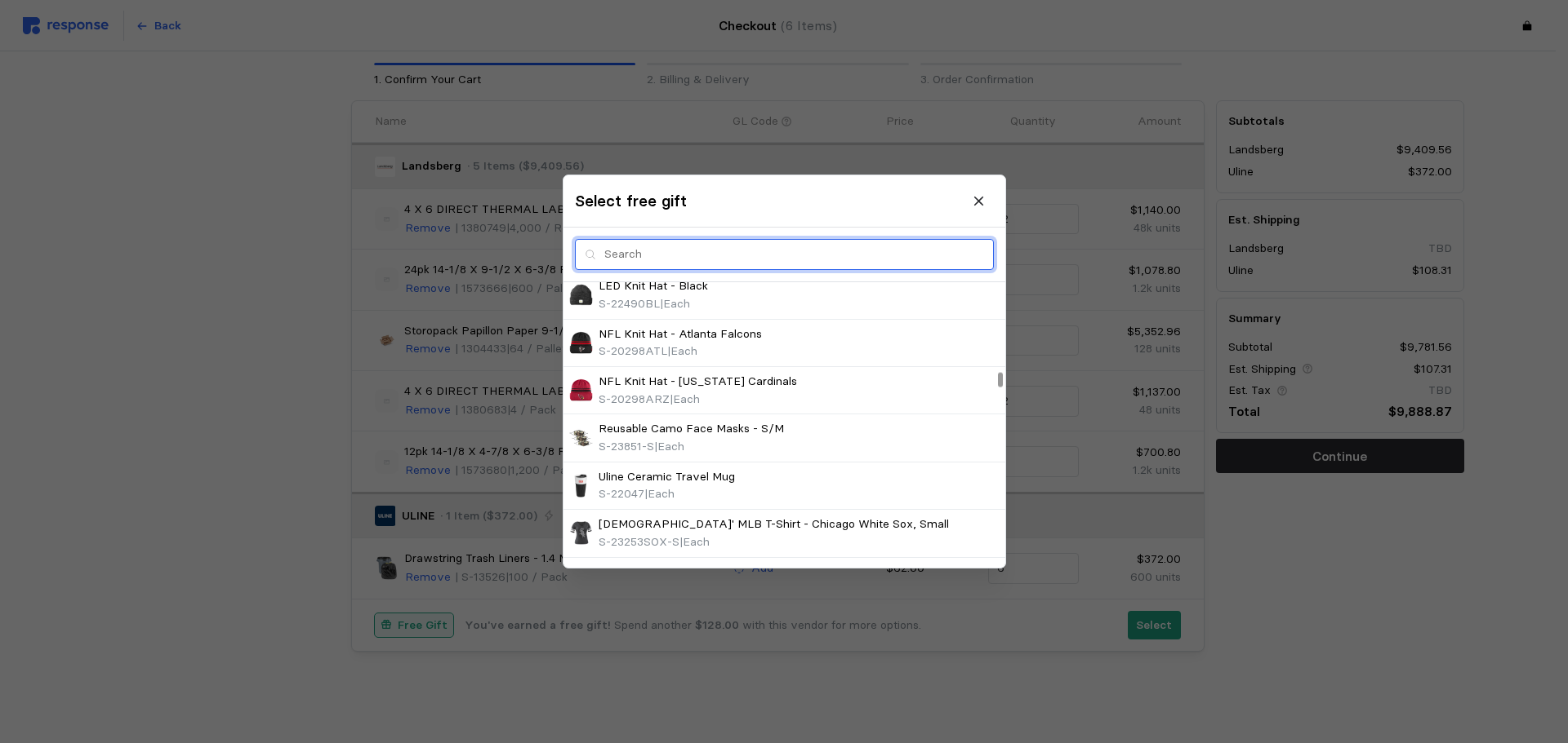
click at [654, 268] on input "text" at bounding box center [794, 255] width 380 height 30
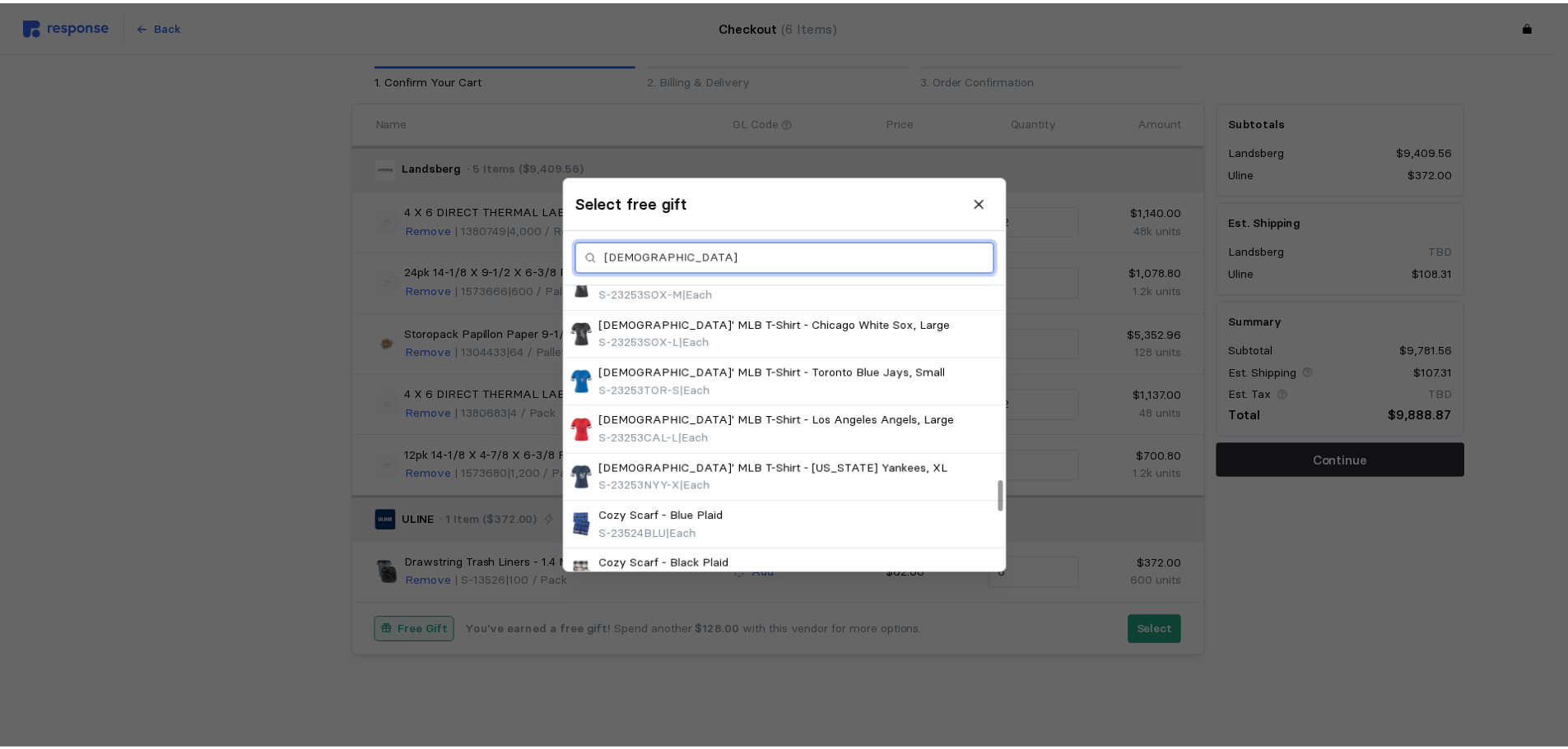
scroll to position [1728, 0]
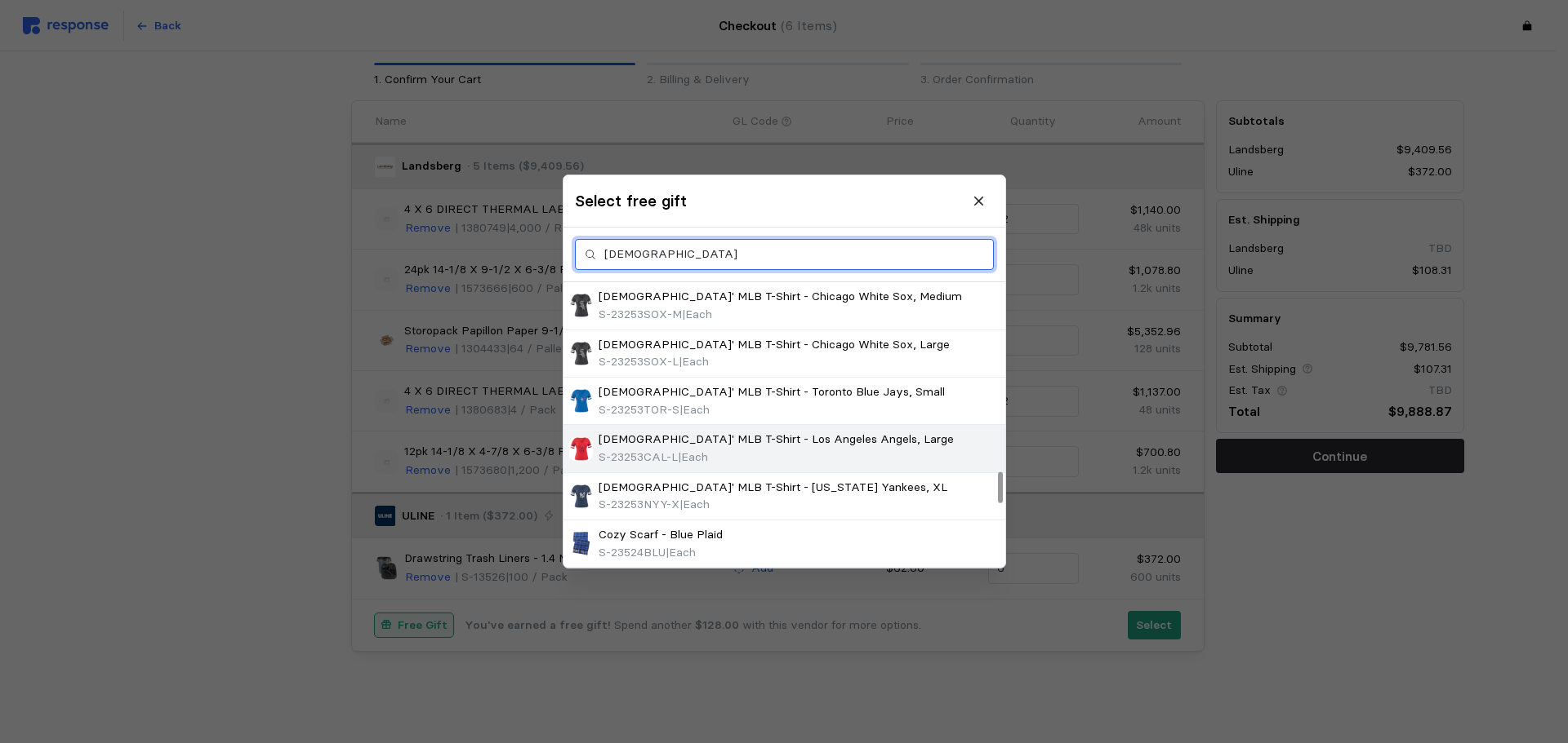
type input "[DEMOGRAPHIC_DATA]"
click at [619, 444] on p "[DEMOGRAPHIC_DATA]' MLB T-Shirt - Los Angeles Angels, Large" at bounding box center [776, 439] width 355 height 18
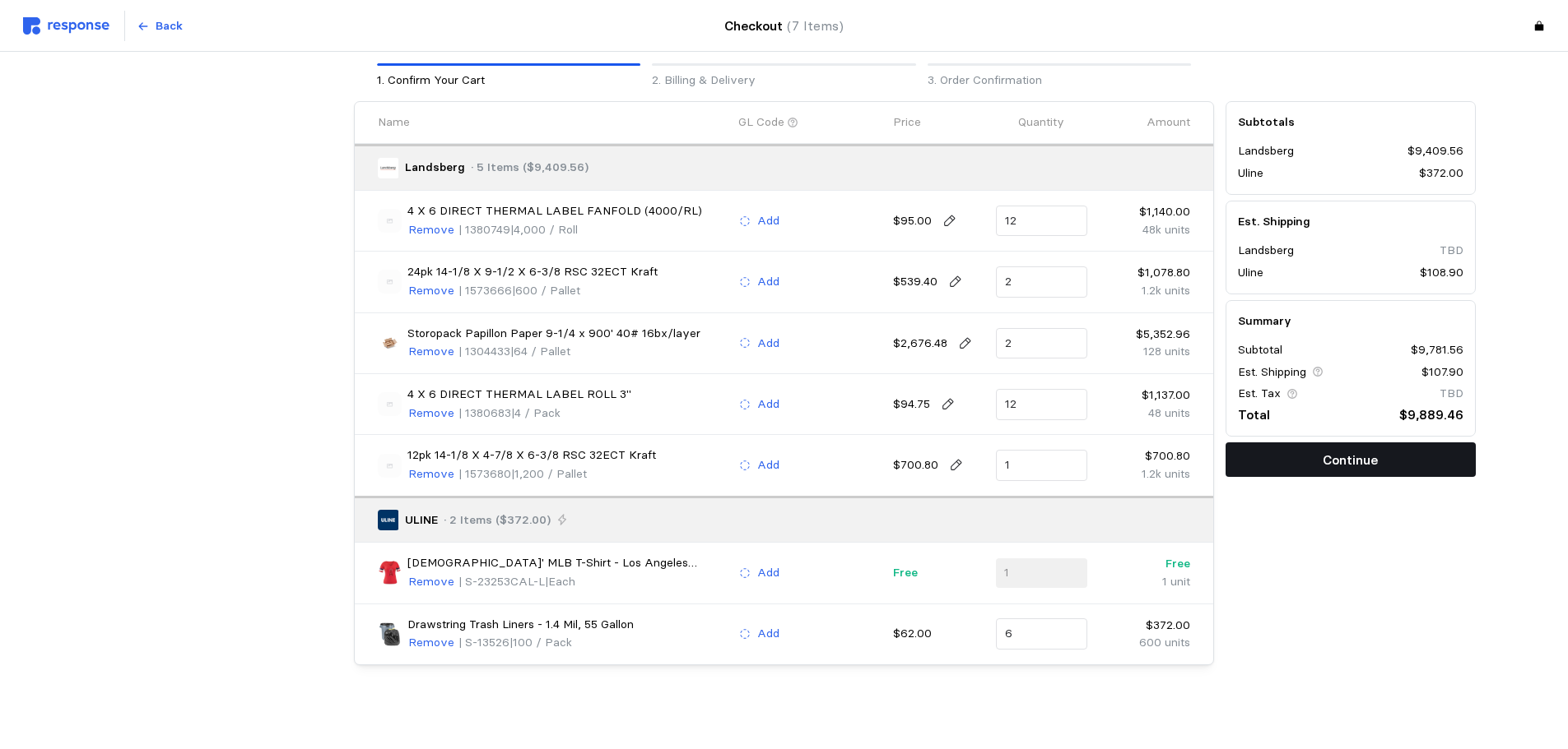
click at [1294, 459] on button "Continue" at bounding box center [1350, 460] width 250 height 35
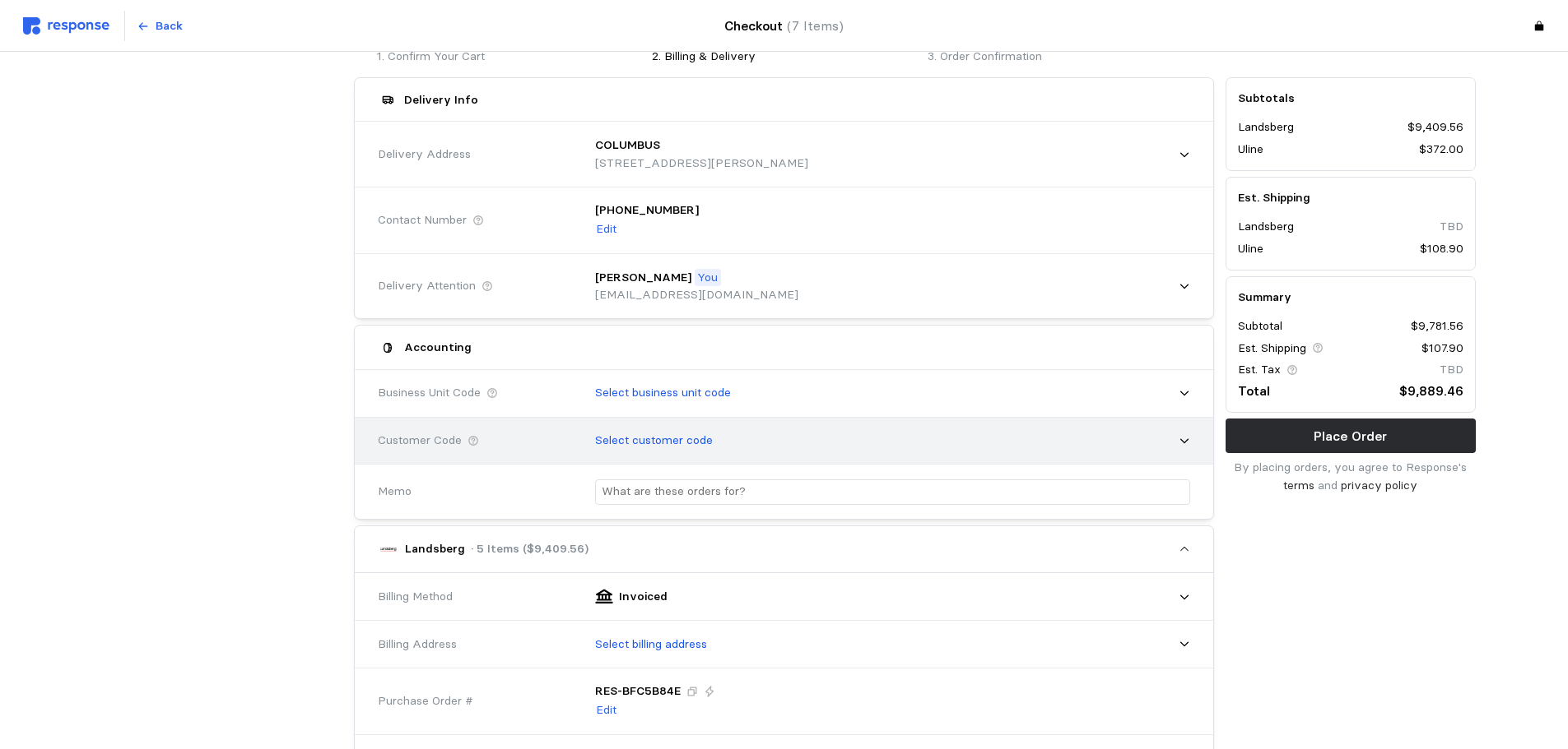
scroll to position [231, 0]
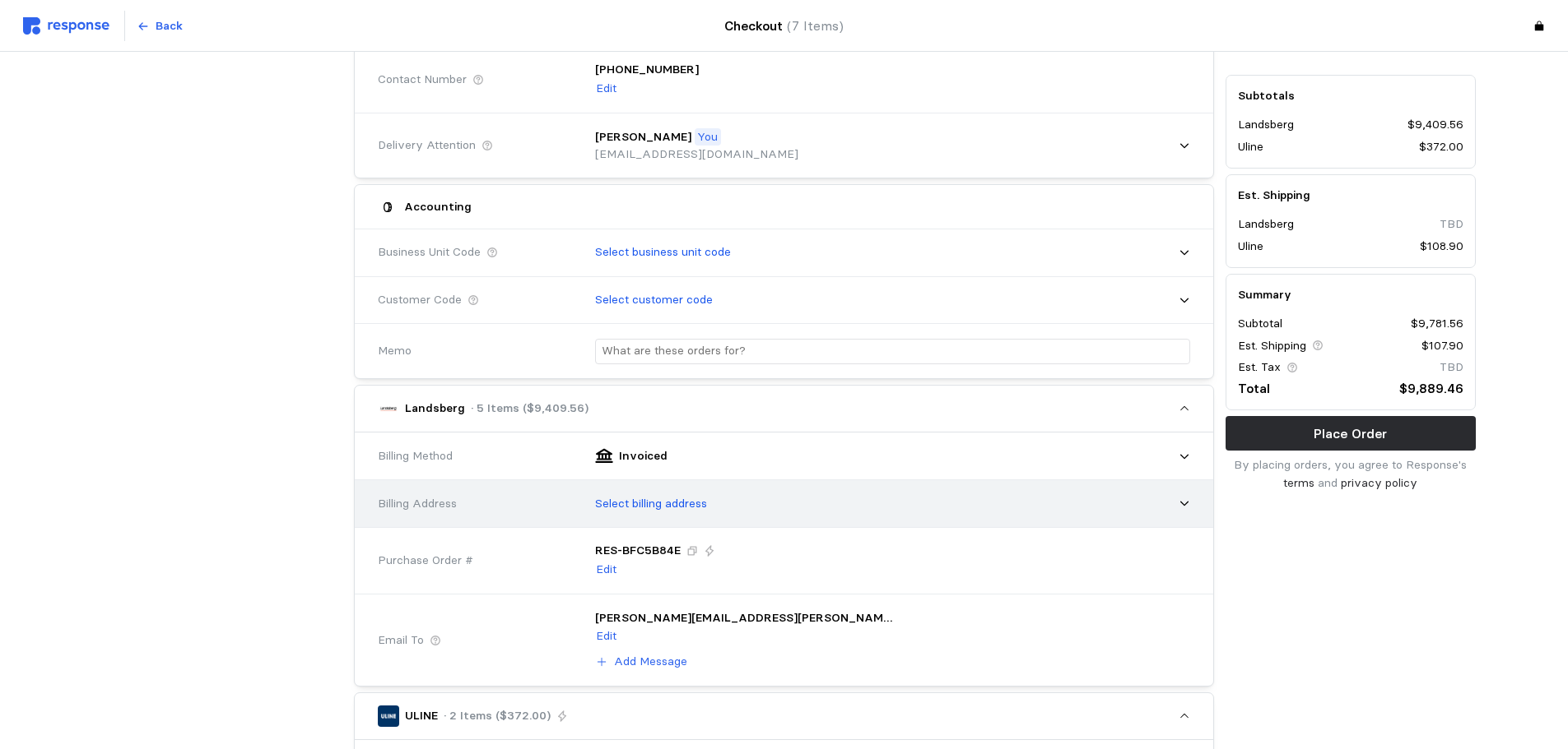
click at [700, 486] on div "Select billing address" at bounding box center [886, 505] width 606 height 41
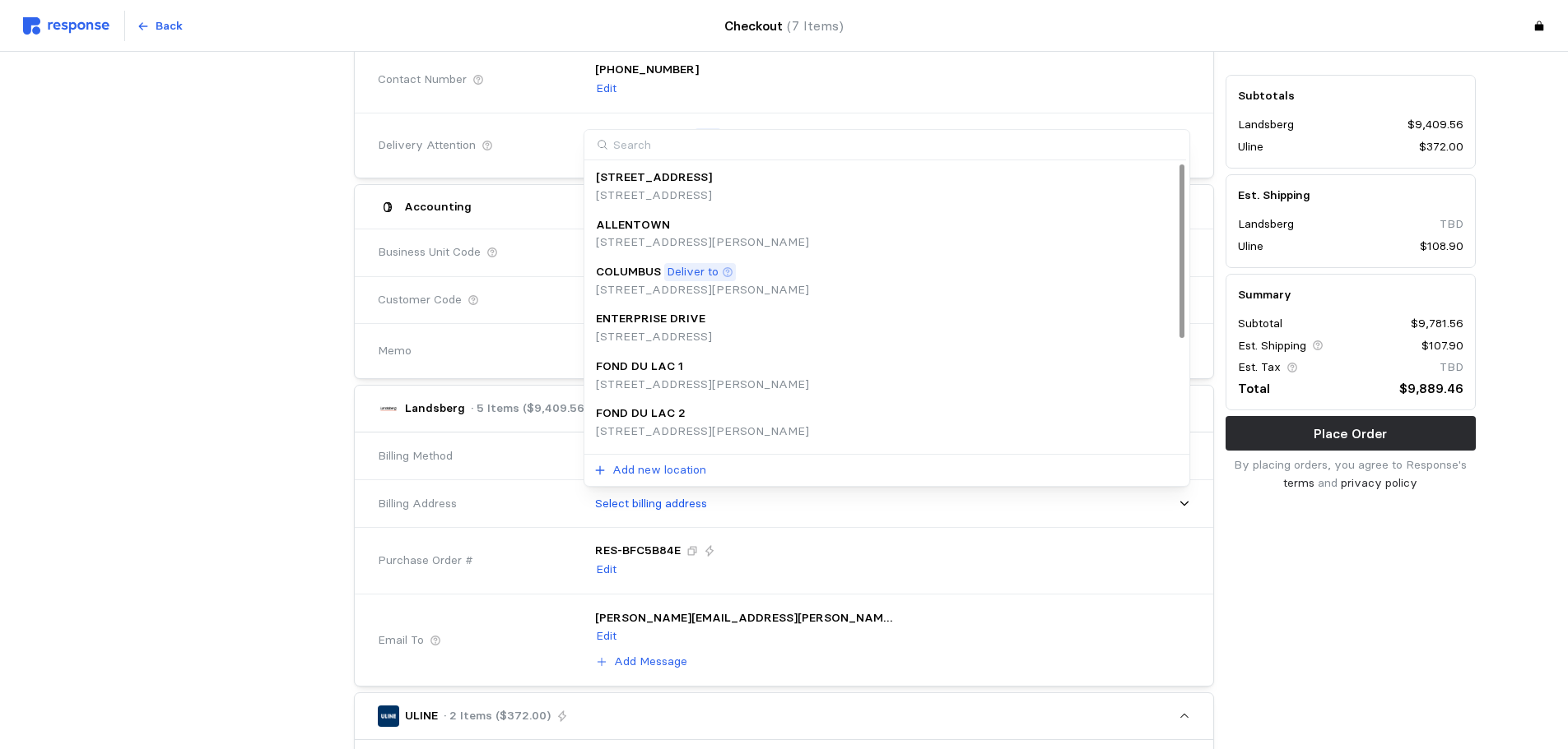
click at [708, 274] on p "Deliver to" at bounding box center [692, 272] width 52 height 18
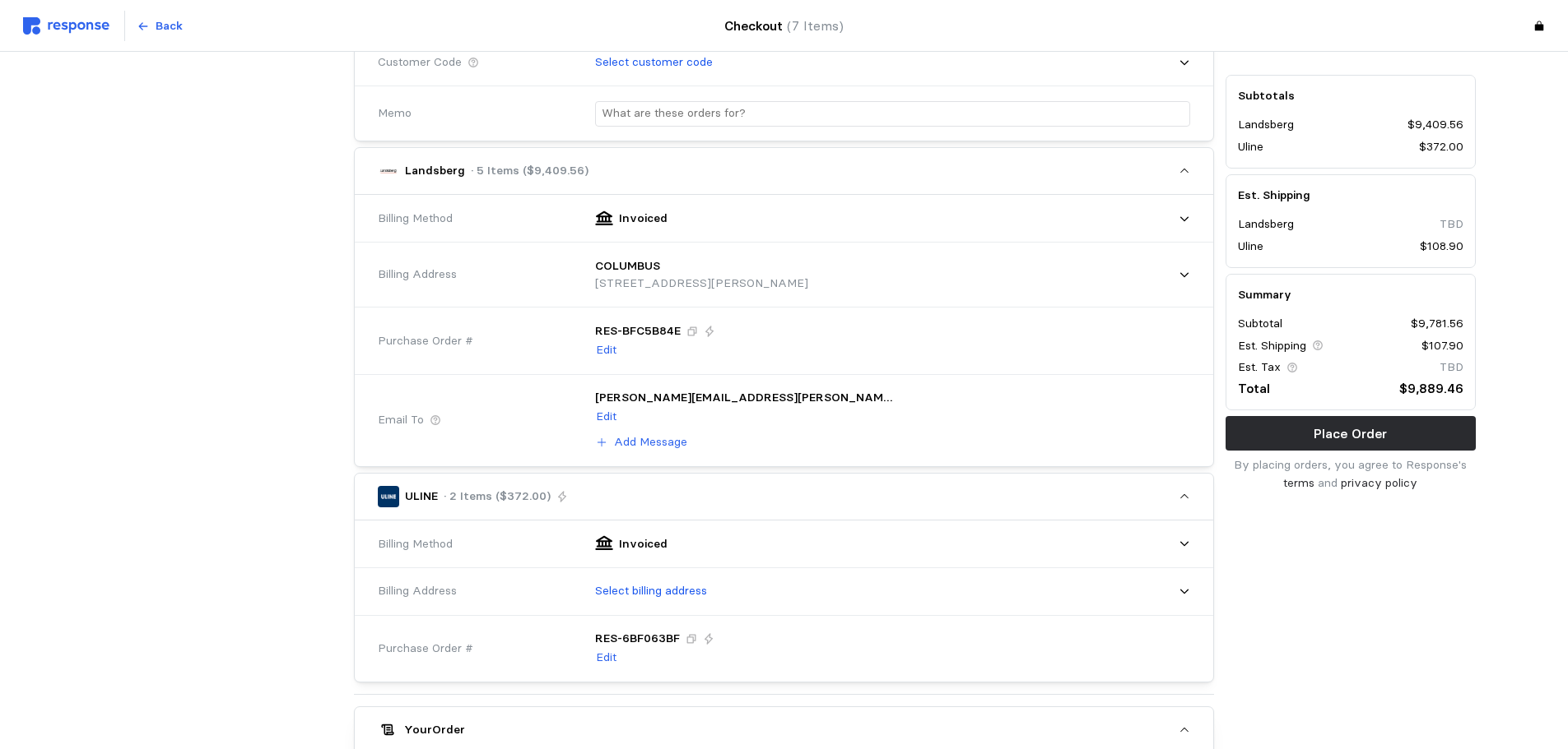
scroll to position [478, 0]
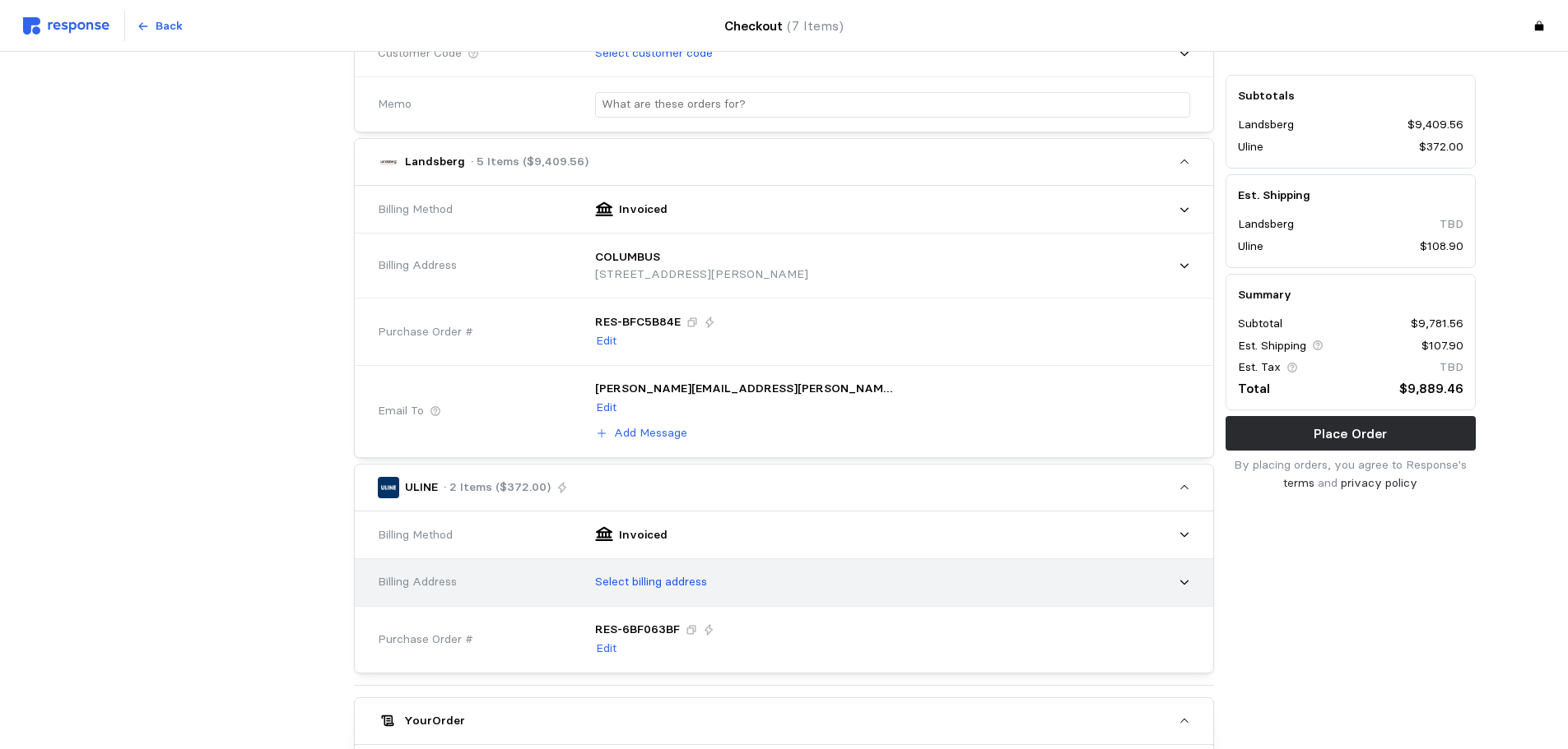
click at [754, 581] on div "Select billing address" at bounding box center [886, 583] width 606 height 41
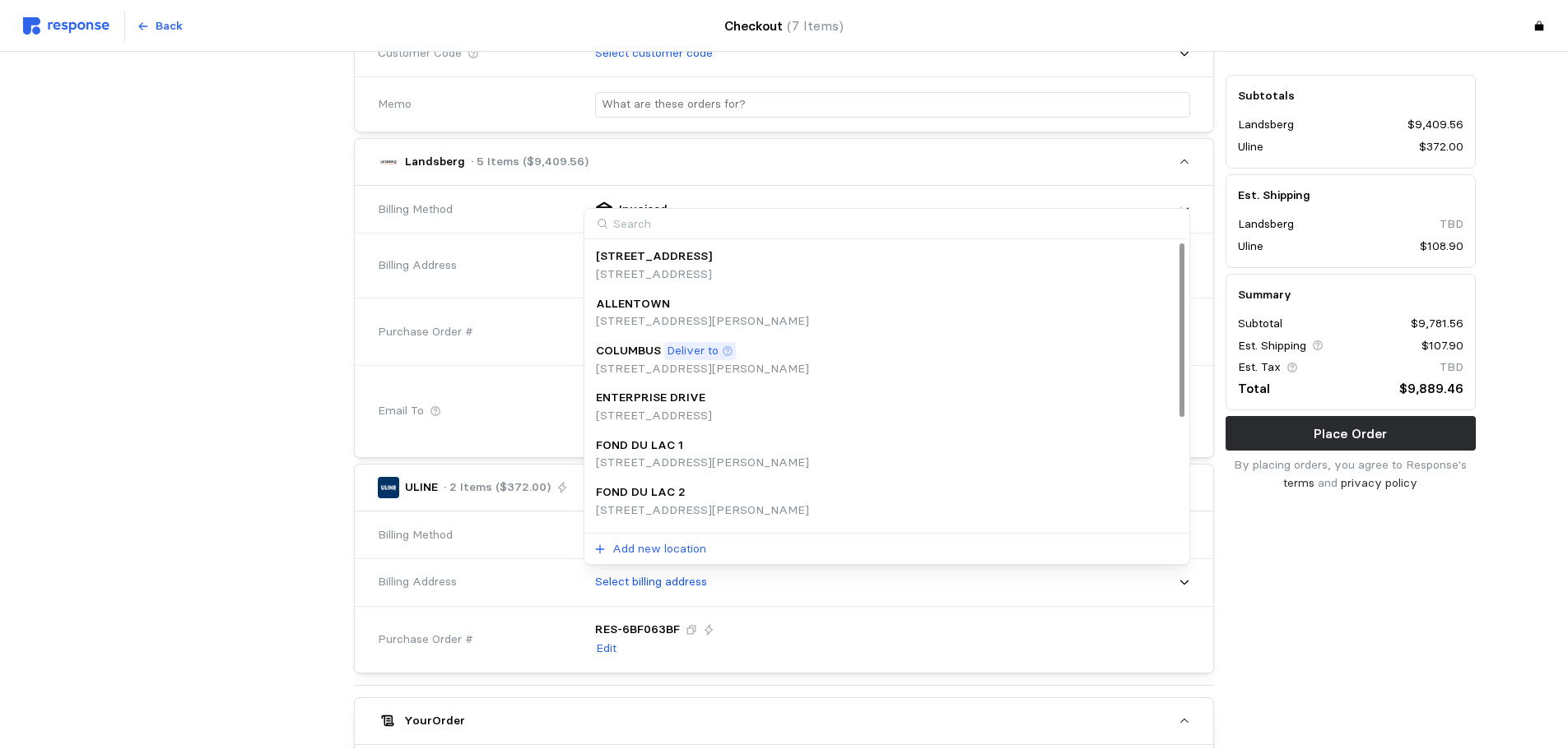
click at [744, 365] on p "[STREET_ADDRESS][PERSON_NAME]" at bounding box center [702, 368] width 213 height 18
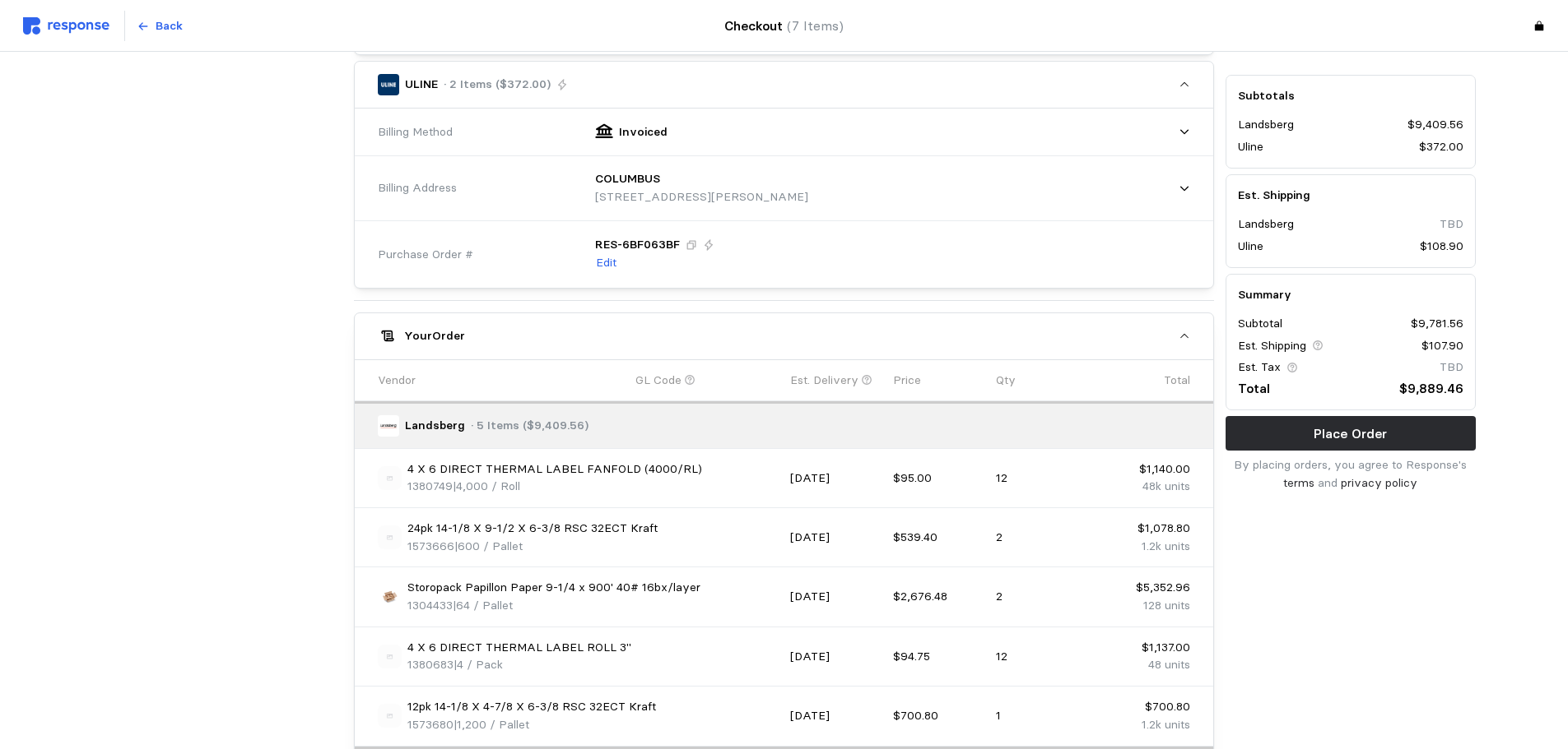
scroll to position [889, 0]
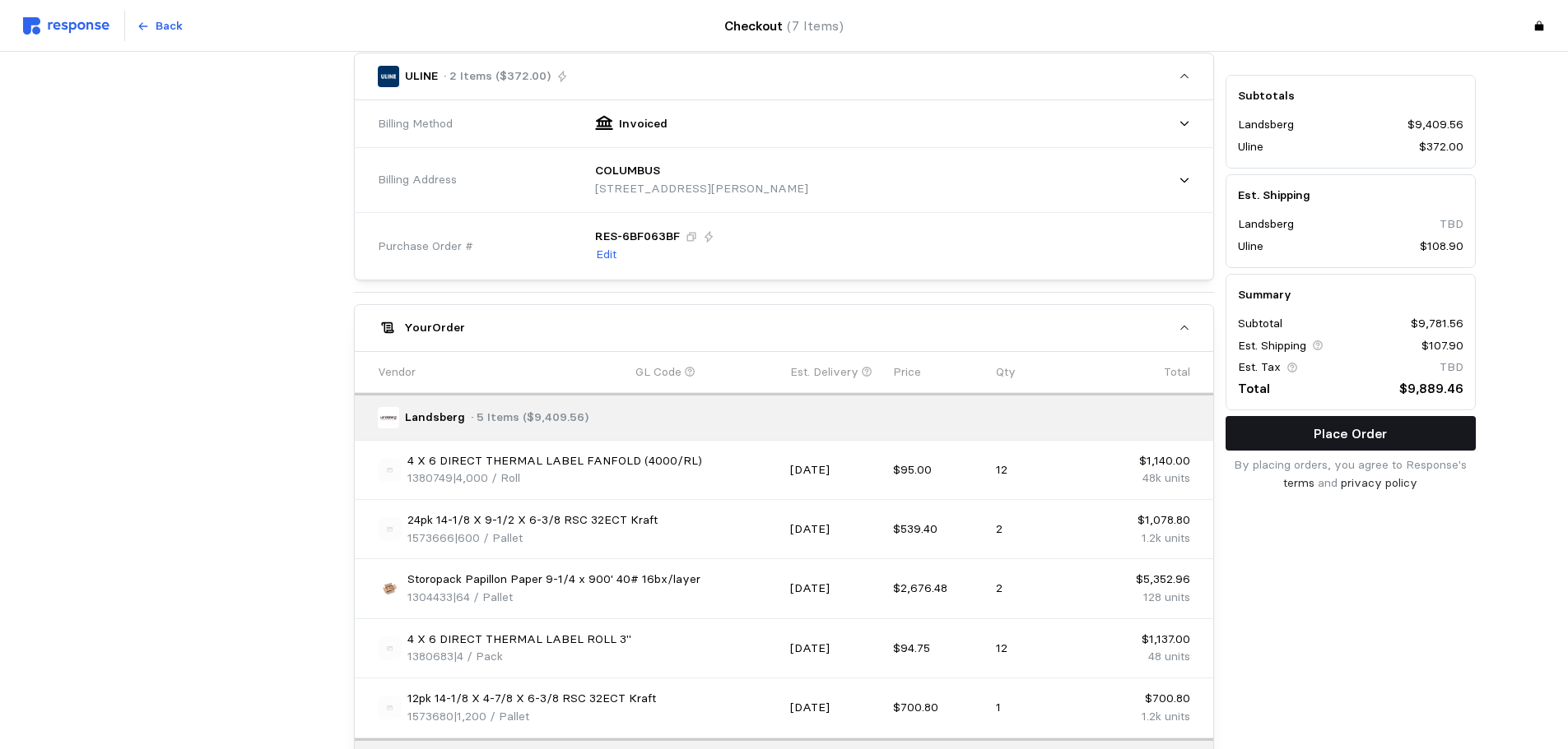
click at [1302, 434] on button "Place Order" at bounding box center [1350, 434] width 250 height 35
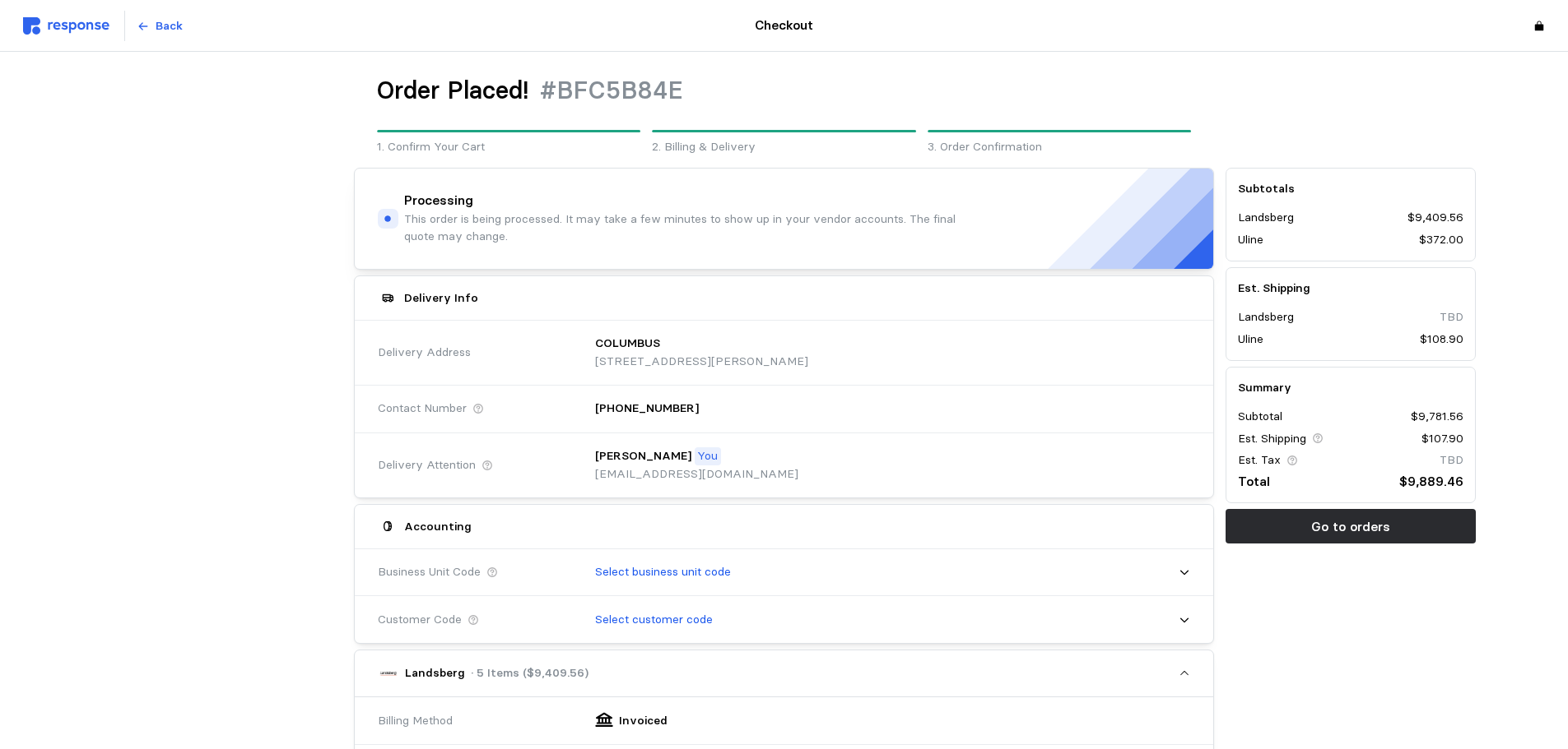
click at [60, 8] on div "Back" at bounding box center [305, 26] width 575 height 43
click at [67, 30] on img at bounding box center [67, 25] width 86 height 17
